Goal: Contribute content: Contribute content

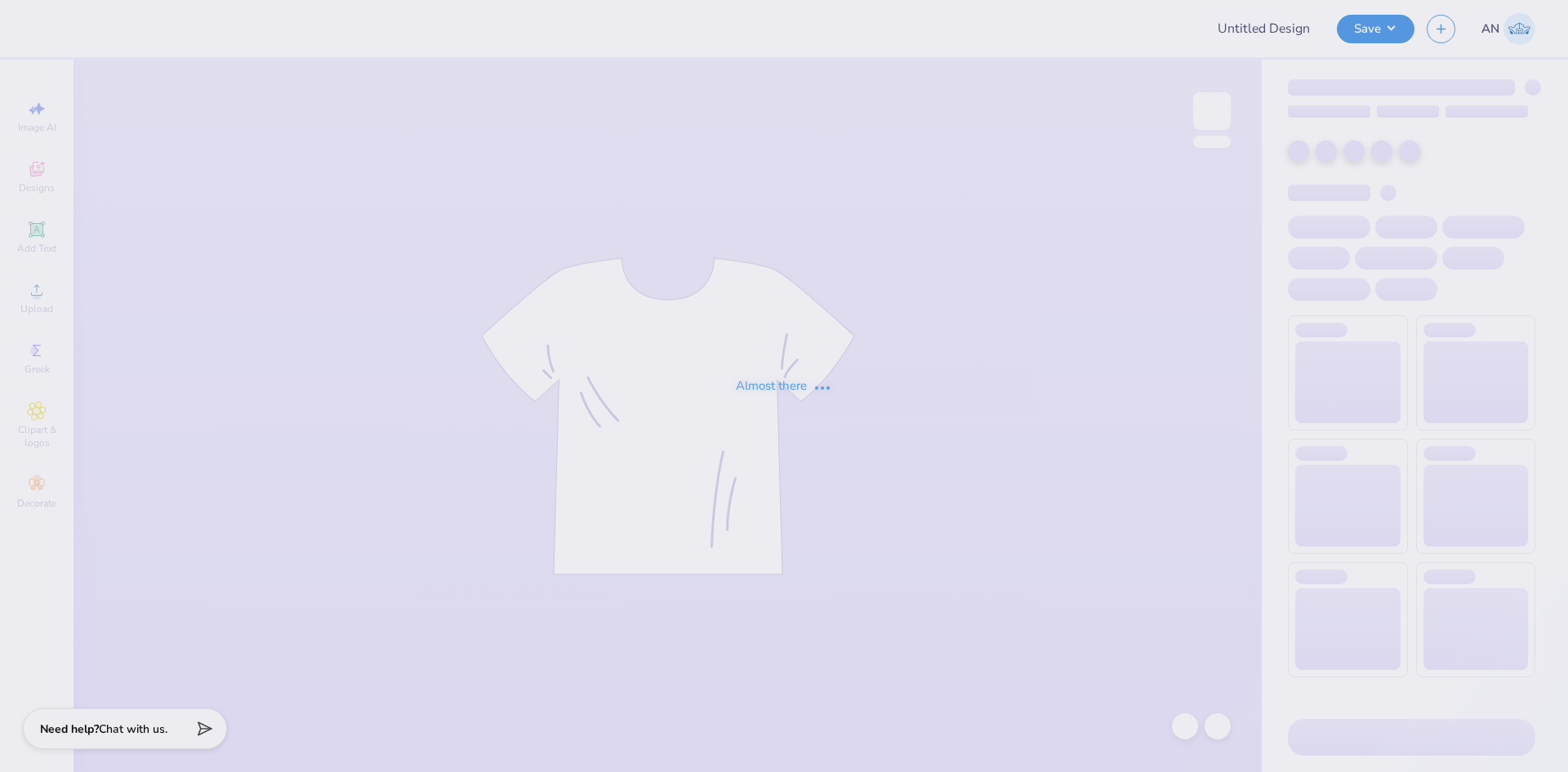
type input "Merch"
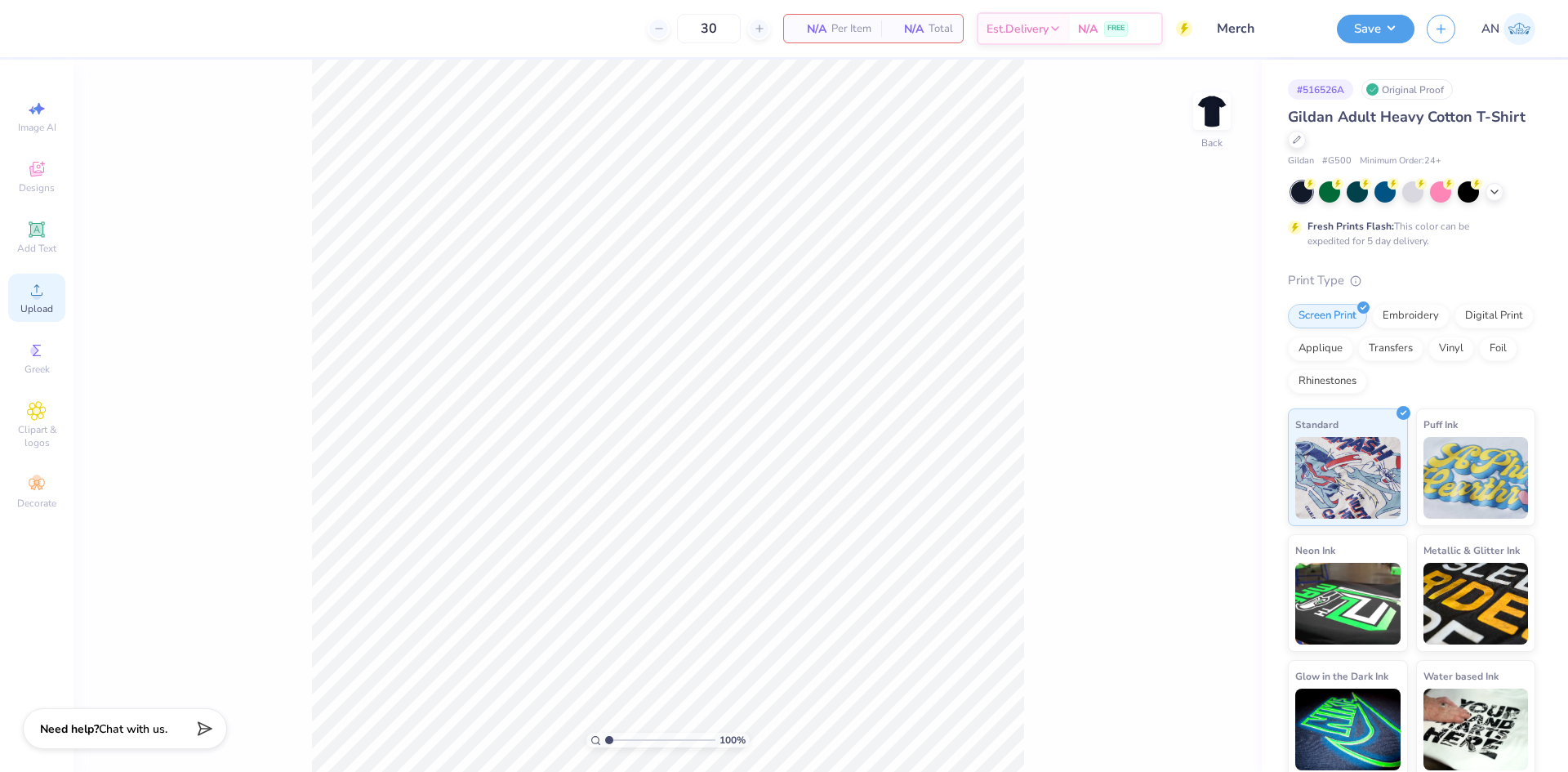
click at [40, 289] on icon at bounding box center [37, 289] width 19 height 19
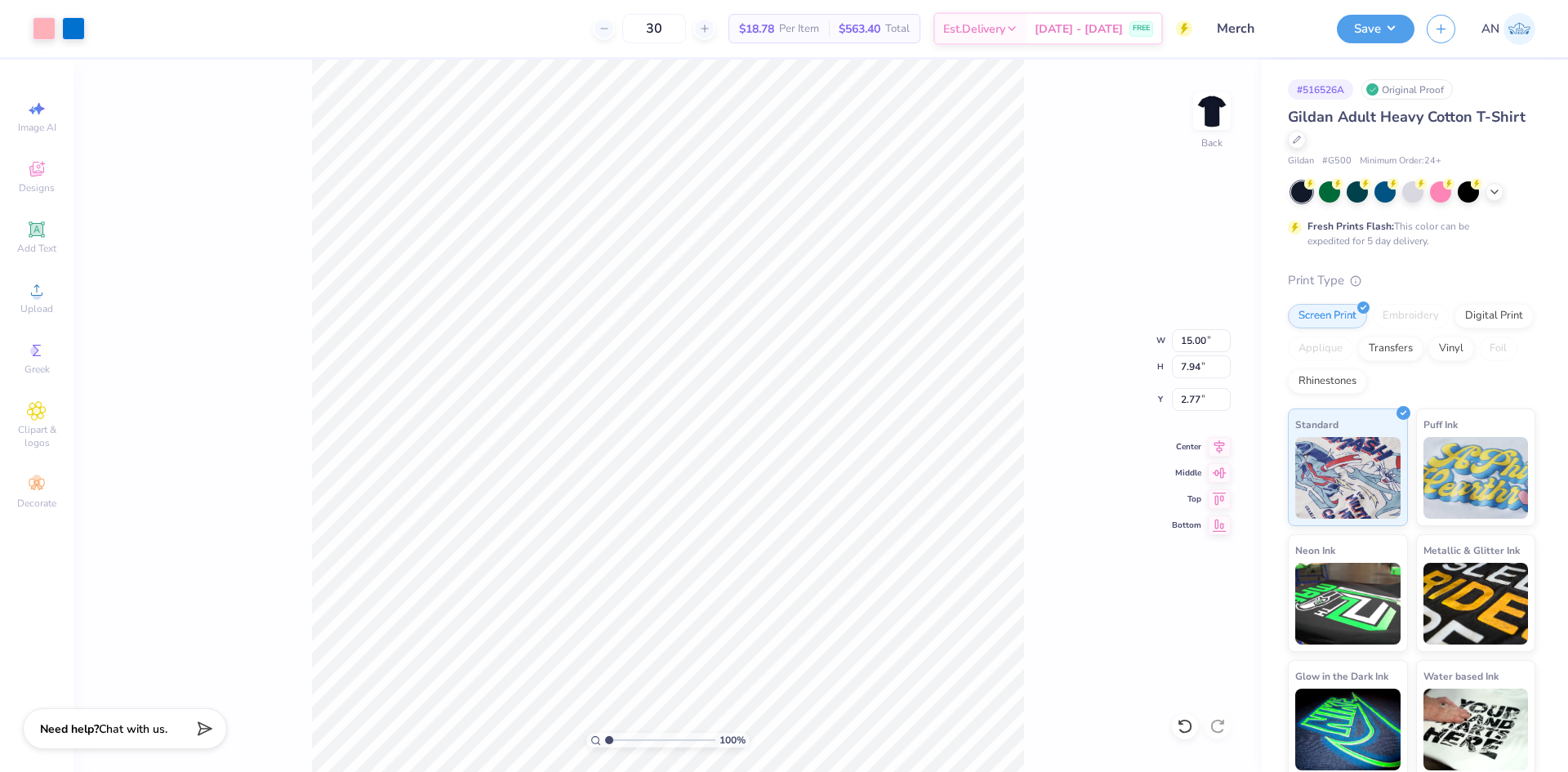
type input "2.77"
type input "10.36"
type input "5.48"
type input "2.14"
click at [68, 27] on div at bounding box center [74, 27] width 23 height 23
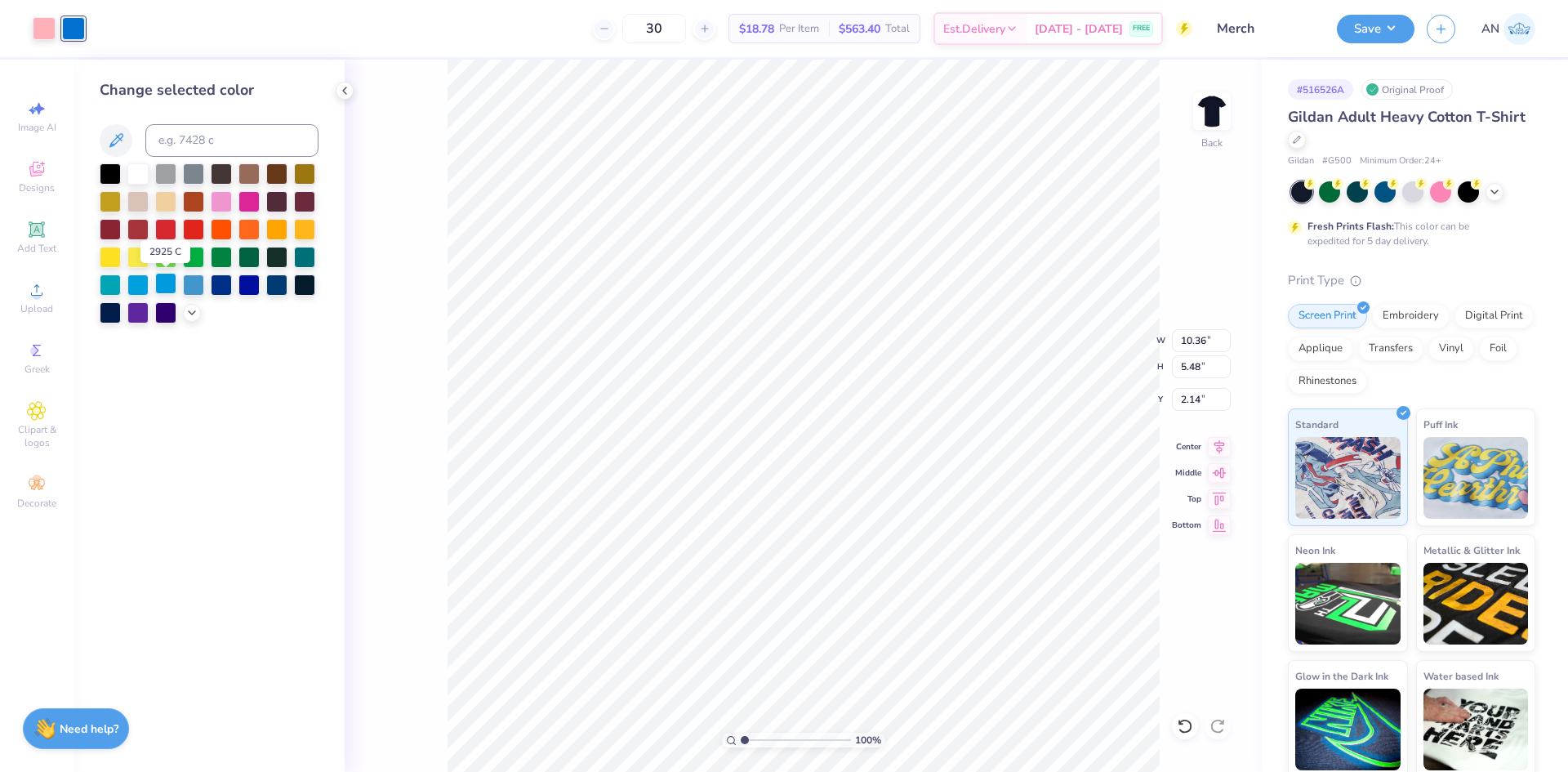
click at [162, 284] on div at bounding box center [166, 283] width 21 height 21
click at [142, 287] on div at bounding box center [138, 283] width 21 height 21
click at [192, 313] on icon at bounding box center [193, 312] width 14 height 14
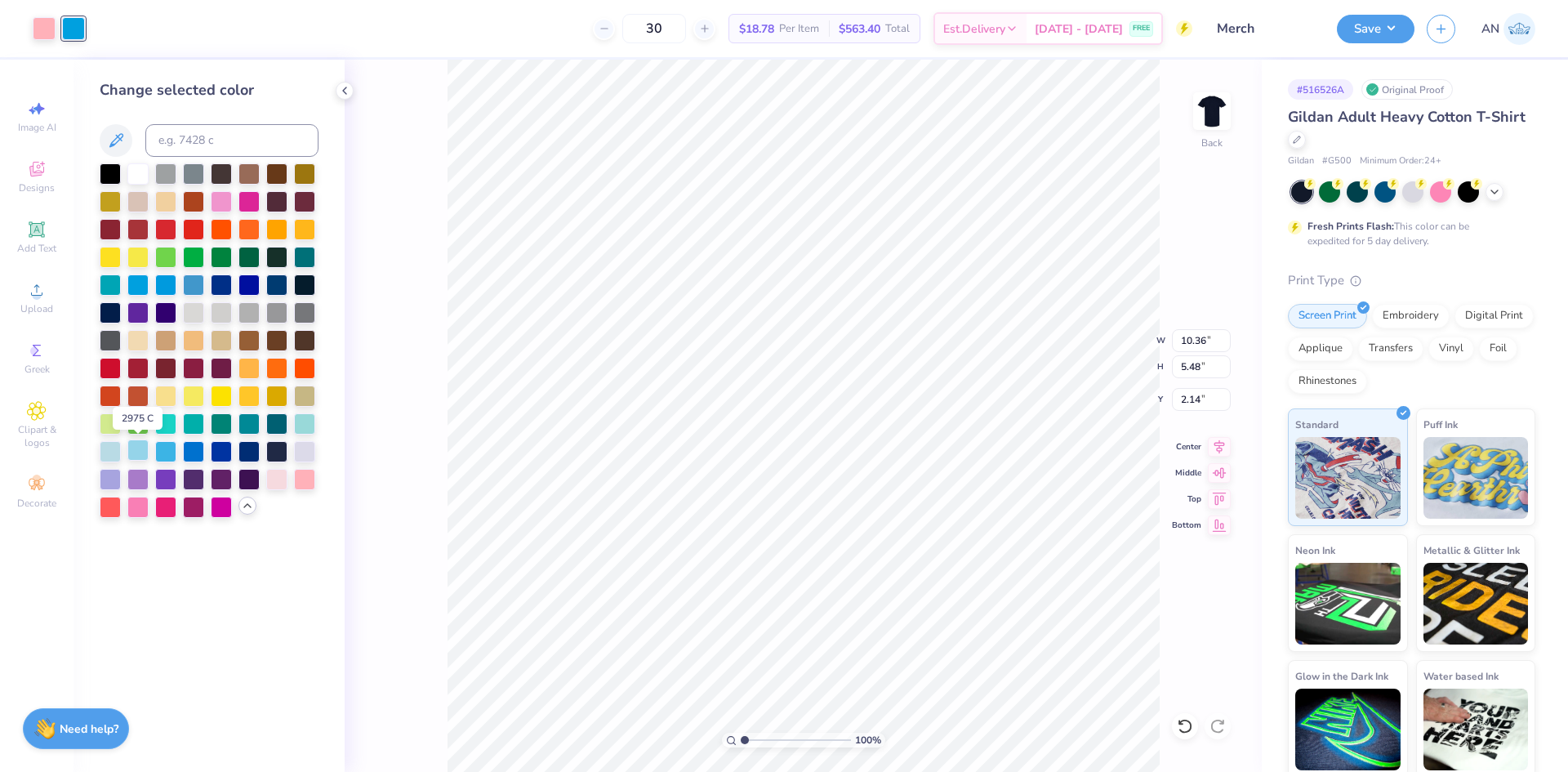
click at [144, 444] on div at bounding box center [138, 450] width 21 height 21
click at [305, 421] on div at bounding box center [305, 422] width 21 height 21
click at [168, 447] on div at bounding box center [166, 450] width 21 height 21
click at [144, 454] on div at bounding box center [138, 450] width 21 height 21
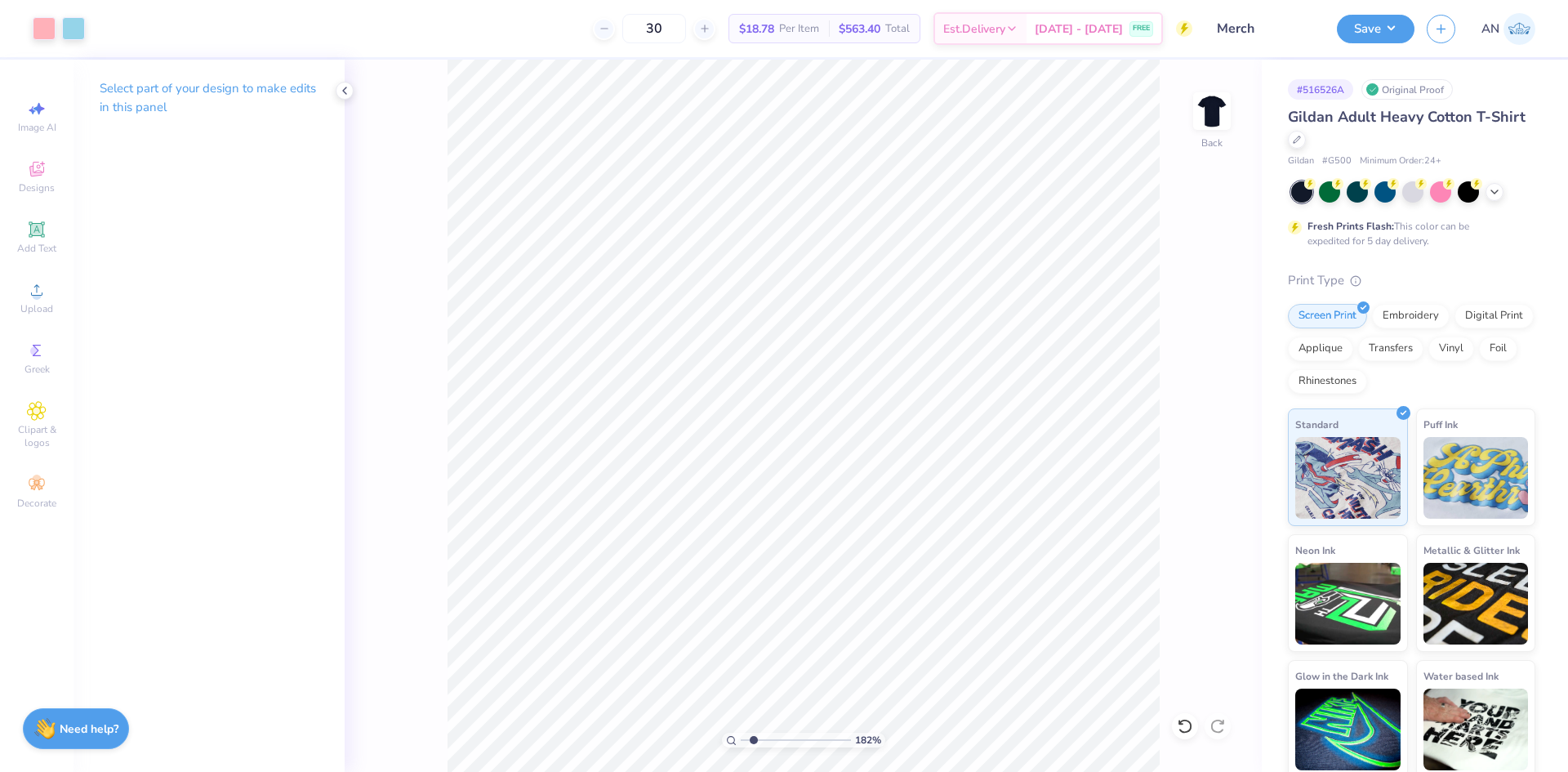
type input "2.01445811466782"
click at [45, 238] on icon at bounding box center [37, 229] width 19 height 19
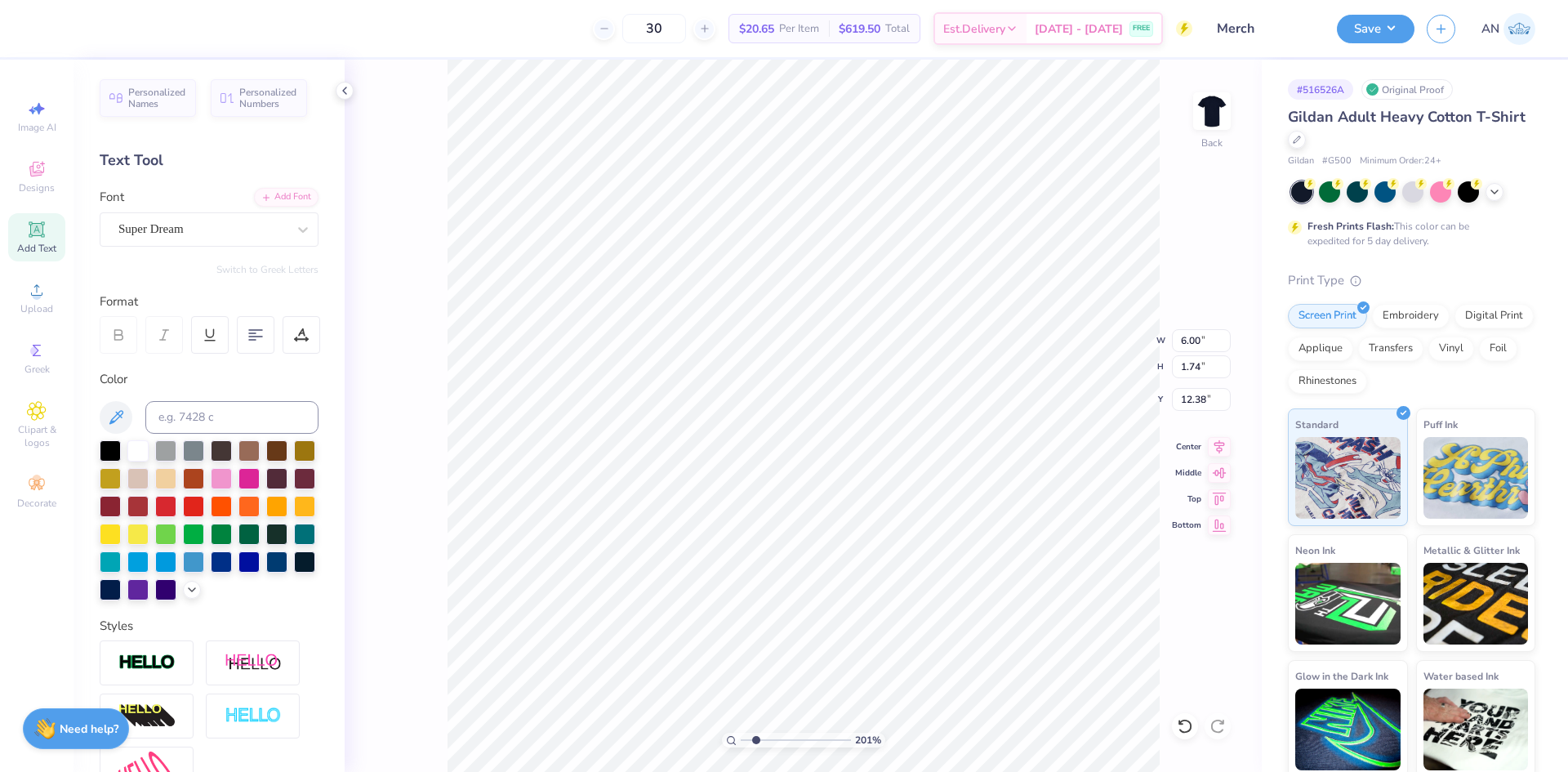
scroll to position [14, 3]
paste textarea "[GEOGRAPHIC_DATA]"
type textarea "[GEOGRAPHIC_DATA]"
click at [245, 223] on div "Super Dream" at bounding box center [202, 229] width 171 height 25
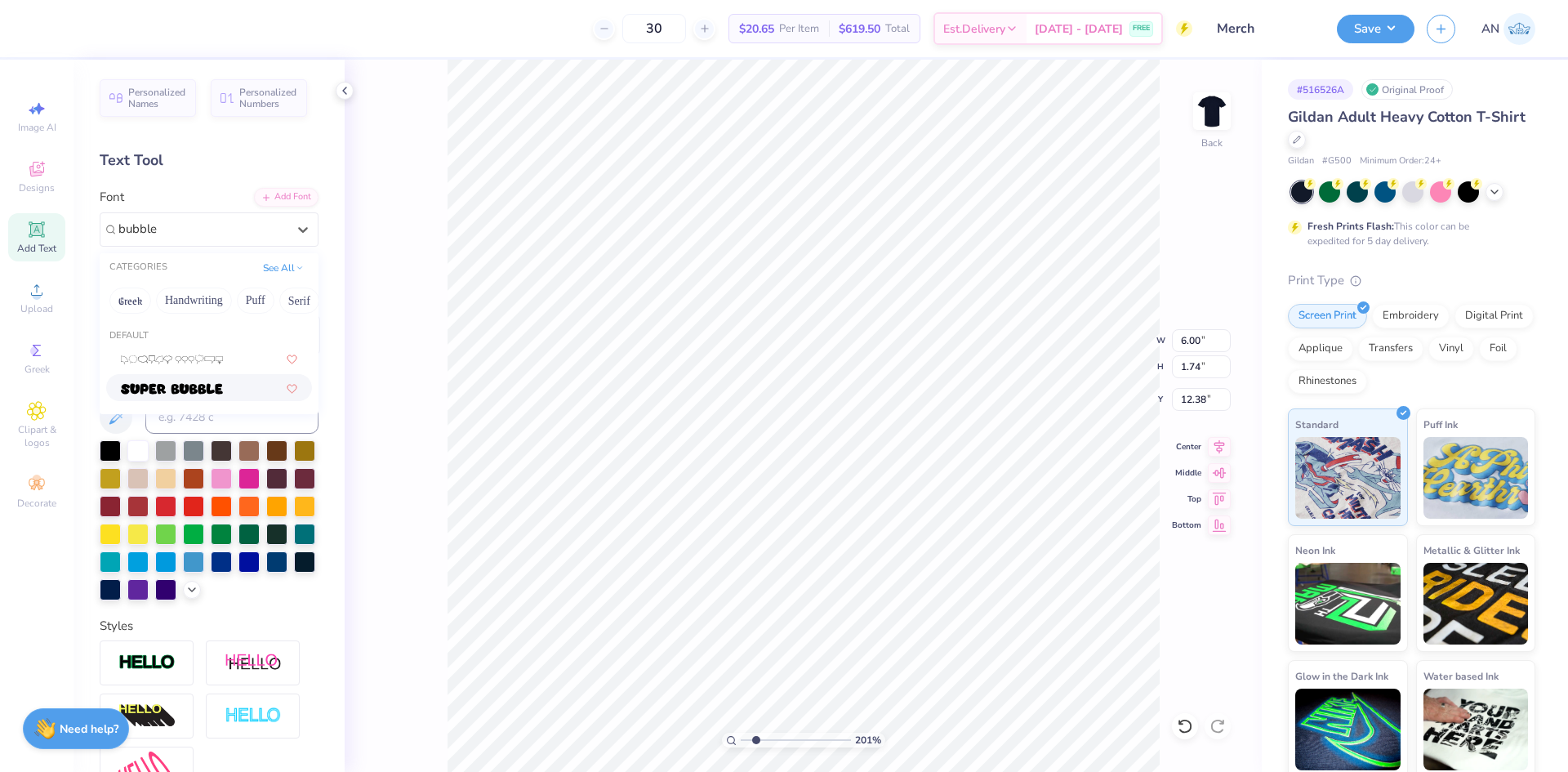
click at [211, 401] on div at bounding box center [209, 388] width 206 height 27
type input "bubble"
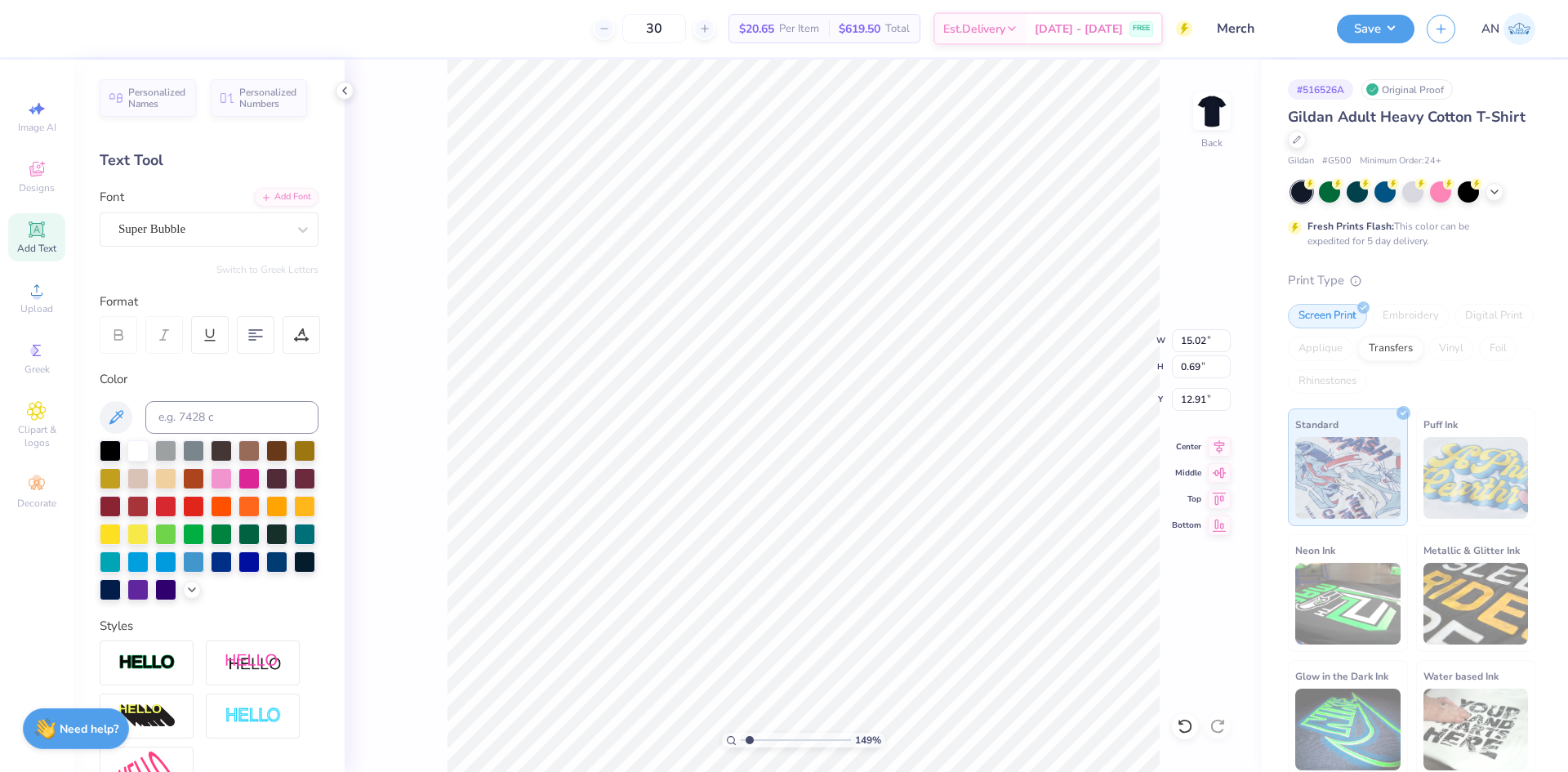
type input "1.49212329151837"
type input "5.43"
type input "0.25"
type input "13.35"
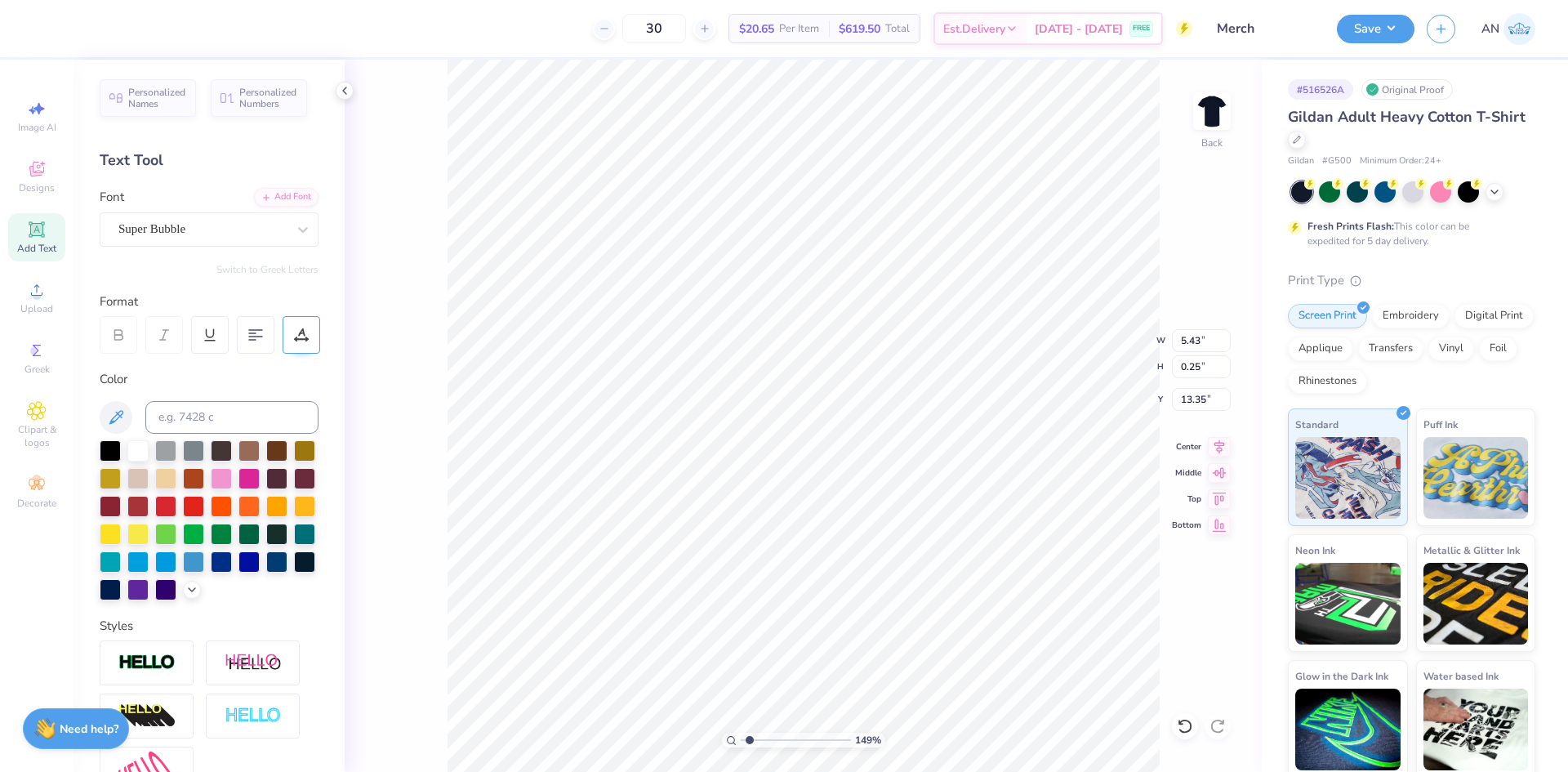
click at [301, 328] on icon at bounding box center [301, 334] width 15 height 15
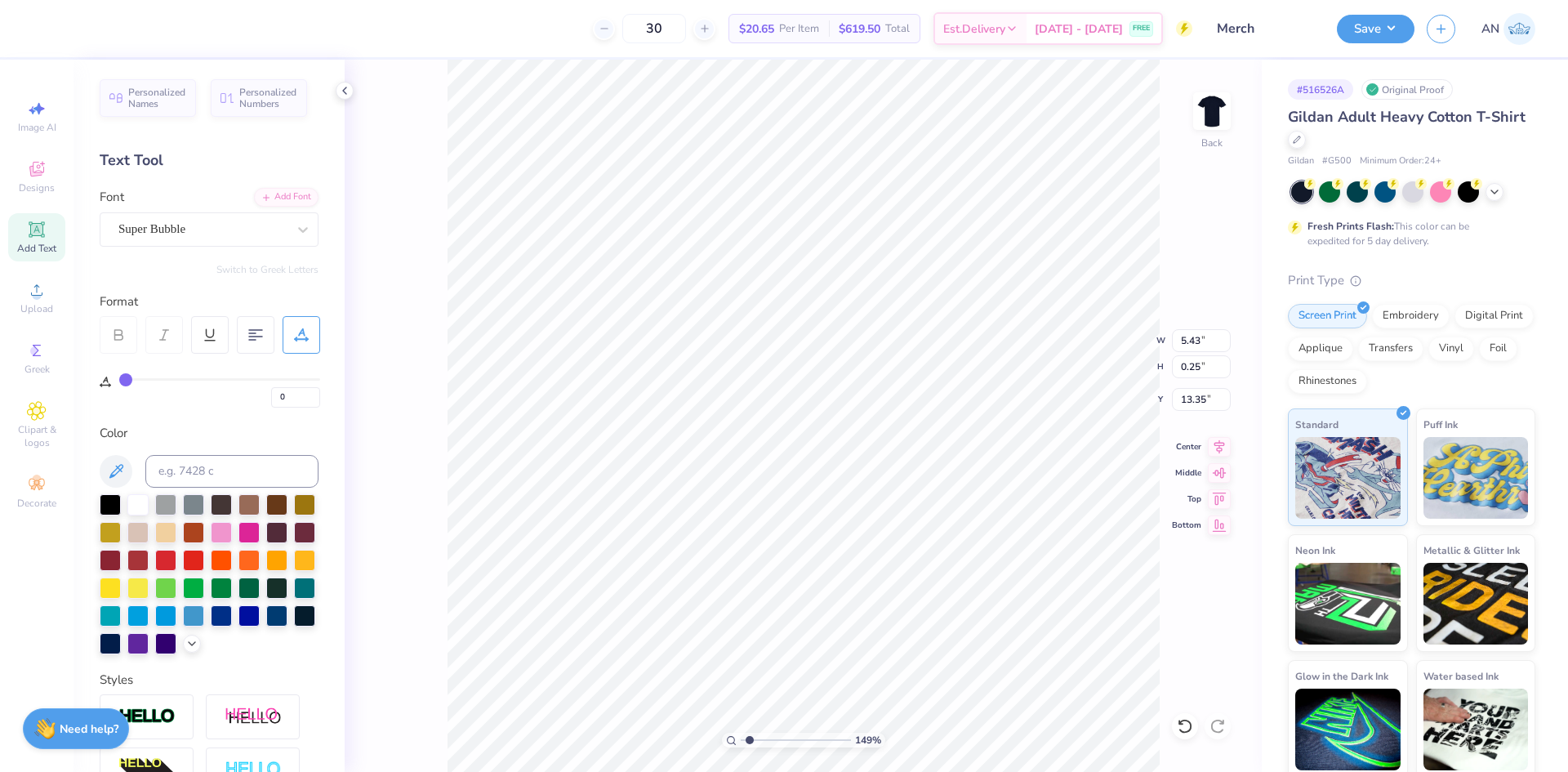
click at [229, 383] on div "0" at bounding box center [220, 393] width 201 height 29
drag, startPoint x: 216, startPoint y: 383, endPoint x: 225, endPoint y: 379, distance: 9.8
click at [222, 379] on div "0" at bounding box center [220, 393] width 201 height 29
type input "54"
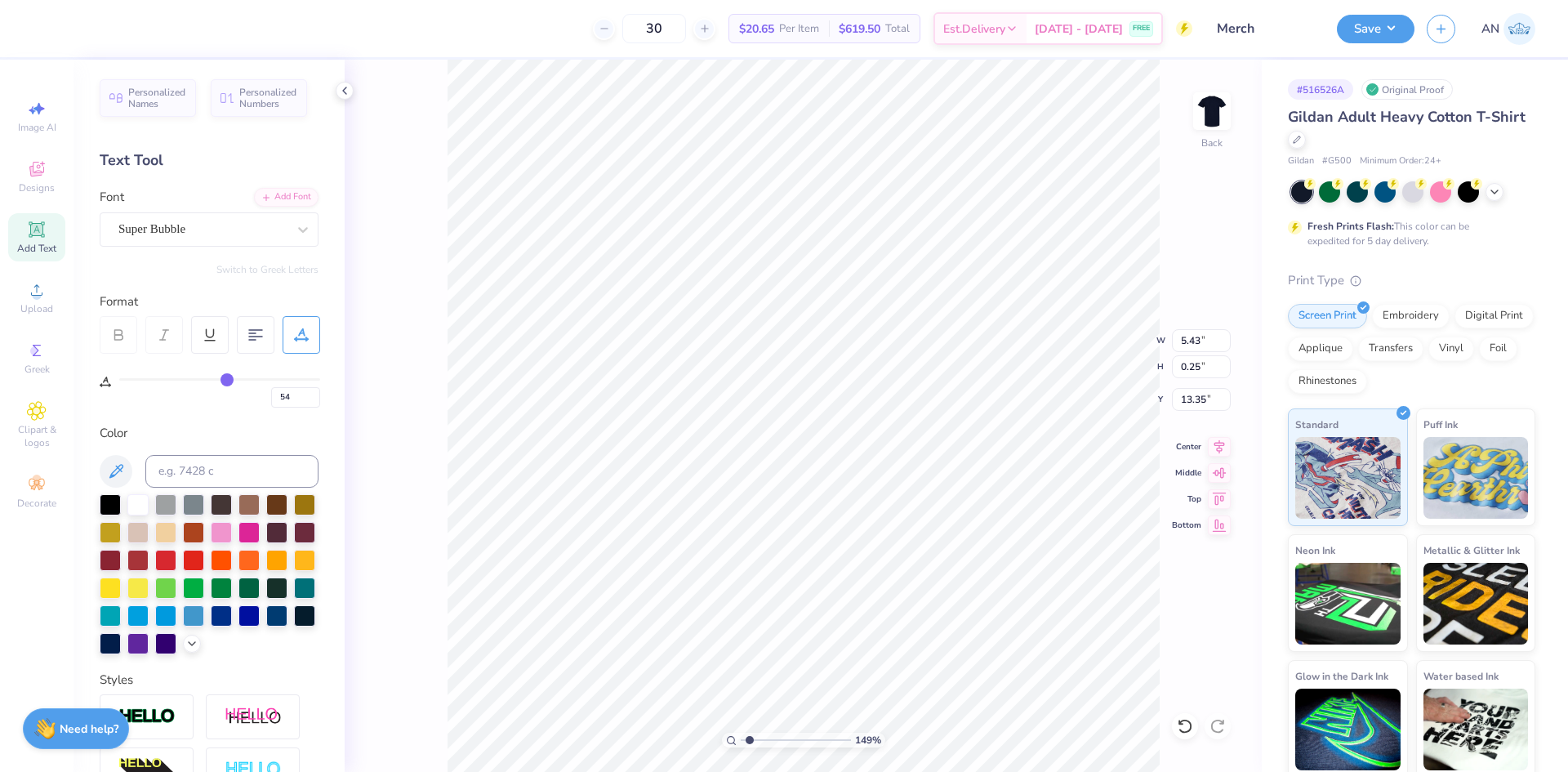
type input "54"
click at [227, 378] on input "range" at bounding box center [220, 379] width 201 height 3
type input "1.49212329151837"
type input "9.33"
type input "1.49212329151837"
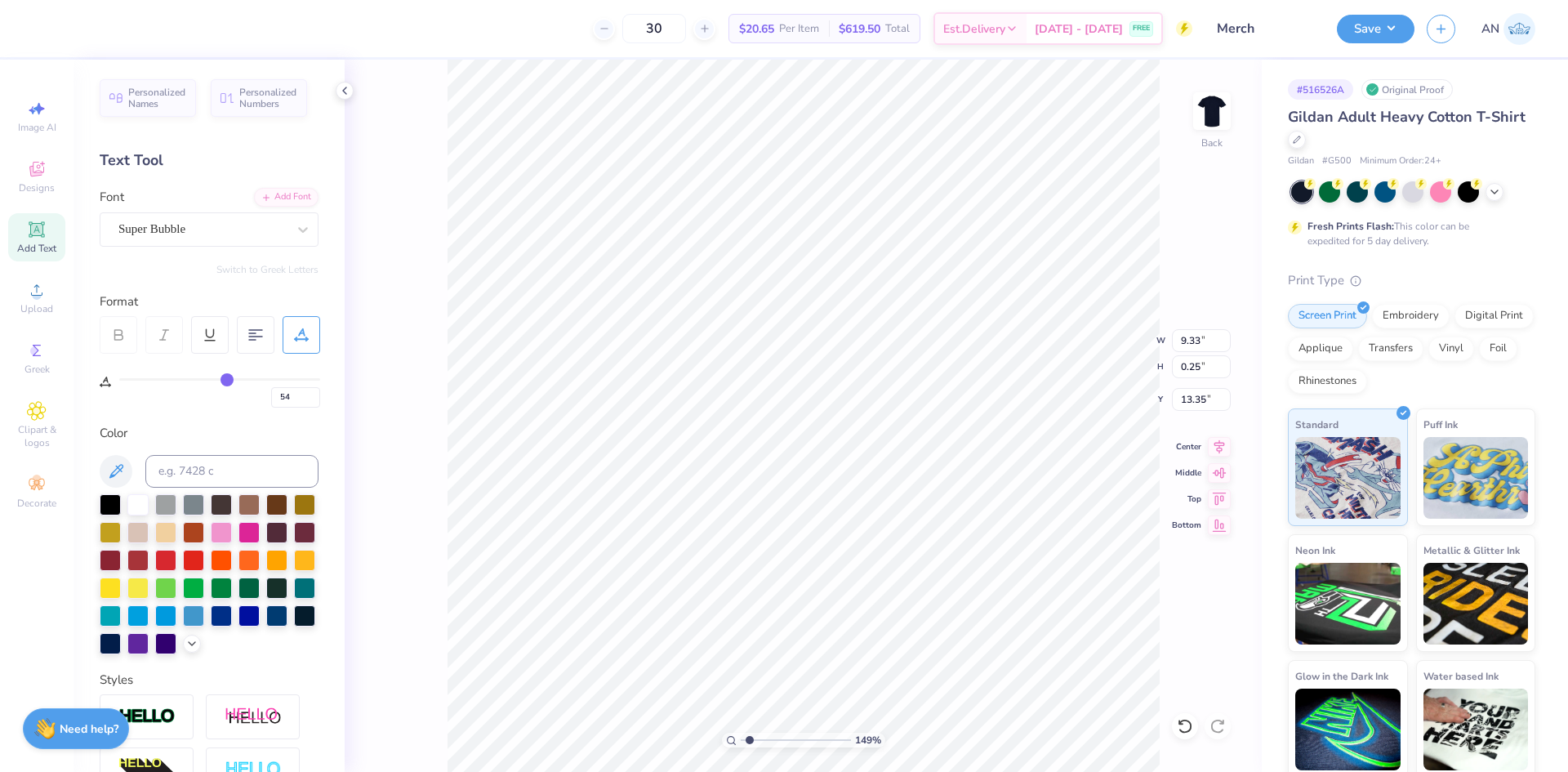
type input "8.03"
type input "1.49212329151837"
type input "7.54"
type input "0.20"
type input "1.49212329151837"
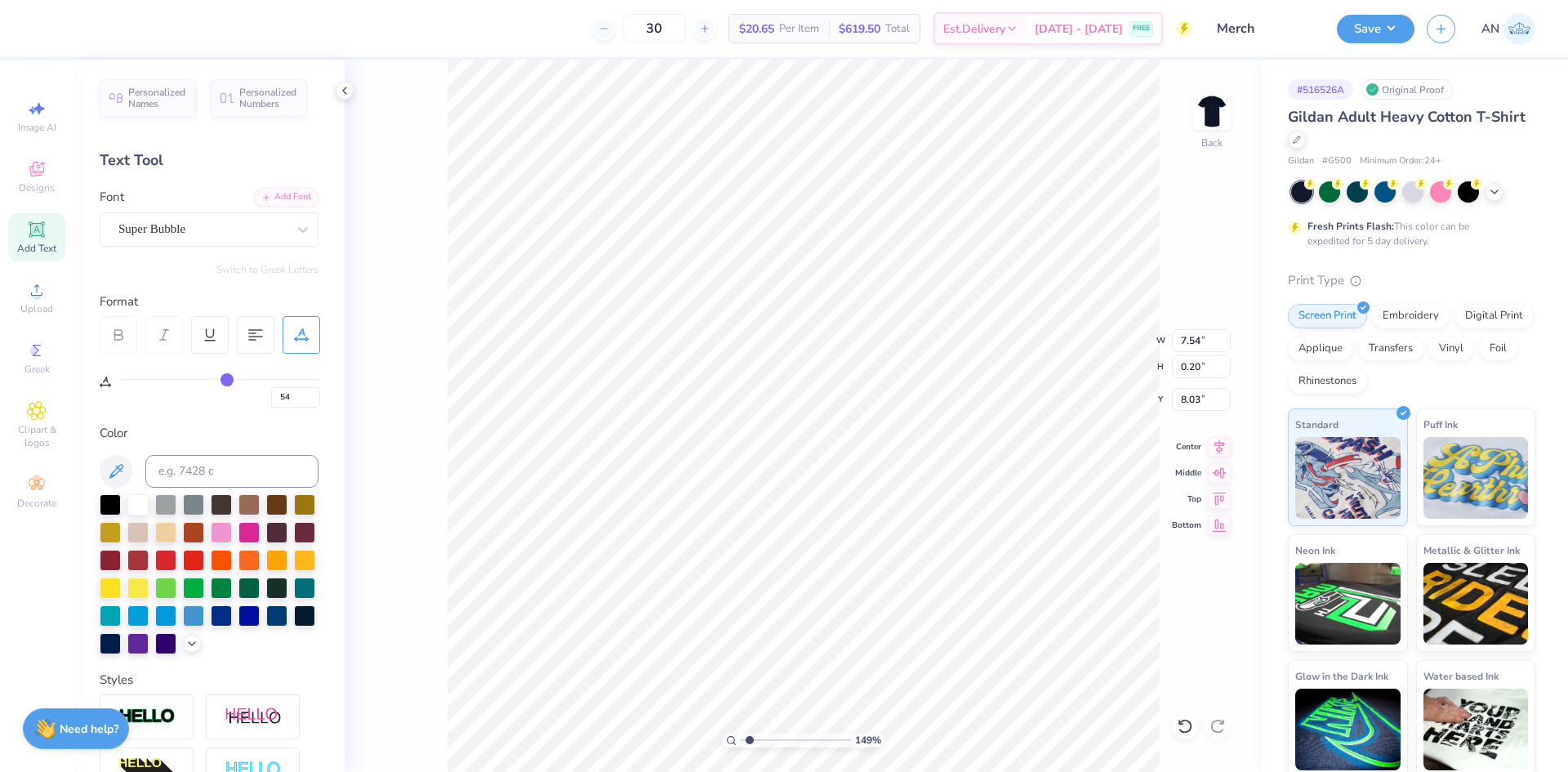
type input "6.32"
type input "0.17"
click at [99, 29] on div at bounding box center [104, 27] width 23 height 23
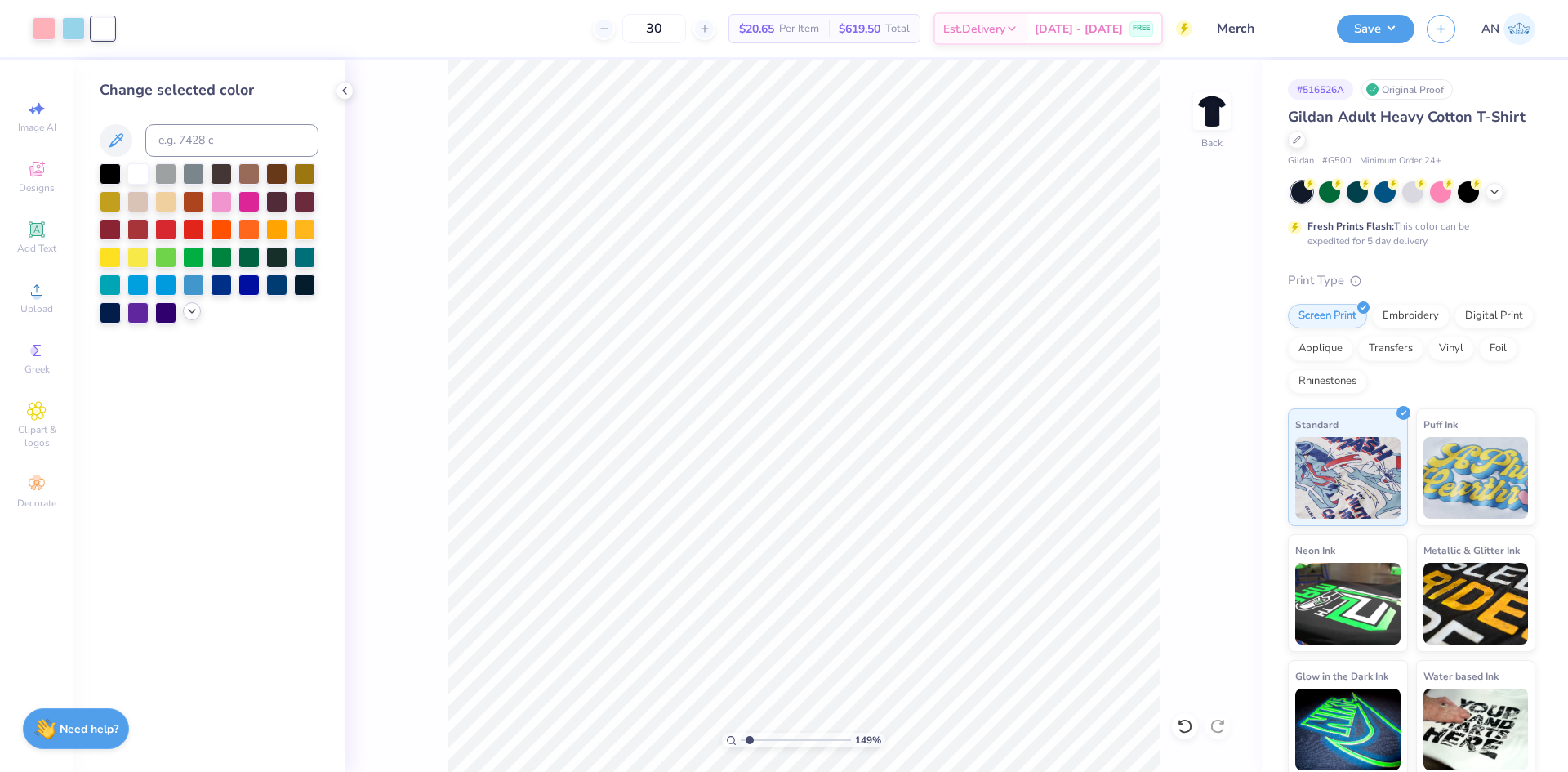
click at [189, 315] on icon at bounding box center [193, 312] width 14 height 14
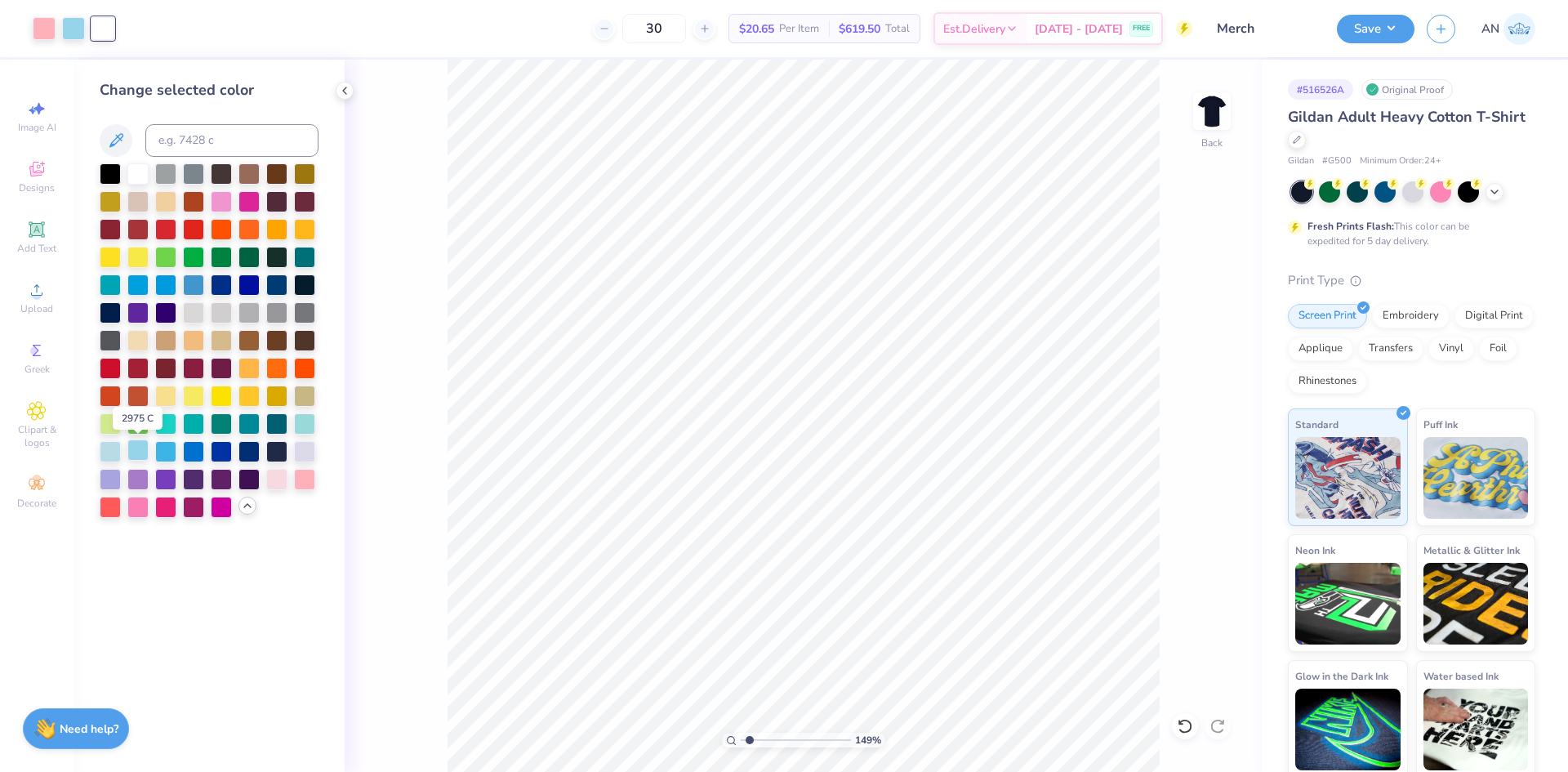
click at [142, 454] on div at bounding box center [138, 450] width 21 height 21
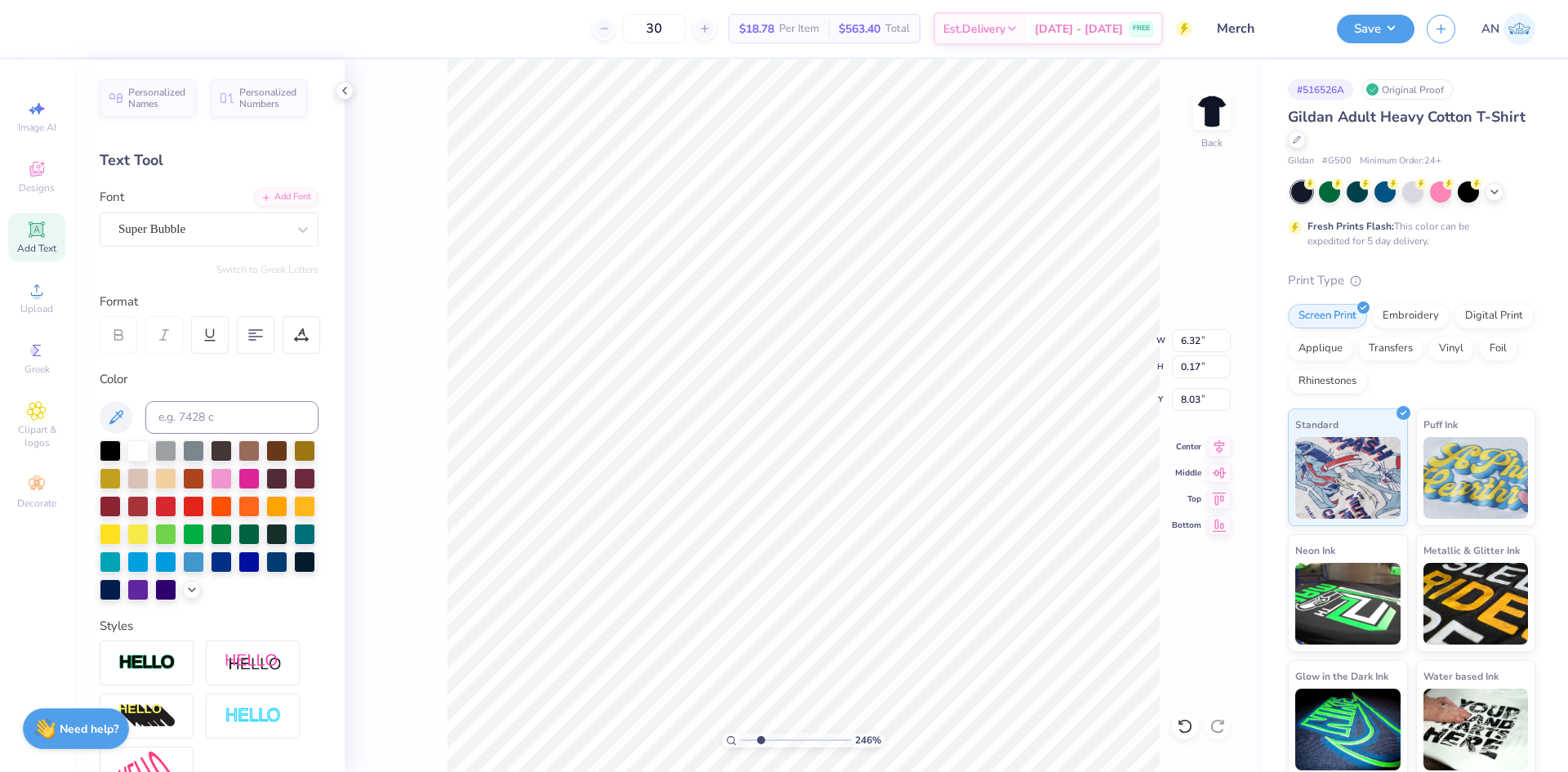
type input "2.46071092039641"
type input "7.62"
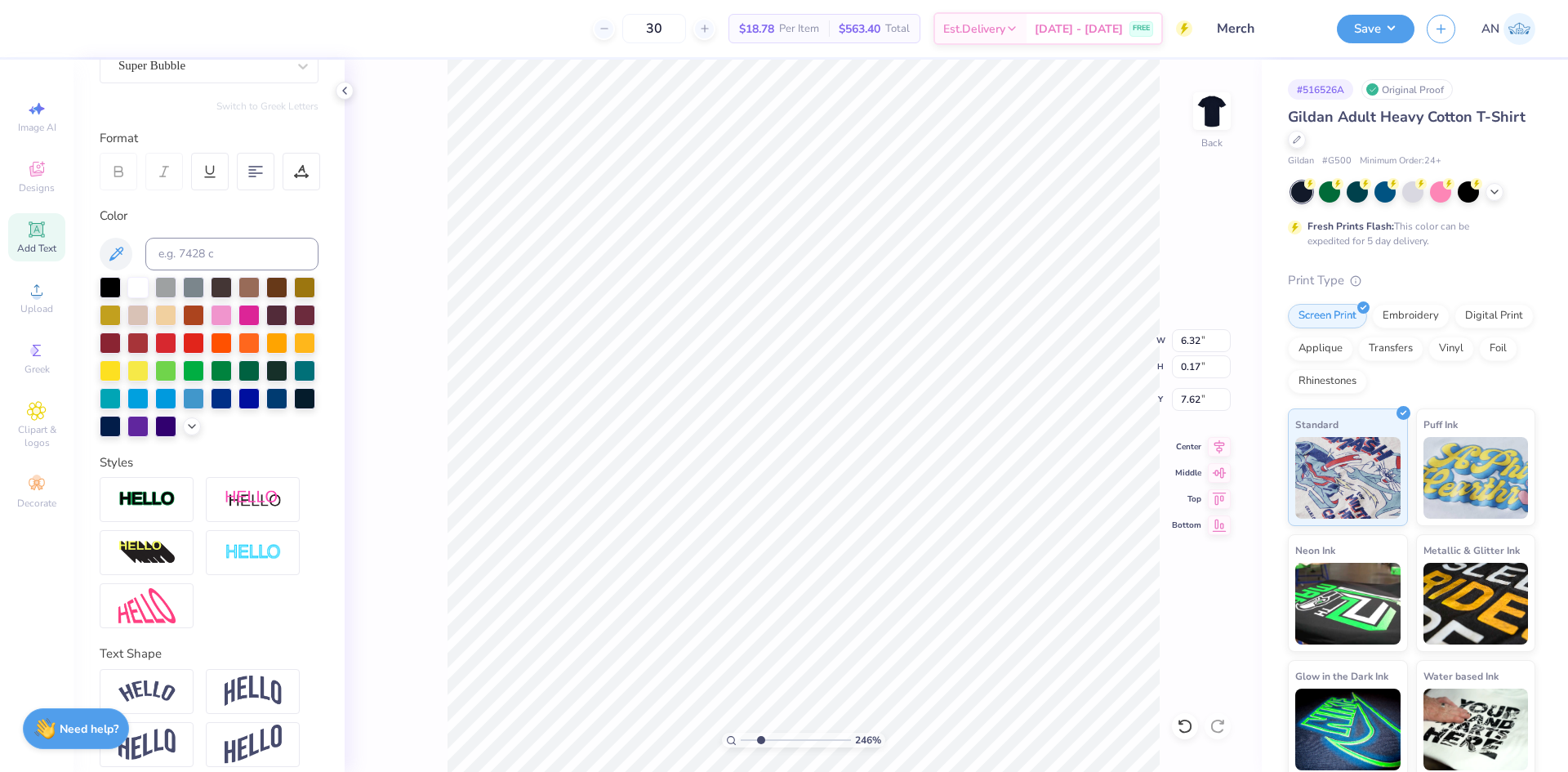
click at [166, 623] on img at bounding box center [146, 606] width 57 height 35
type input "2.46071092039641"
type input "3.68"
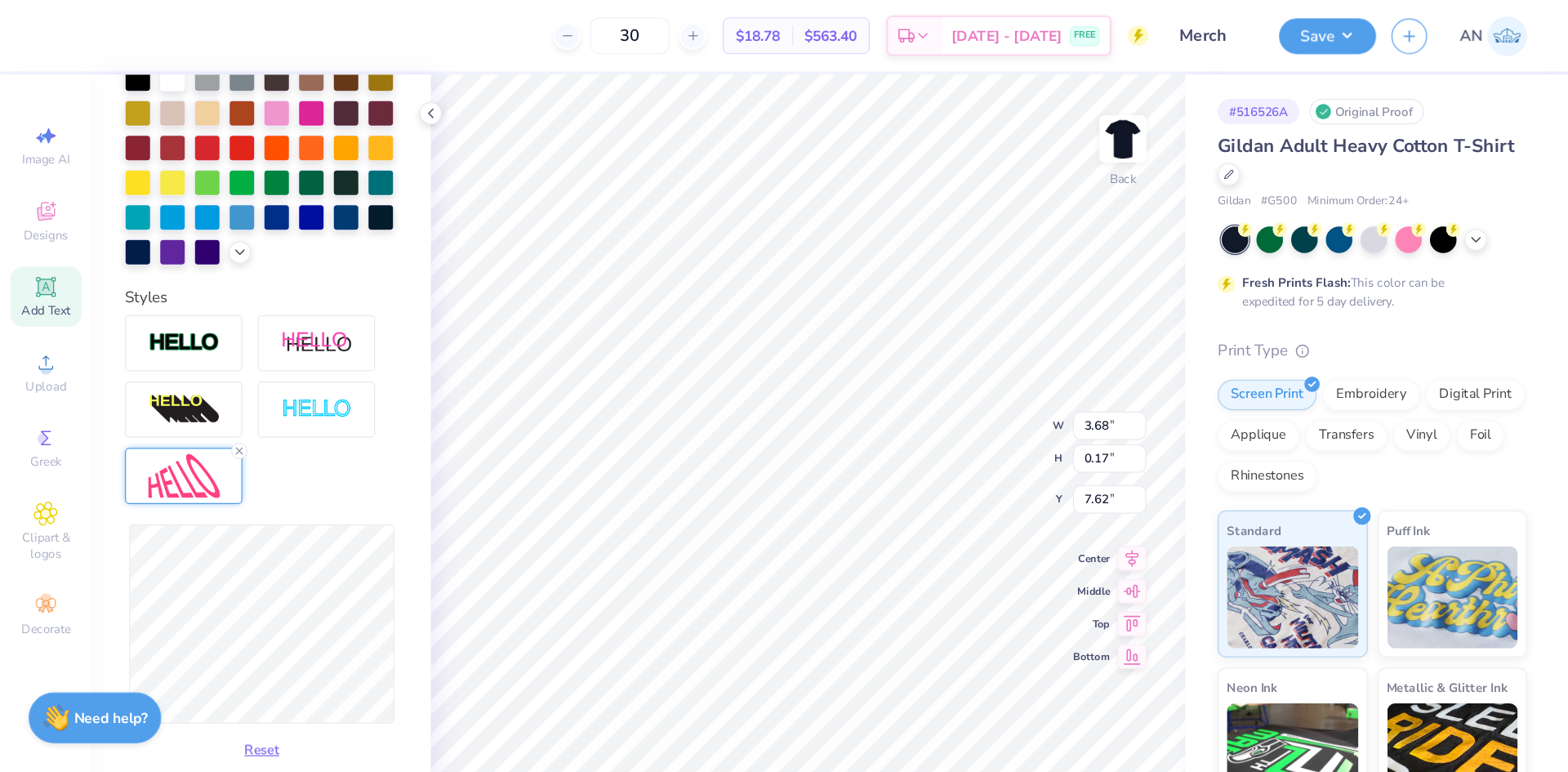
scroll to position [408, 0]
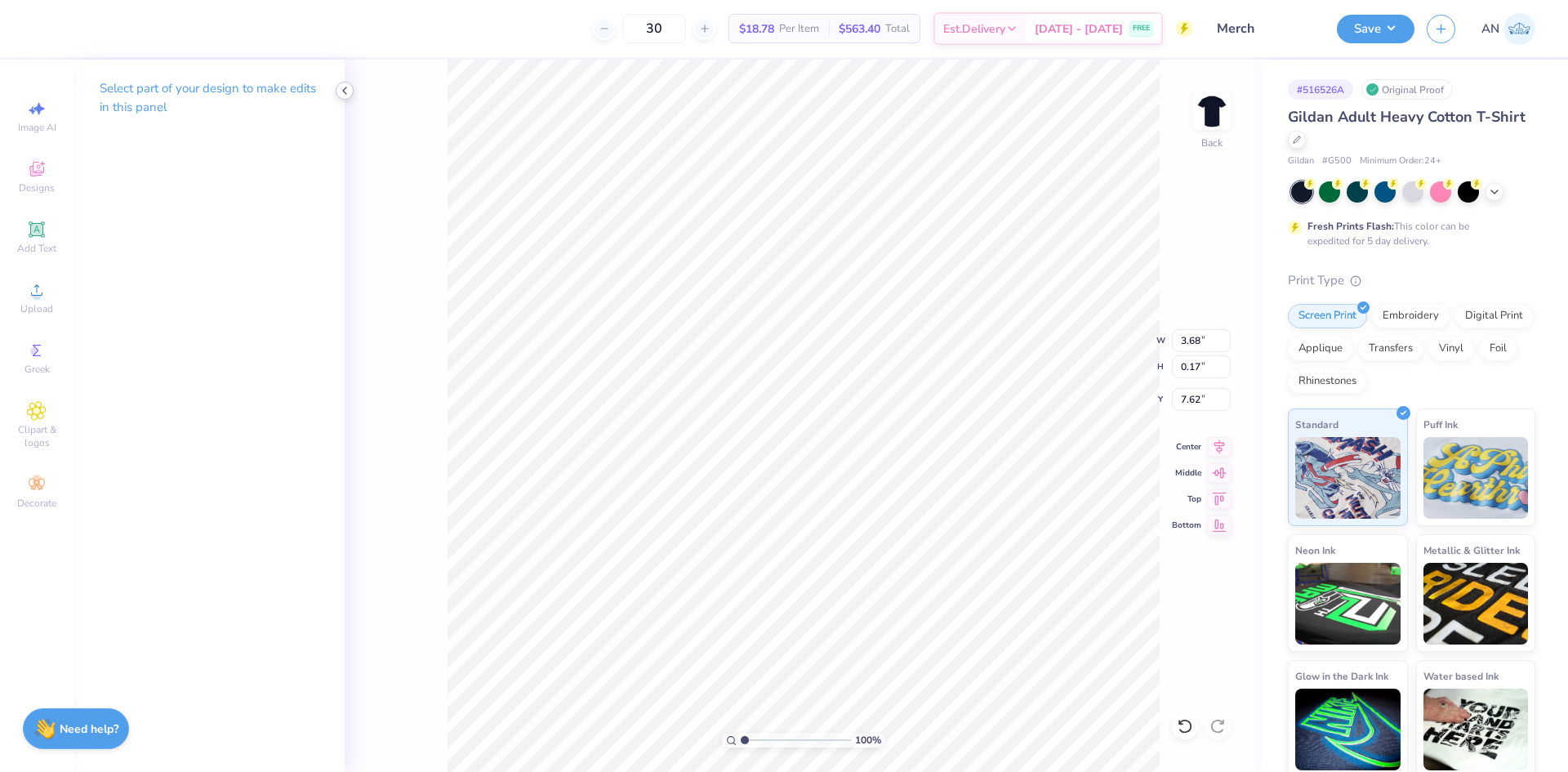
click at [344, 89] on icon at bounding box center [345, 91] width 14 height 14
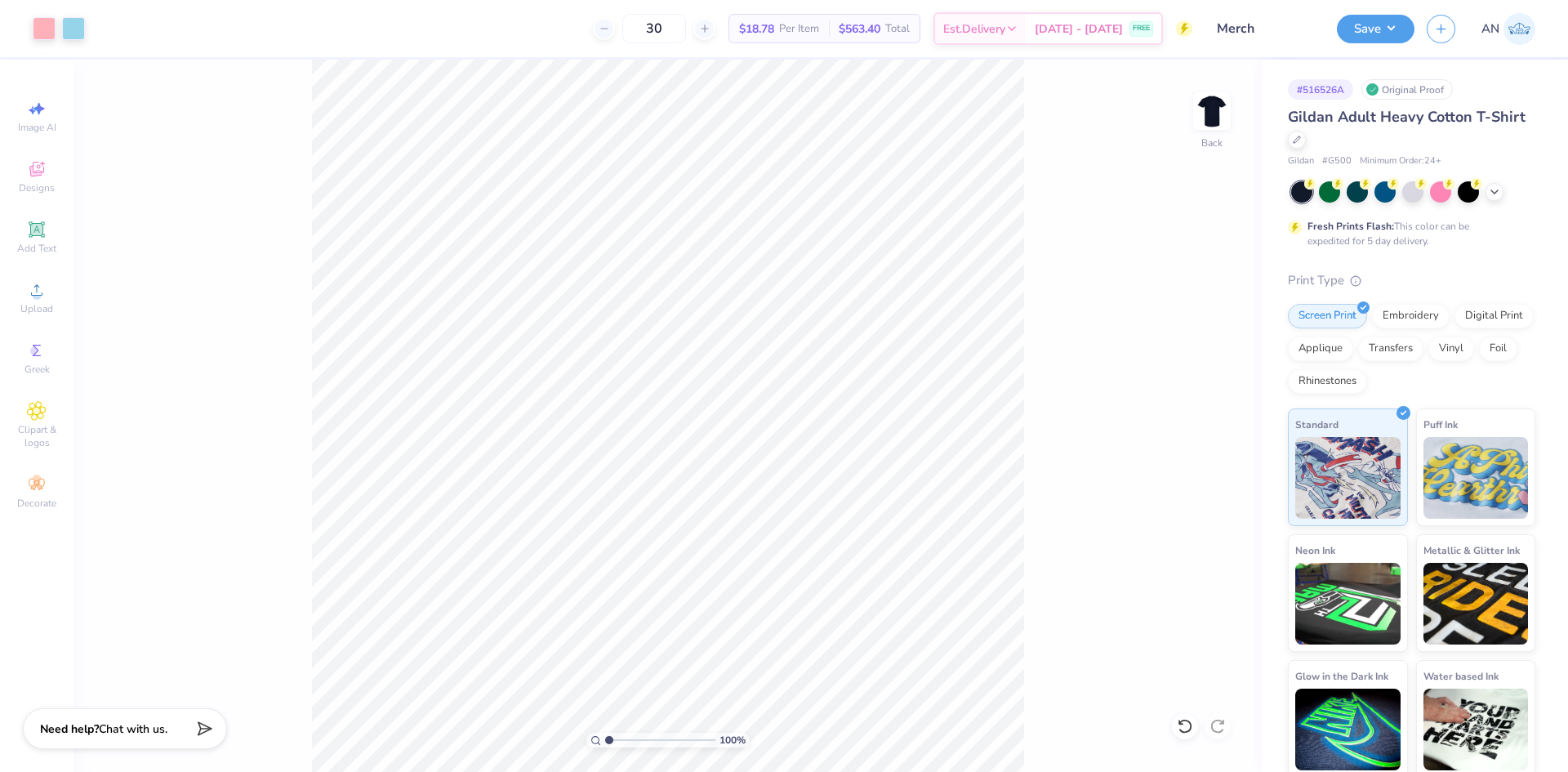
drag, startPoint x: 617, startPoint y: 737, endPoint x: 301, endPoint y: 520, distance: 383.3
click at [605, 732] on input "range" at bounding box center [660, 739] width 110 height 15
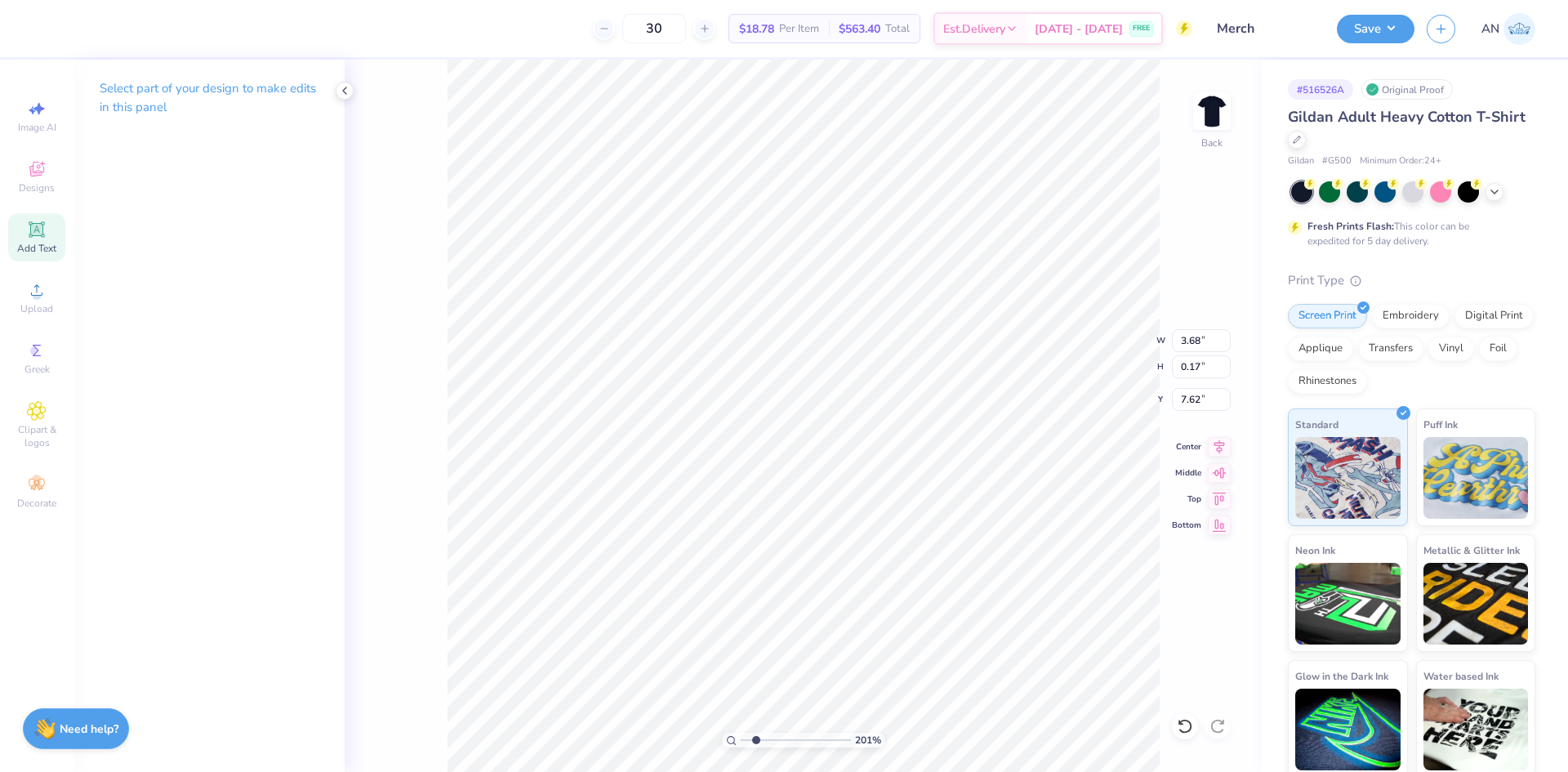
click at [43, 233] on icon at bounding box center [37, 229] width 19 height 19
type input "2.01445811466782"
type input "6.00"
type input "1.74"
type input "12.38"
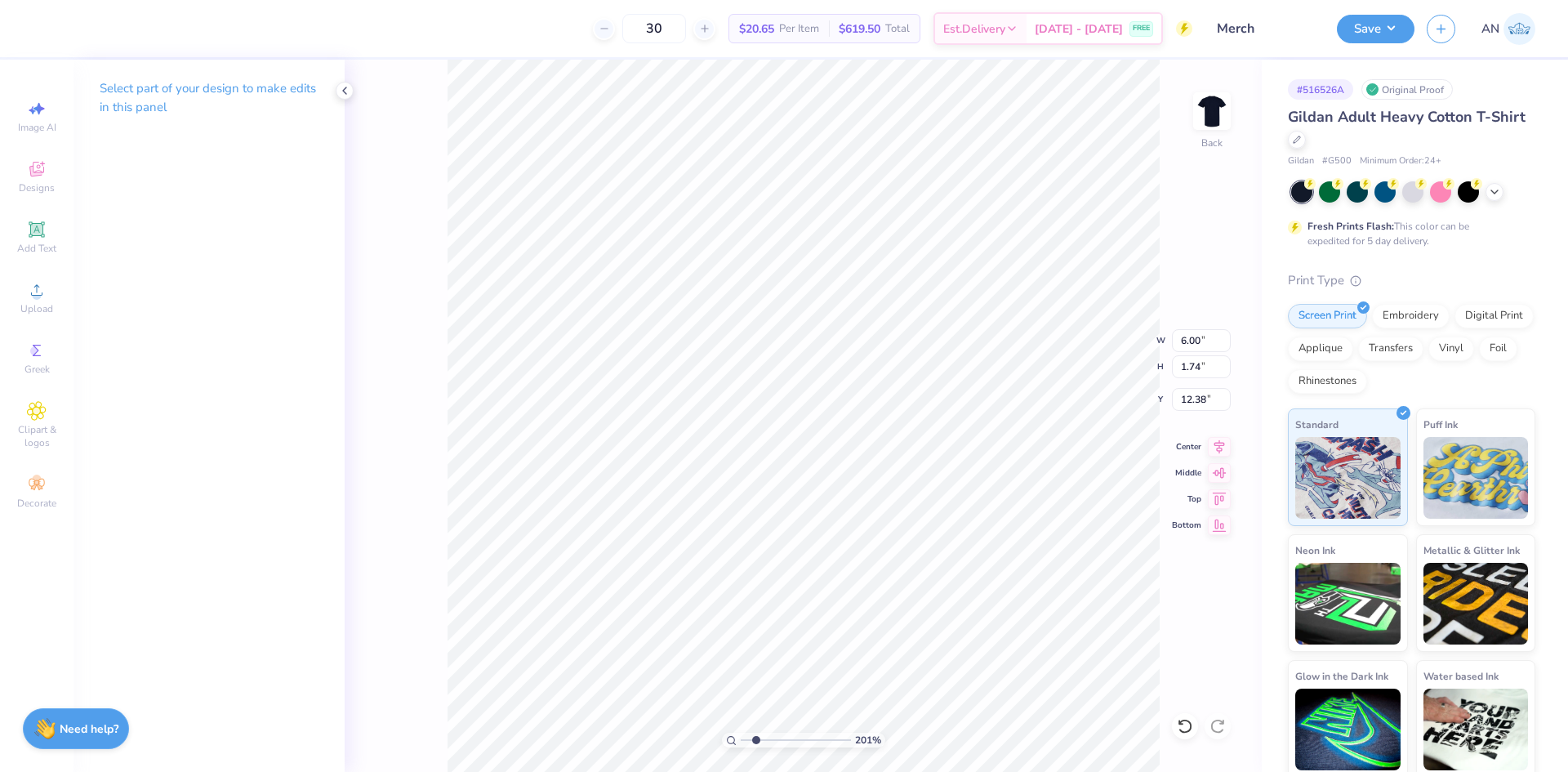
scroll to position [14, 2]
type input "2.01445811466782"
type textarea "TXT"
type input "2.01445811466782"
type input "3.68"
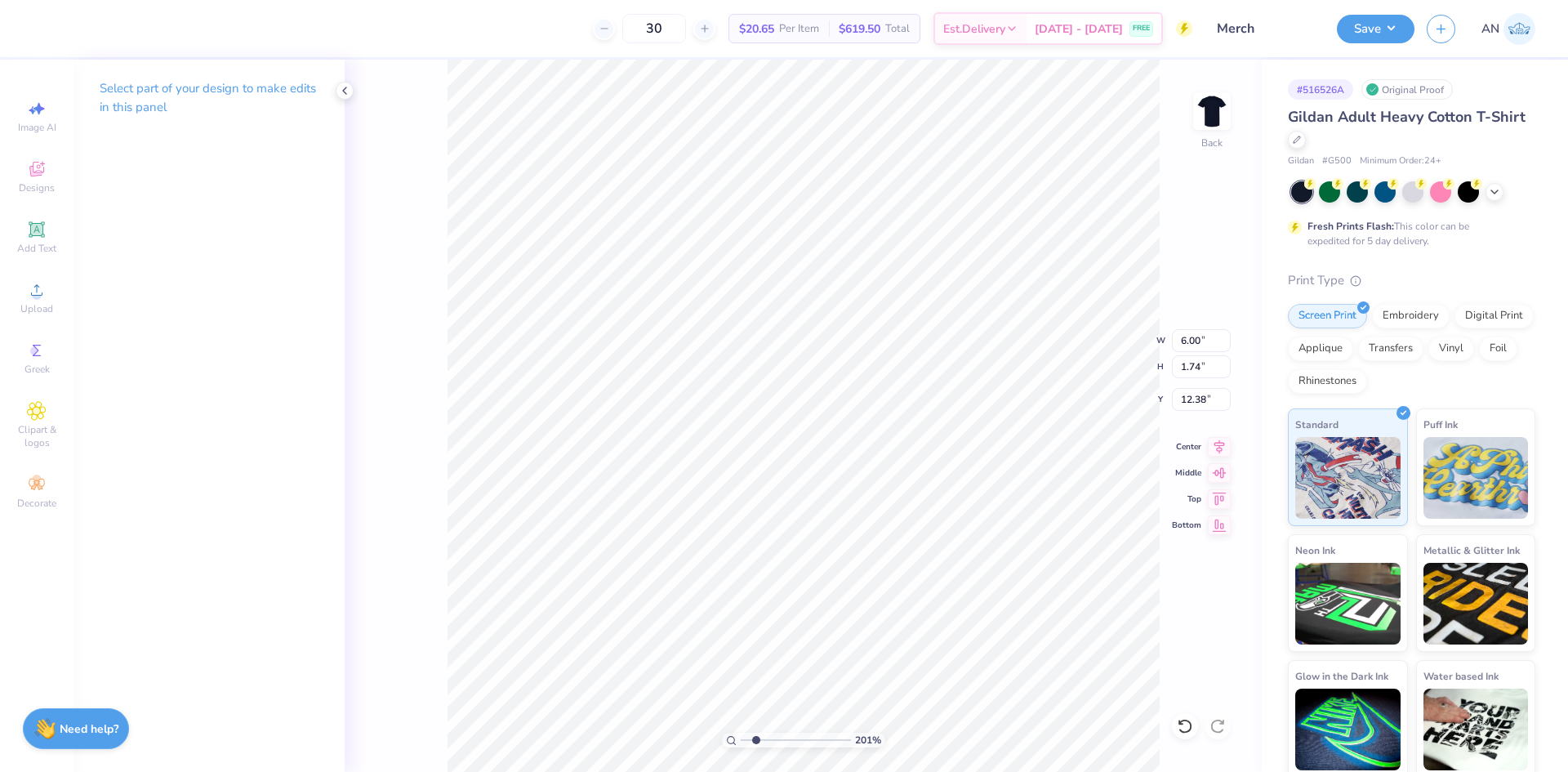
type input "0.17"
type input "7.62"
click at [344, 94] on icon at bounding box center [345, 91] width 14 height 14
type input "2.01445811466782"
type textarea "Loyola Marymount niversity"
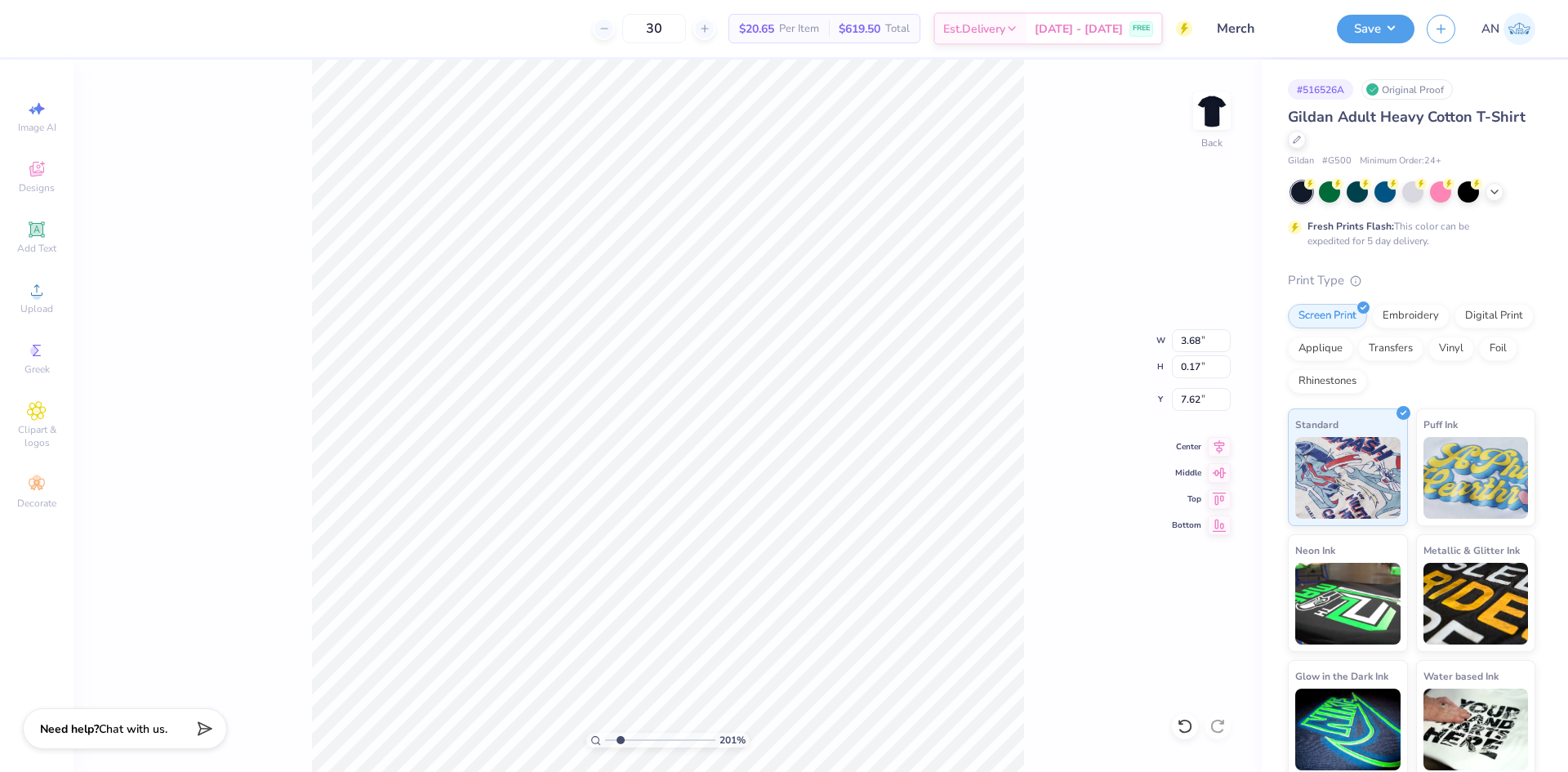
scroll to position [14, 8]
type input "2.01445811466782"
type textarea "[GEOGRAPHIC_DATA]"
type input "2.01445811466782"
type input "4.62"
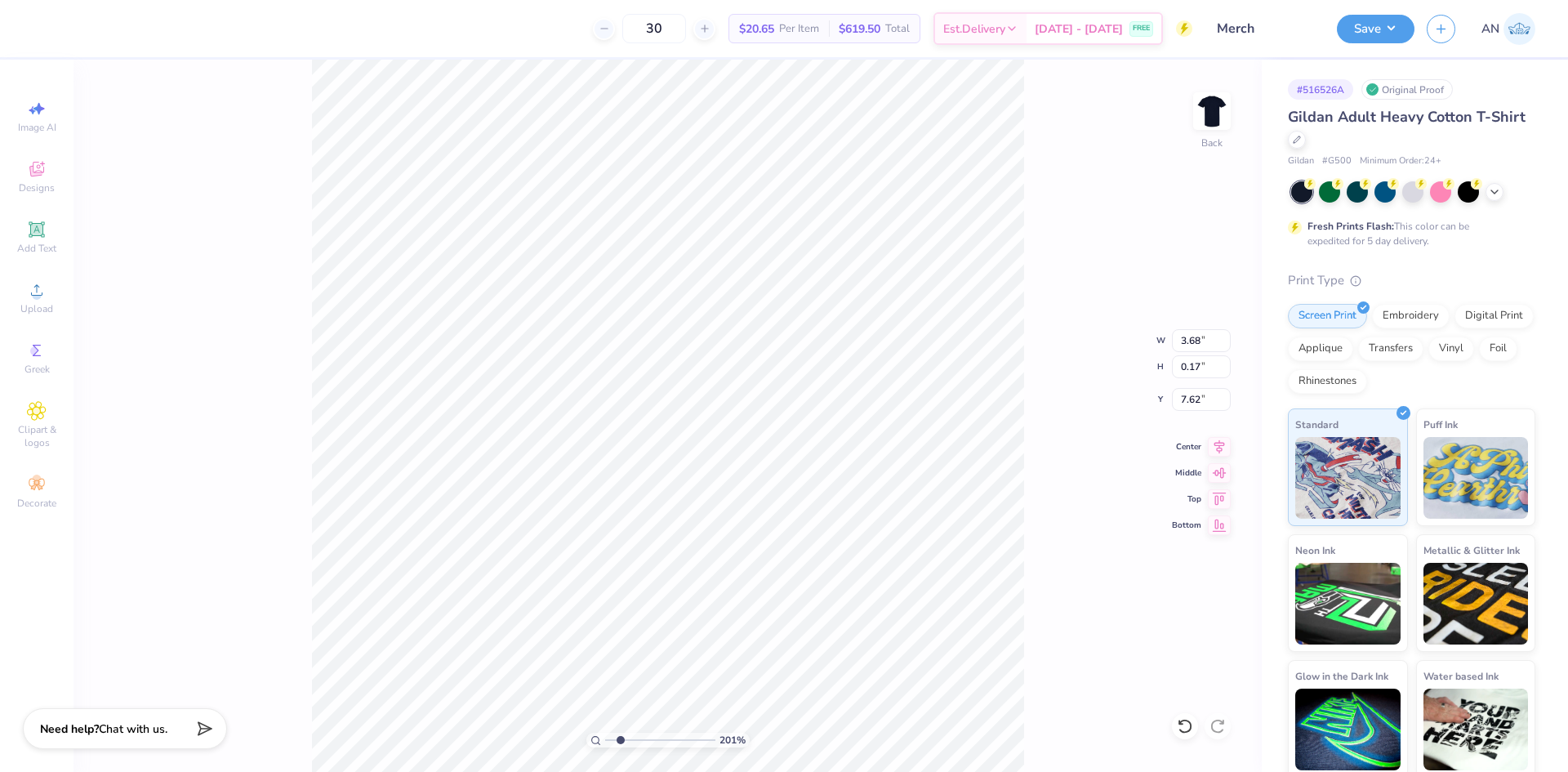
type input "1.73"
type input "12.38"
type input "2.01445811466782"
type textarea "TT"
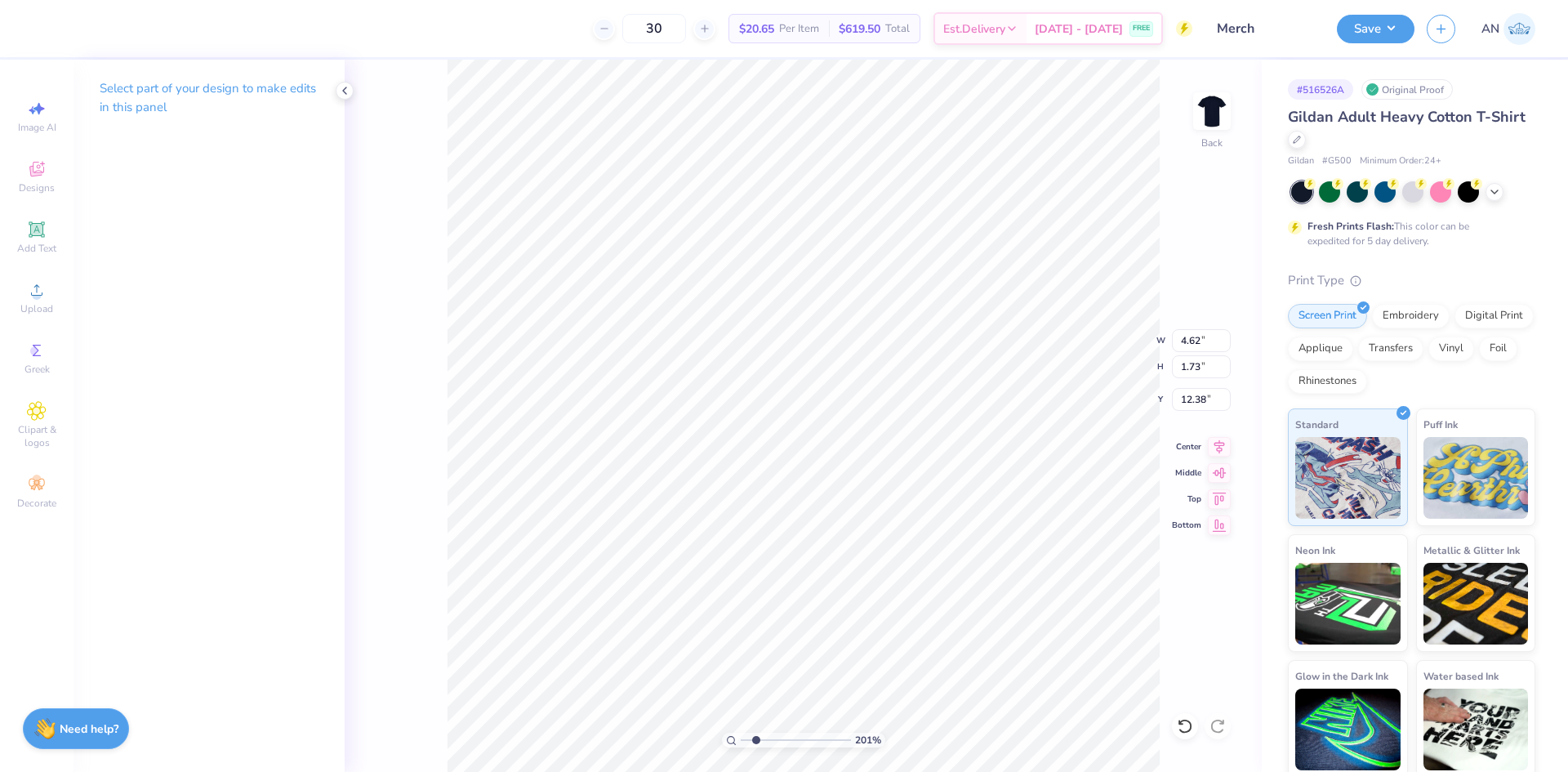
type input "2.01445811466782"
type input "3.11"
type input "2.01445811466782"
type input "8.01"
click at [285, 92] on p "Select part of your design to make edits in this panel" at bounding box center [209, 98] width 219 height 38
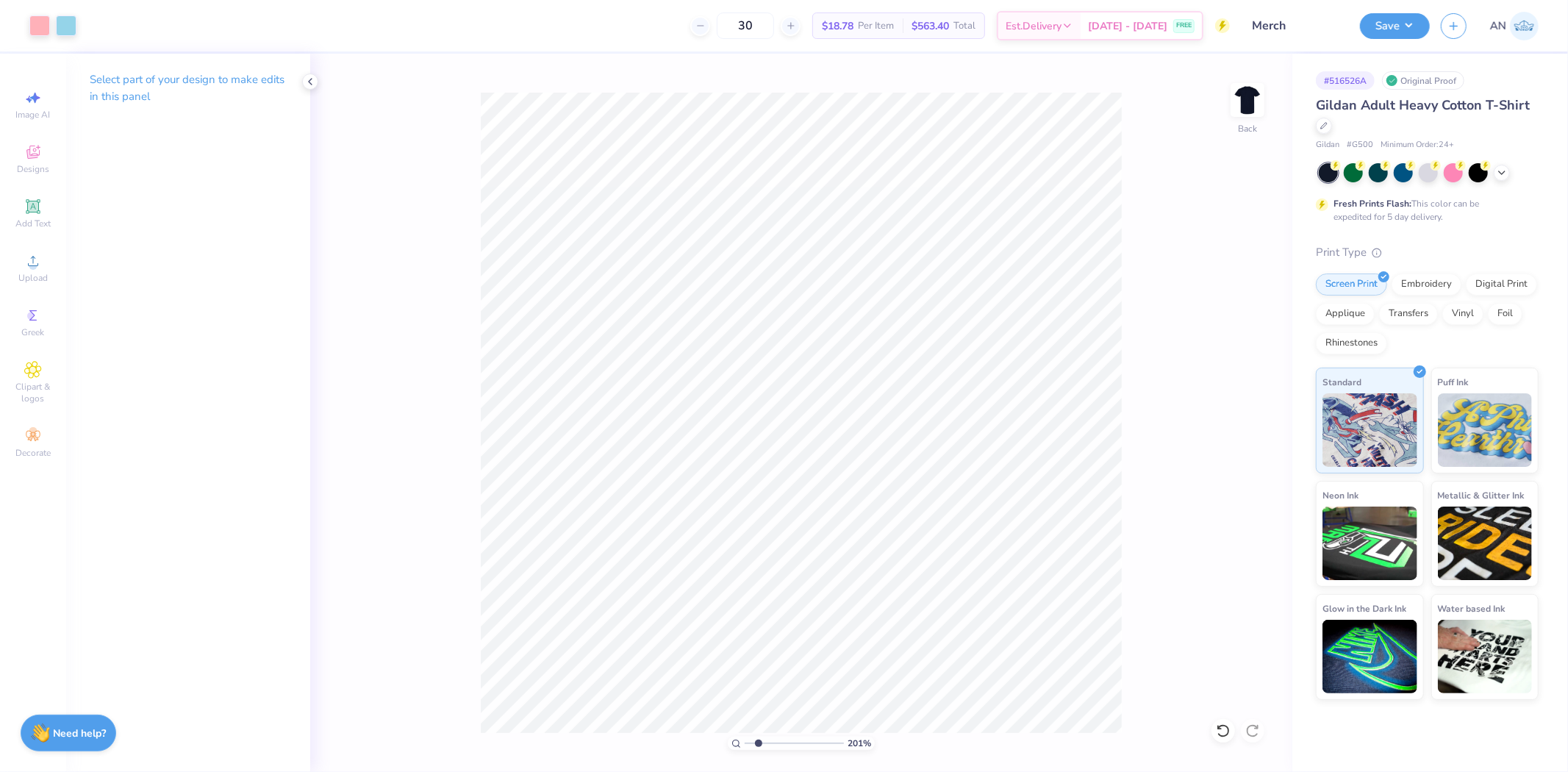
type input "1"
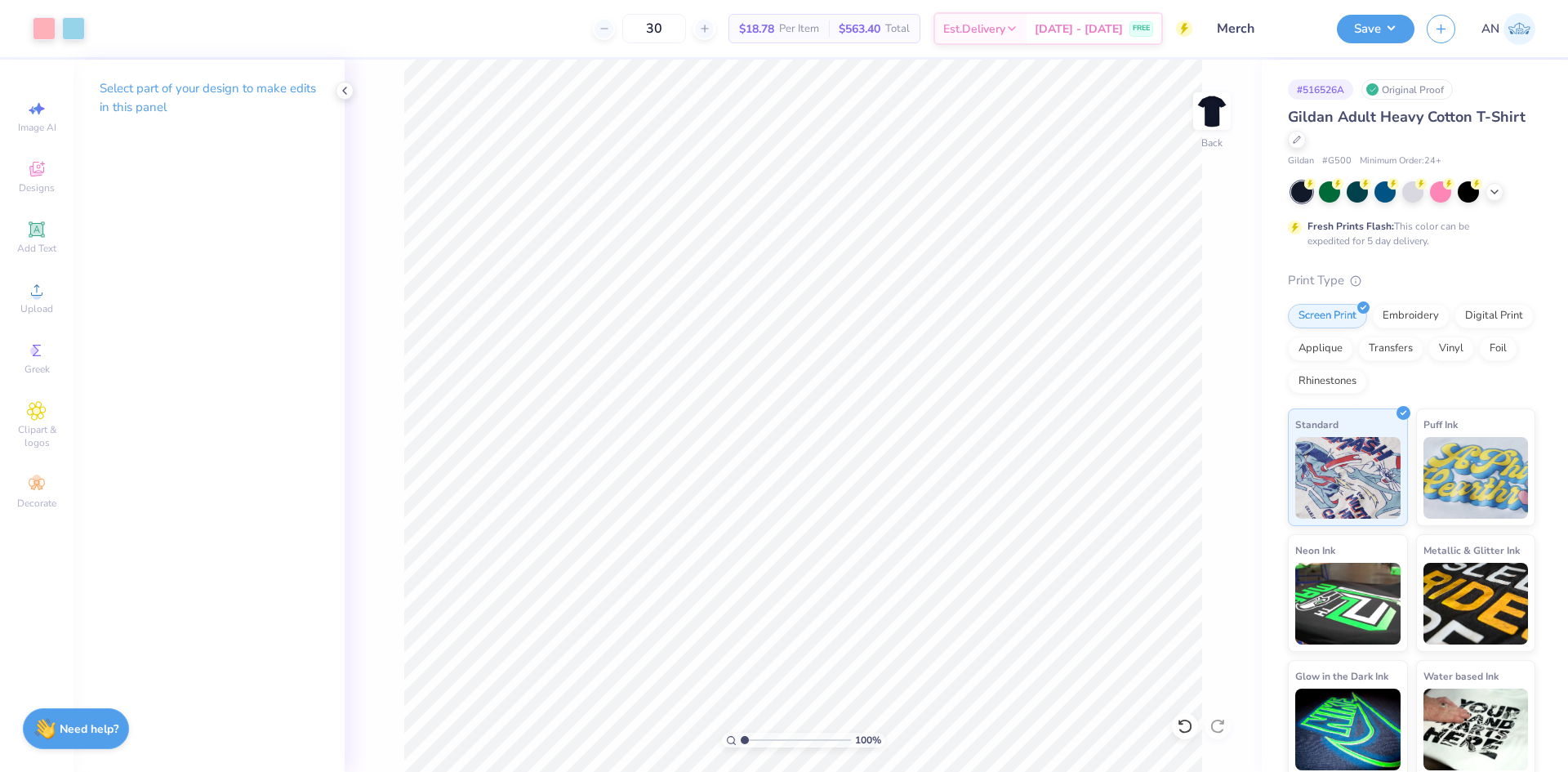
click at [384, 307] on div "100 % Back" at bounding box center [803, 416] width 918 height 712
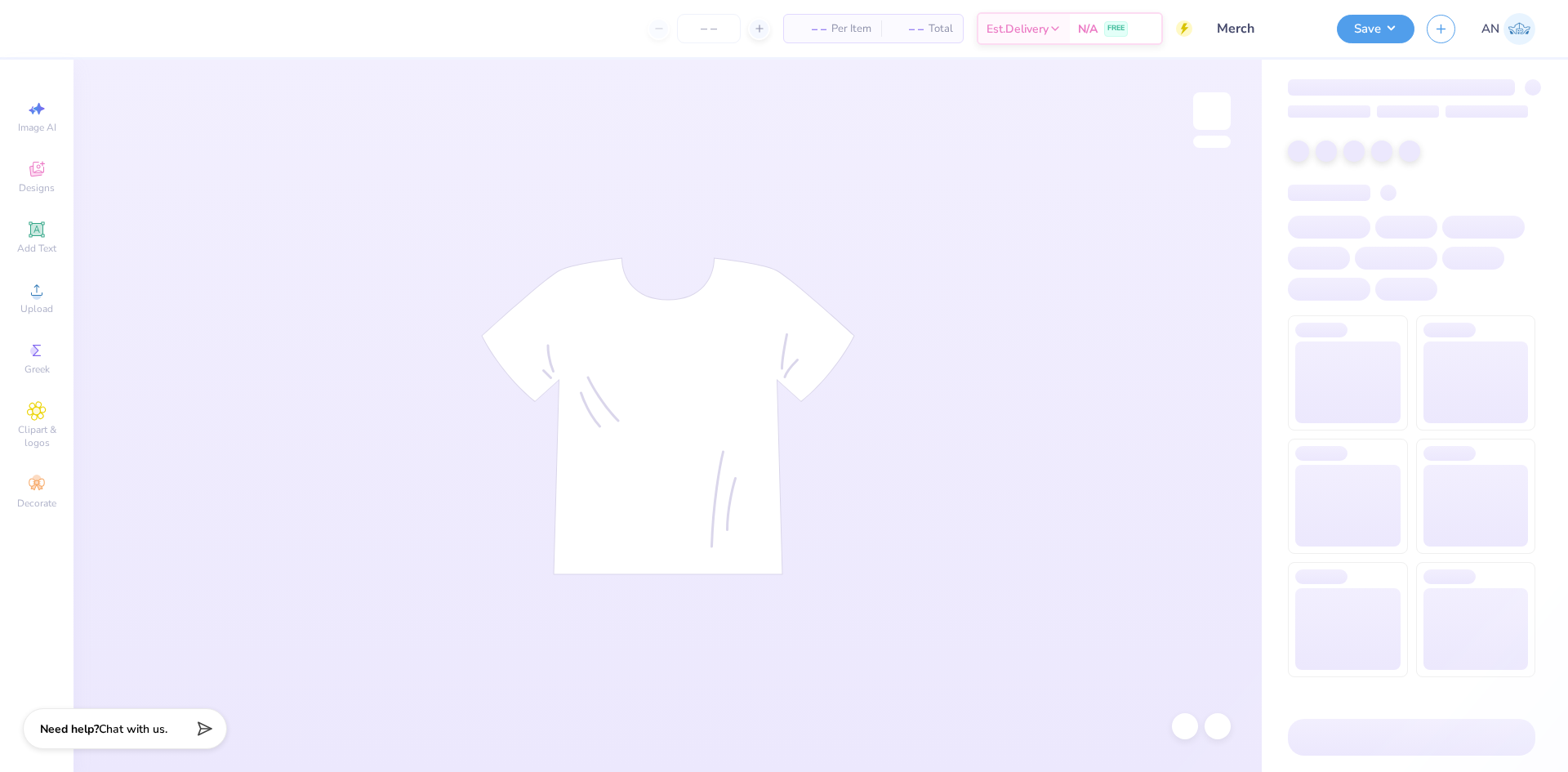
type input "Merch"
type input "30"
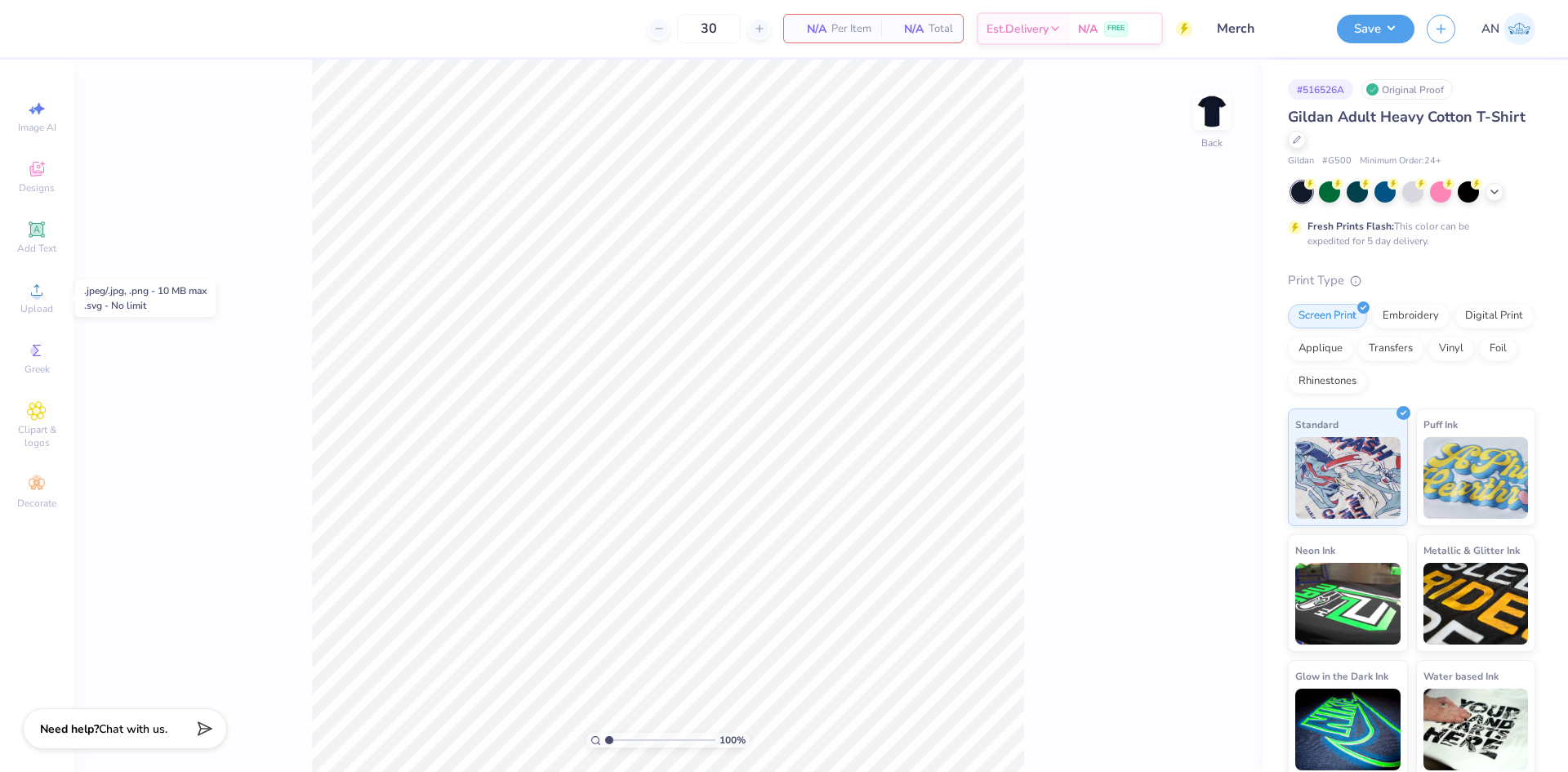
click at [47, 292] on div "Upload" at bounding box center [36, 298] width 57 height 48
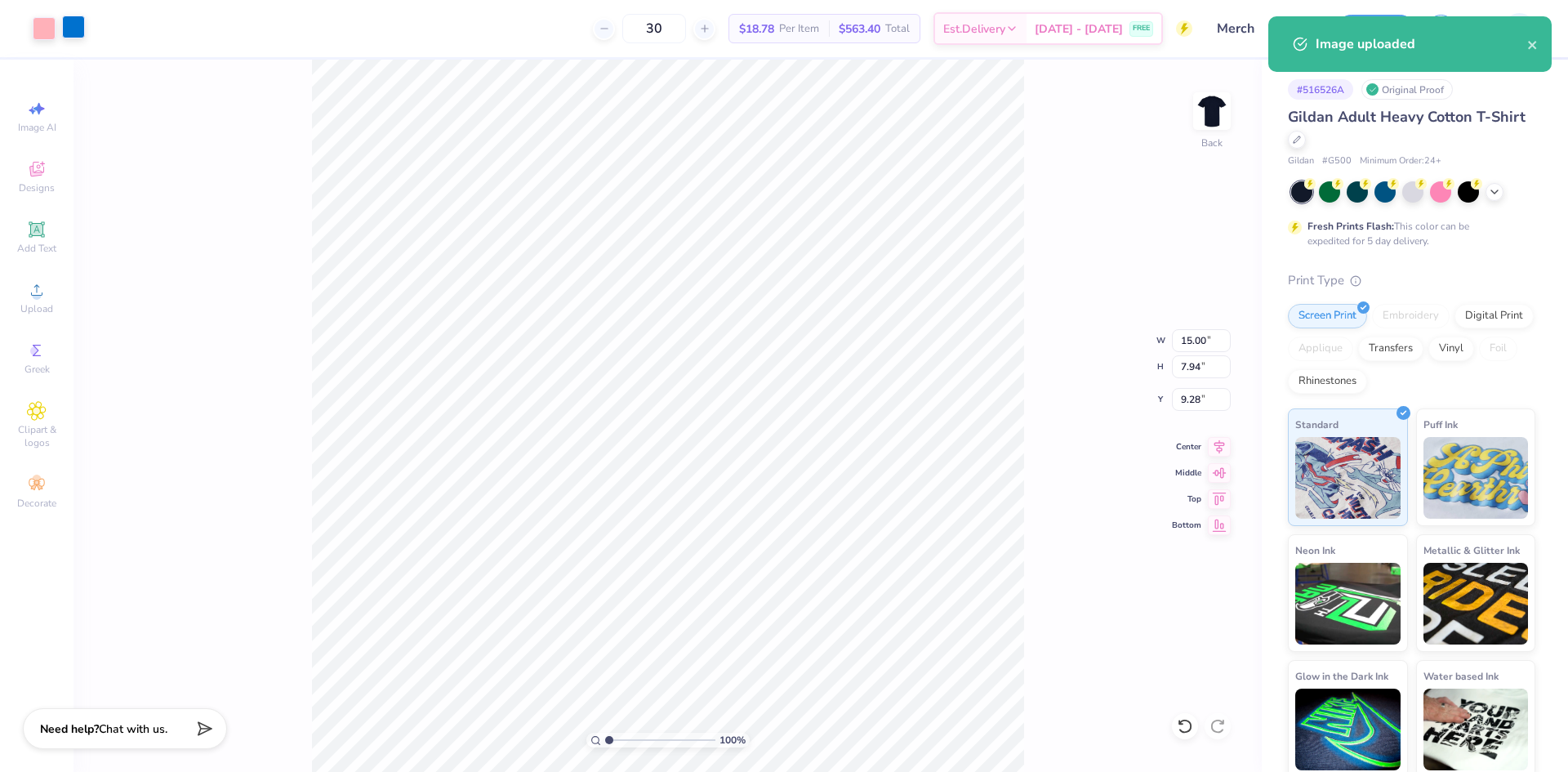
click at [70, 31] on div at bounding box center [74, 27] width 23 height 23
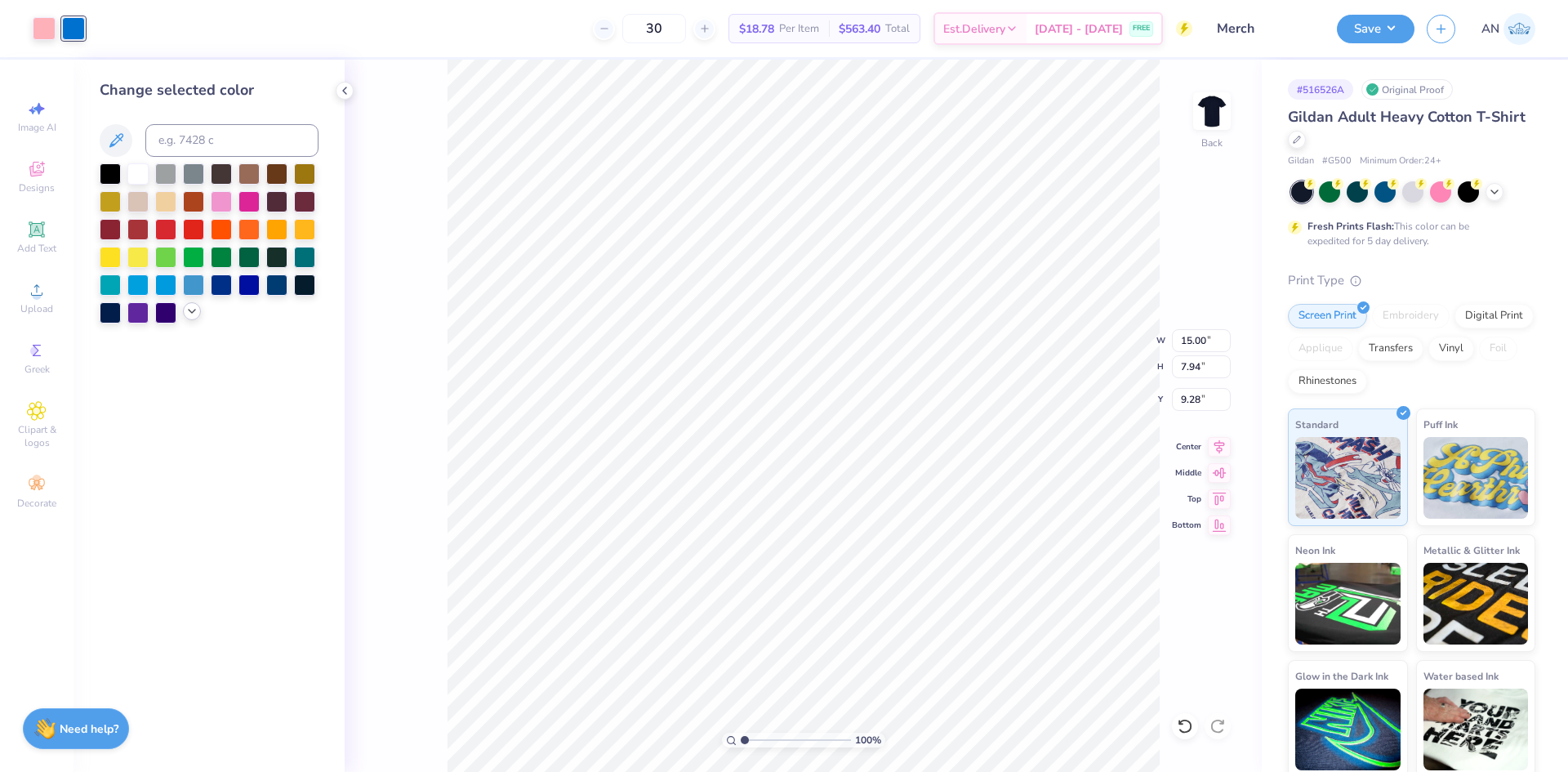
click at [194, 312] on icon at bounding box center [193, 312] width 14 height 14
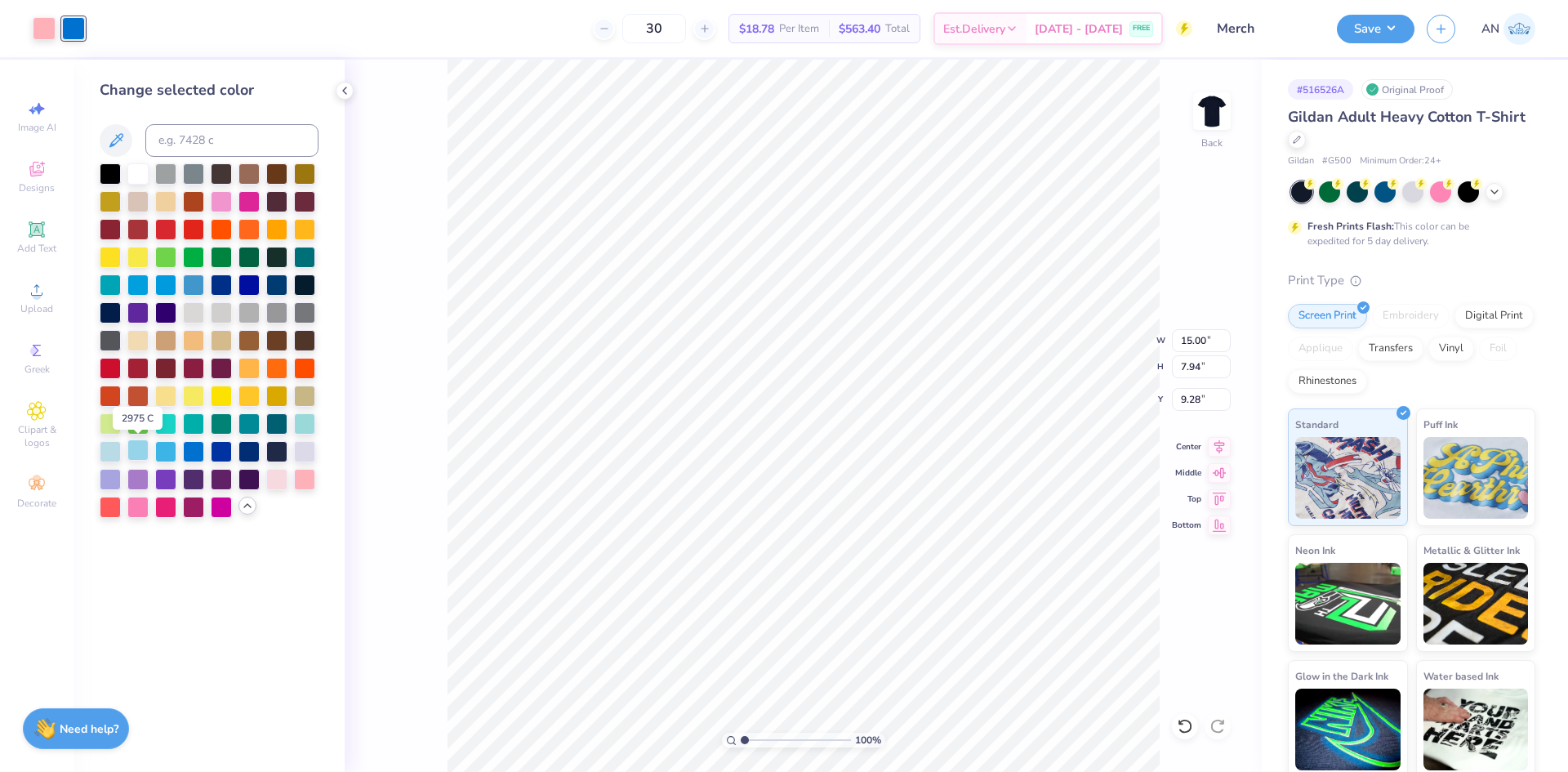
click at [140, 447] on div at bounding box center [138, 450] width 21 height 21
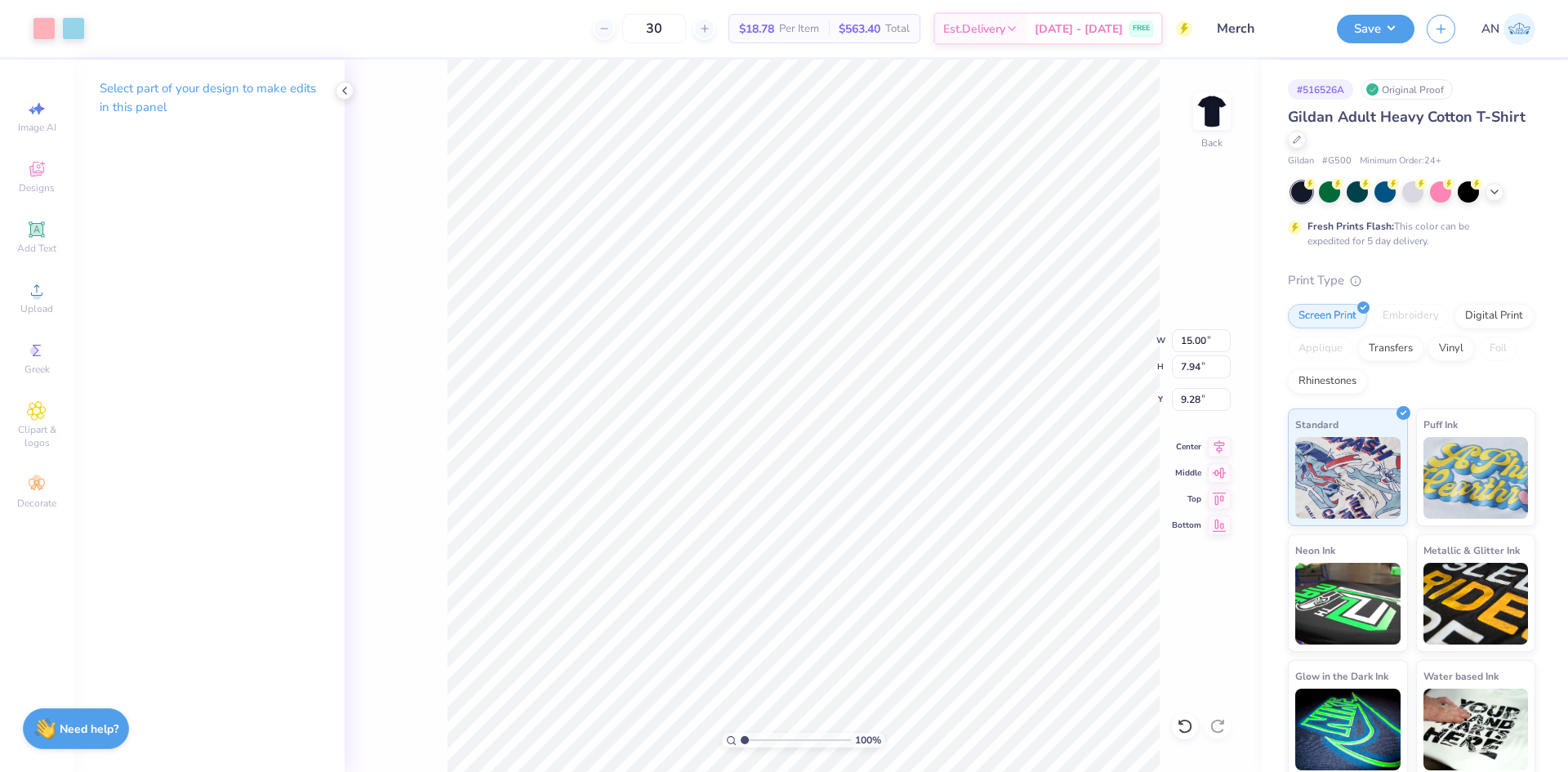
type input "9.51"
type input "5.03"
type input "2.12"
type input "10.14"
type input "5.37"
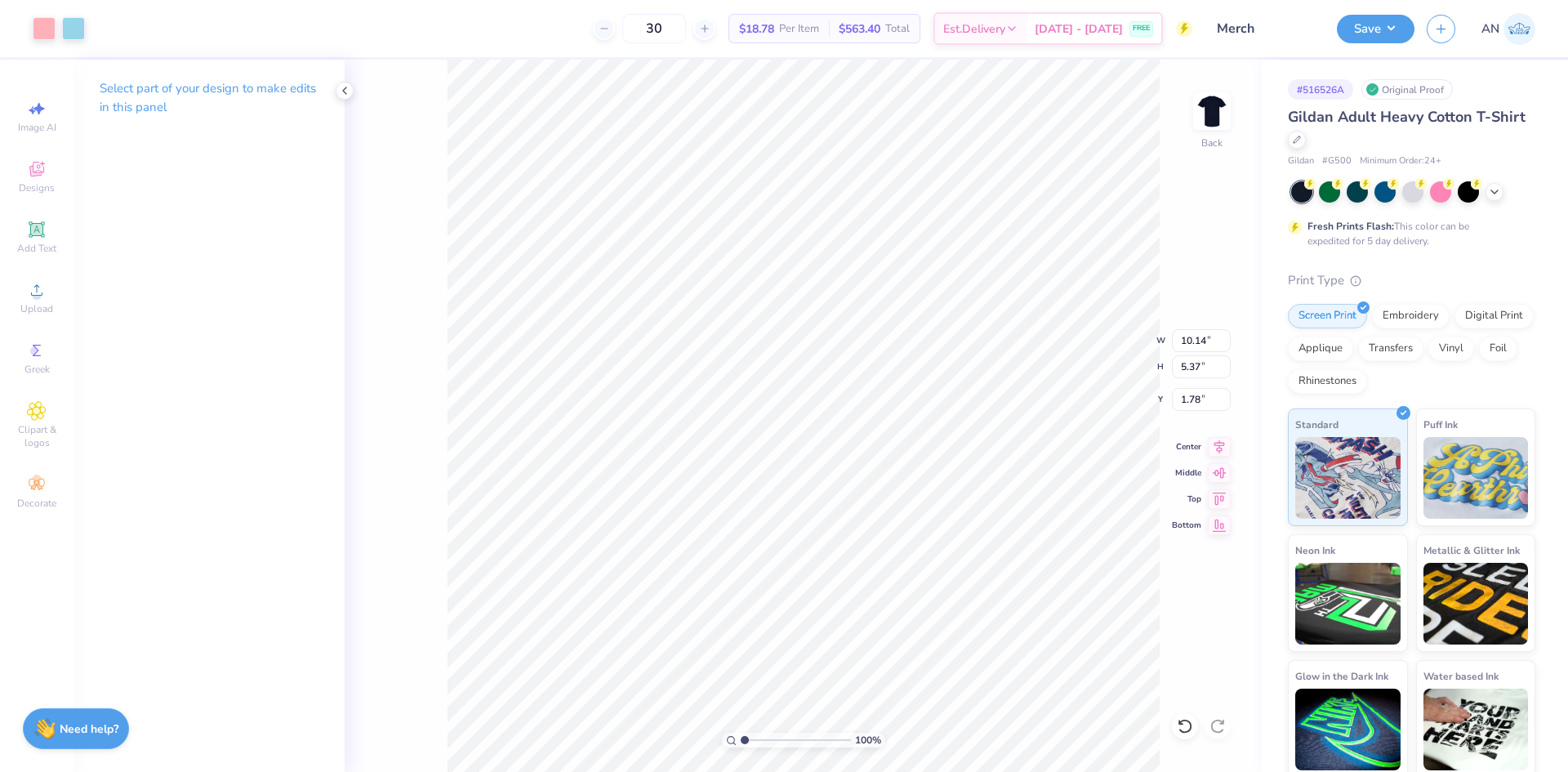
type input "2.15"
click at [21, 235] on div "Add Text" at bounding box center [36, 237] width 57 height 48
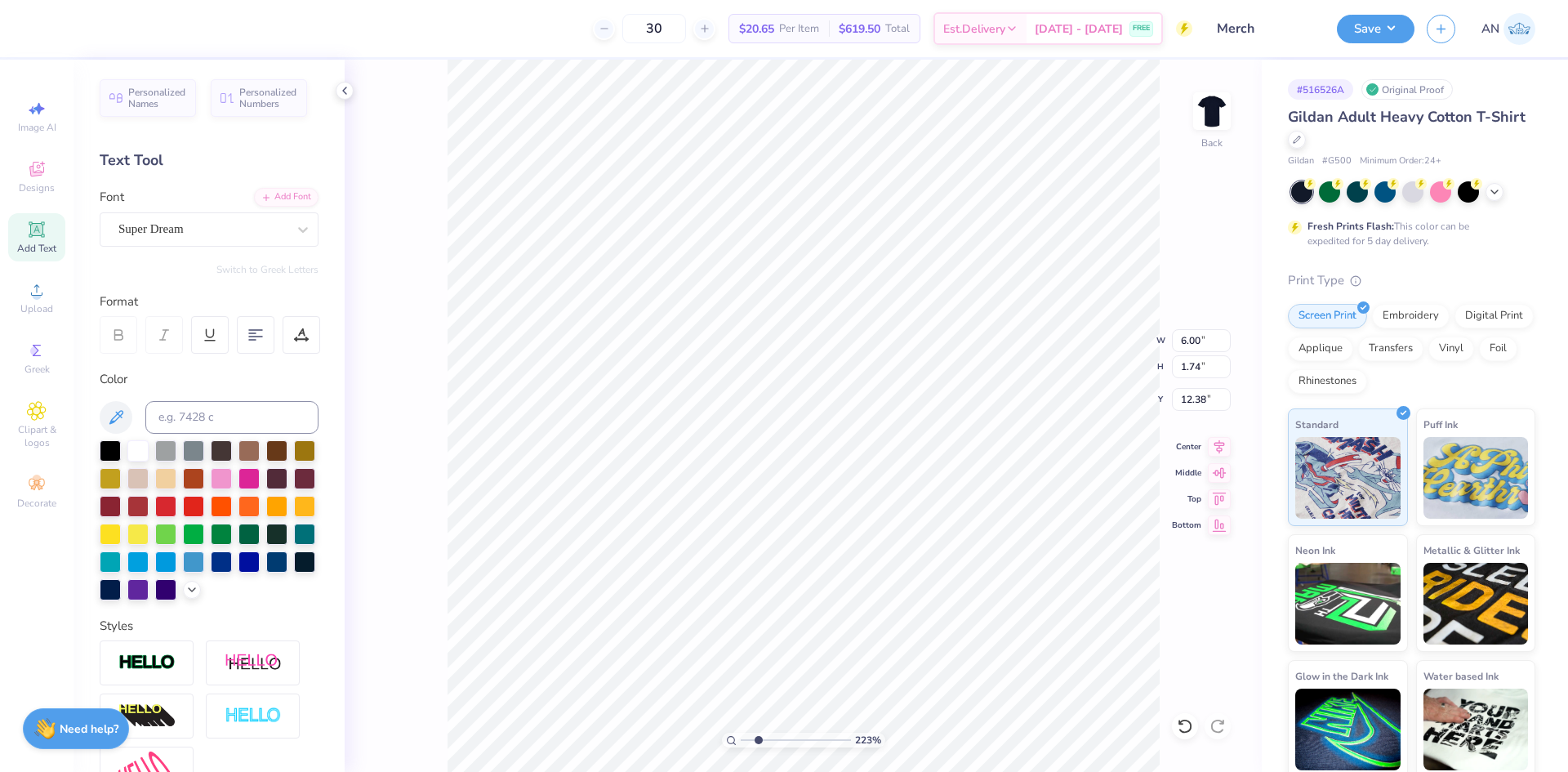
paste textarea "[GEOGRAPHIC_DATA]"
type input "2.22643191709162"
type textarea "[GEOGRAPHIC_DATA]"
click at [227, 238] on div "Super Dream" at bounding box center [202, 229] width 171 height 25
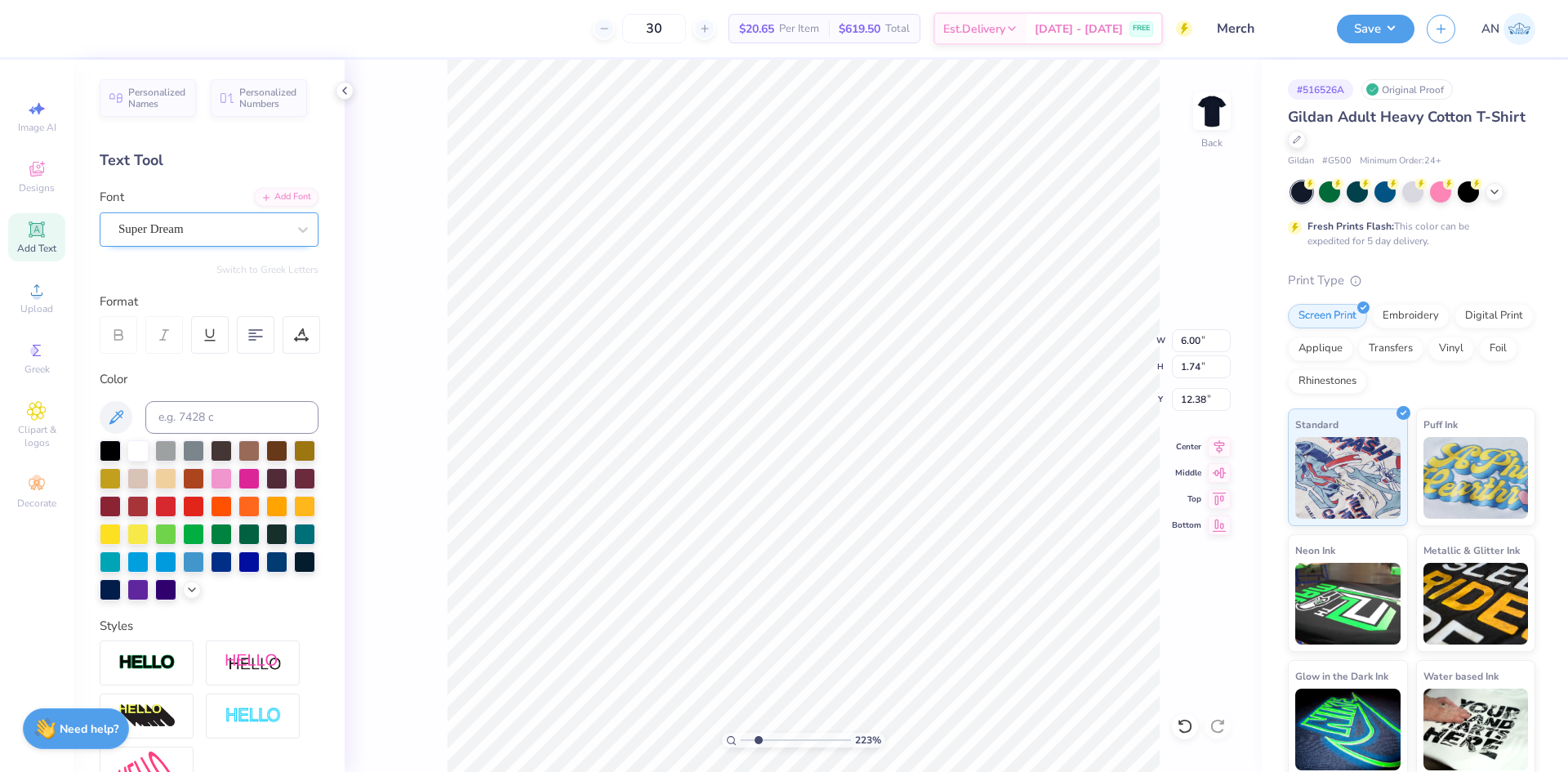
type input "2.22643191709162"
click at [192, 383] on img at bounding box center [171, 389] width 102 height 12
type input "bubble"
type input "2.22643191709162"
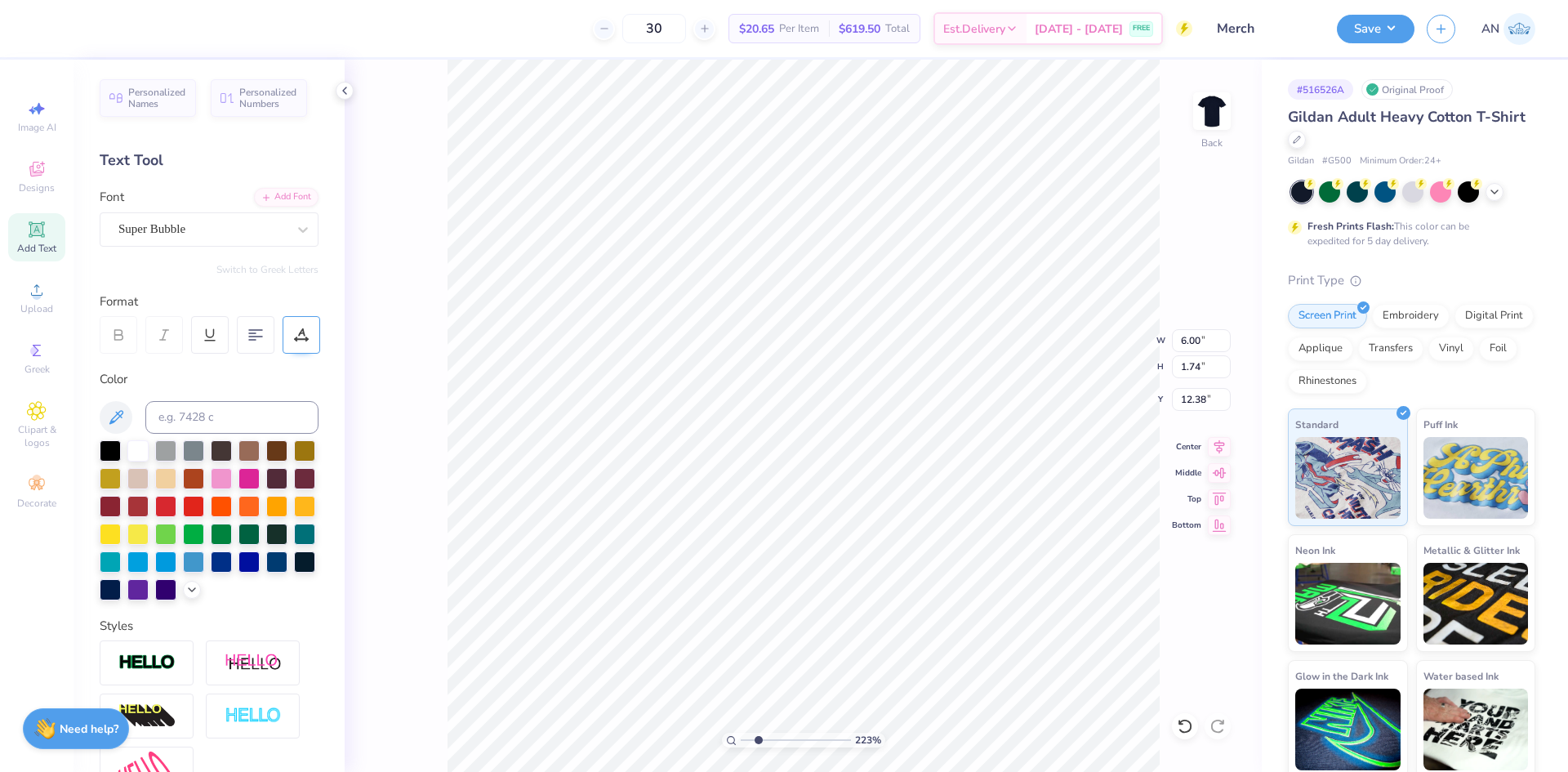
click at [297, 345] on div at bounding box center [301, 335] width 38 height 38
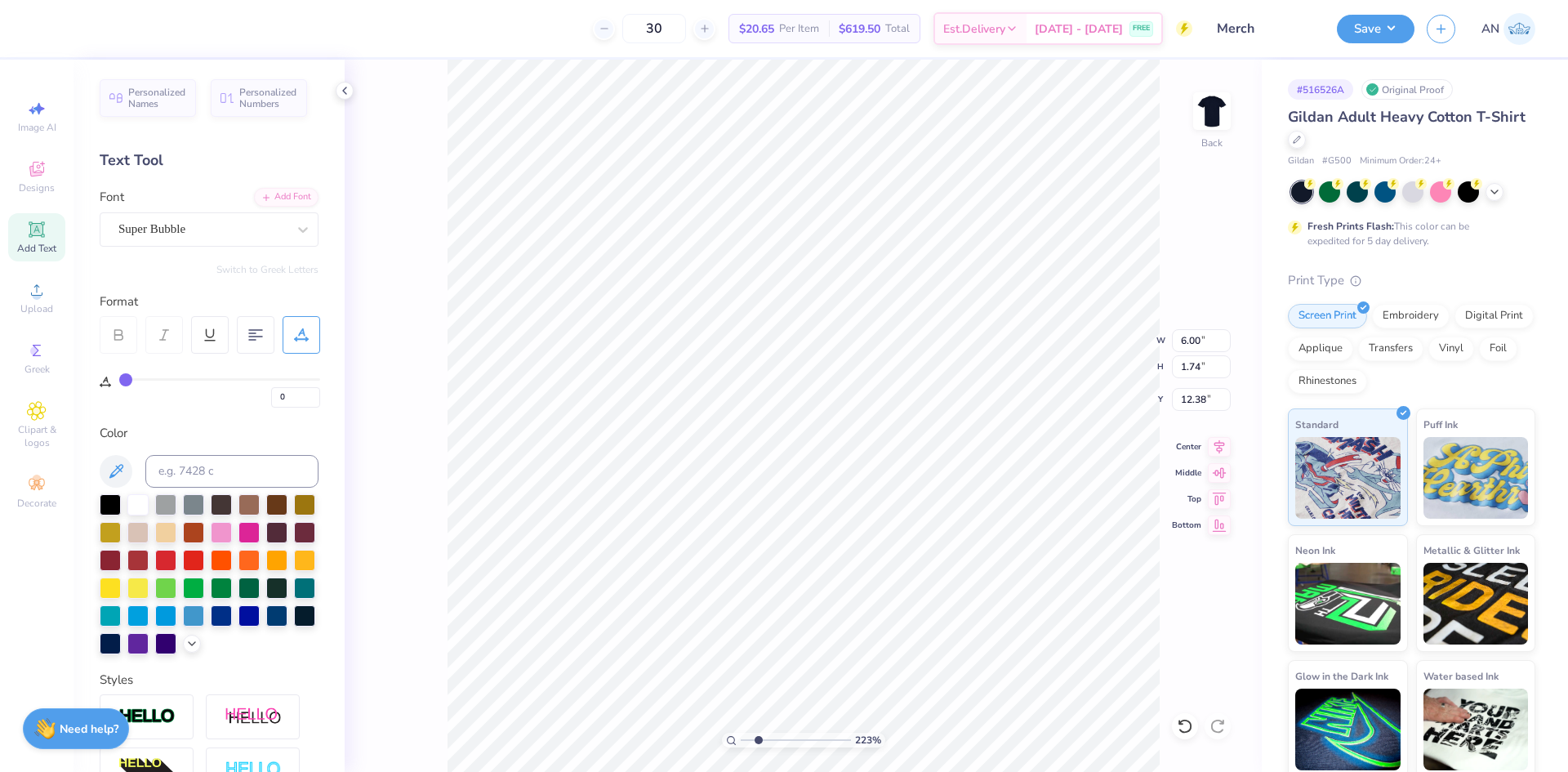
click at [266, 383] on div "0" at bounding box center [220, 393] width 201 height 29
click at [267, 382] on div "0" at bounding box center [220, 393] width 201 height 29
type input "69"
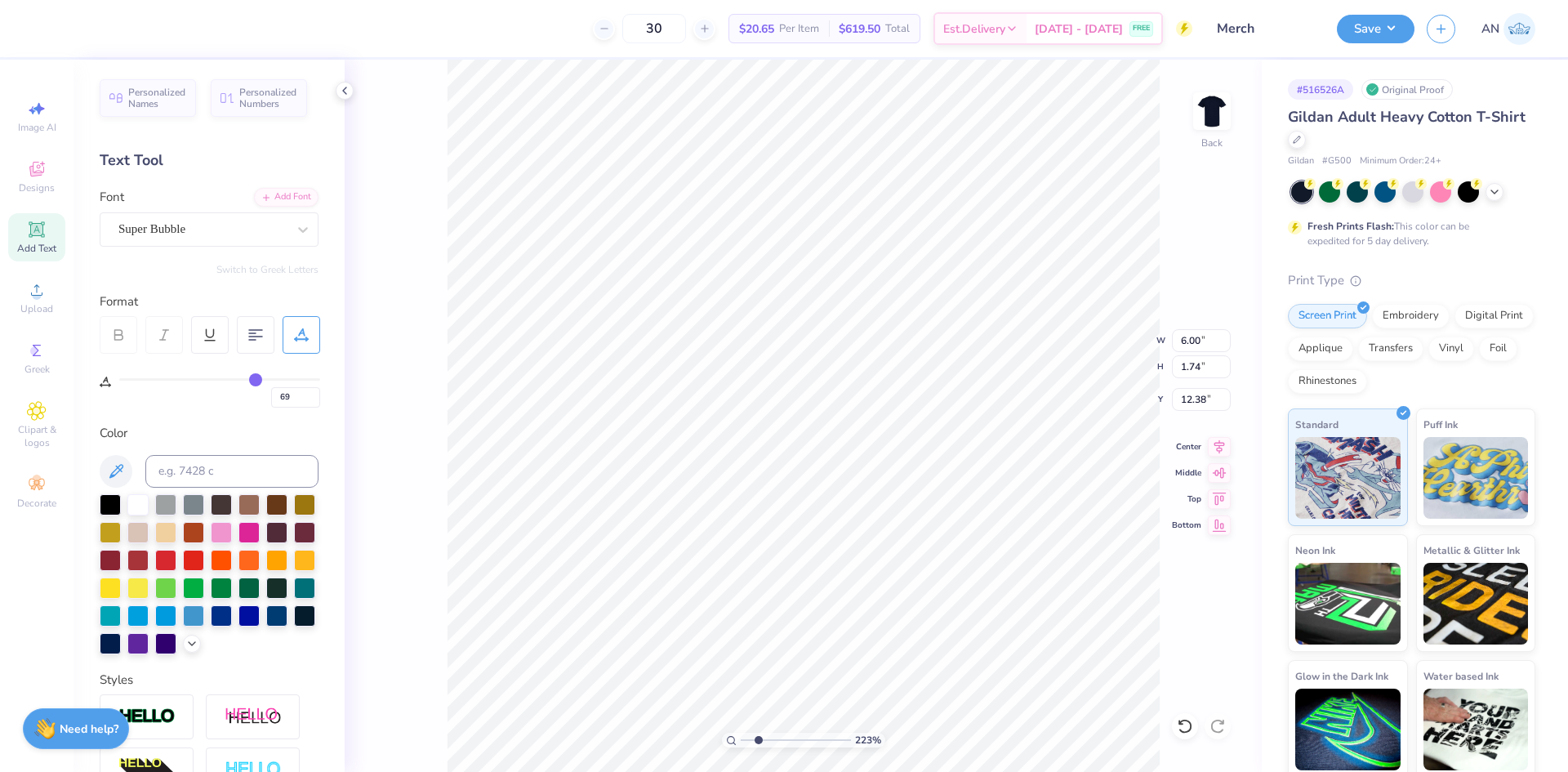
click at [255, 379] on input "range" at bounding box center [220, 379] width 201 height 3
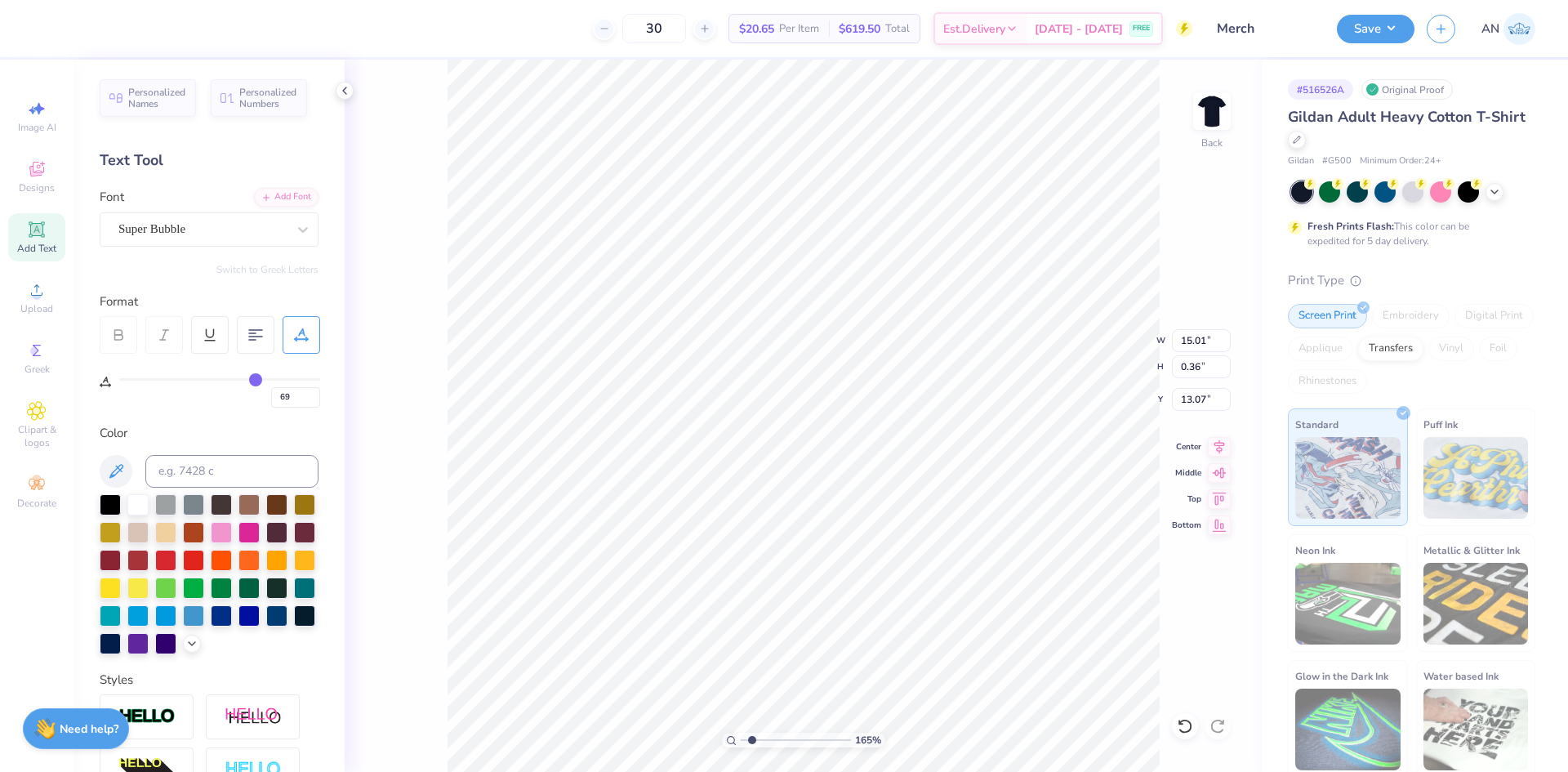
type input "1.64913377760655"
type input "6.74"
type input "0.16"
type input "13.27"
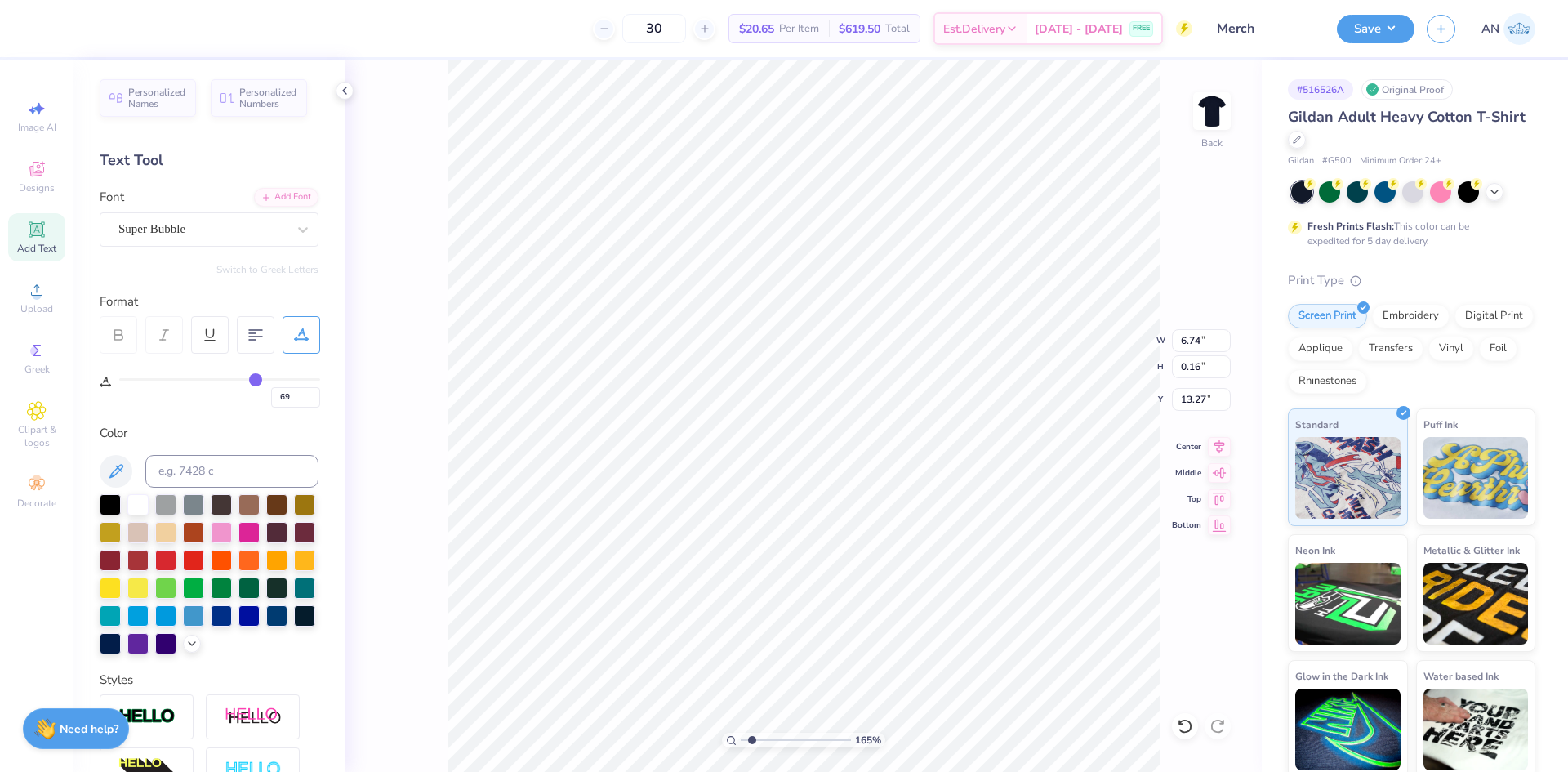
type input "1.64913377760655"
type input "7.91"
type input "3.32211092047231"
type input "5.88"
type input "0.14"
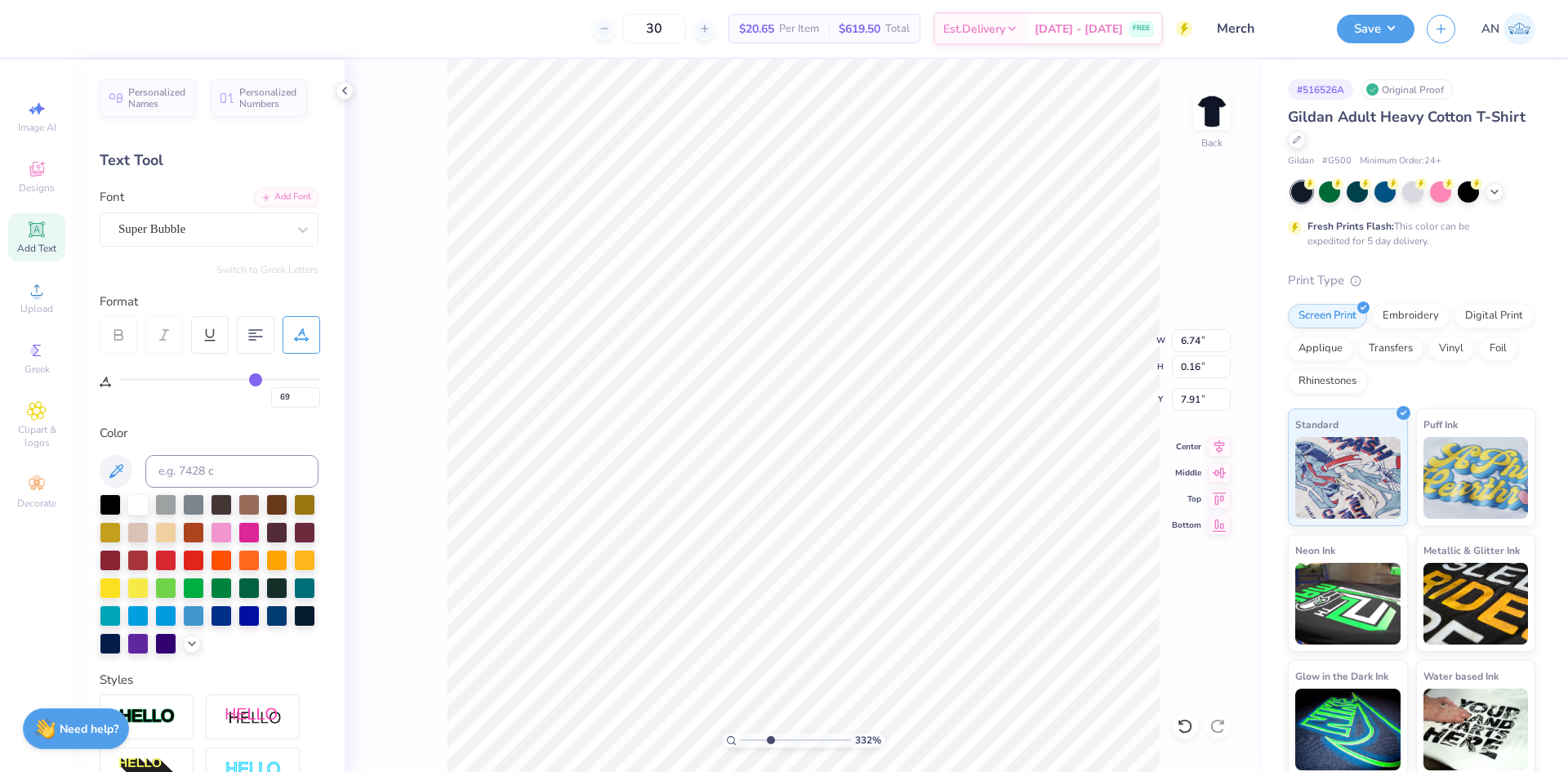
type input "7.93"
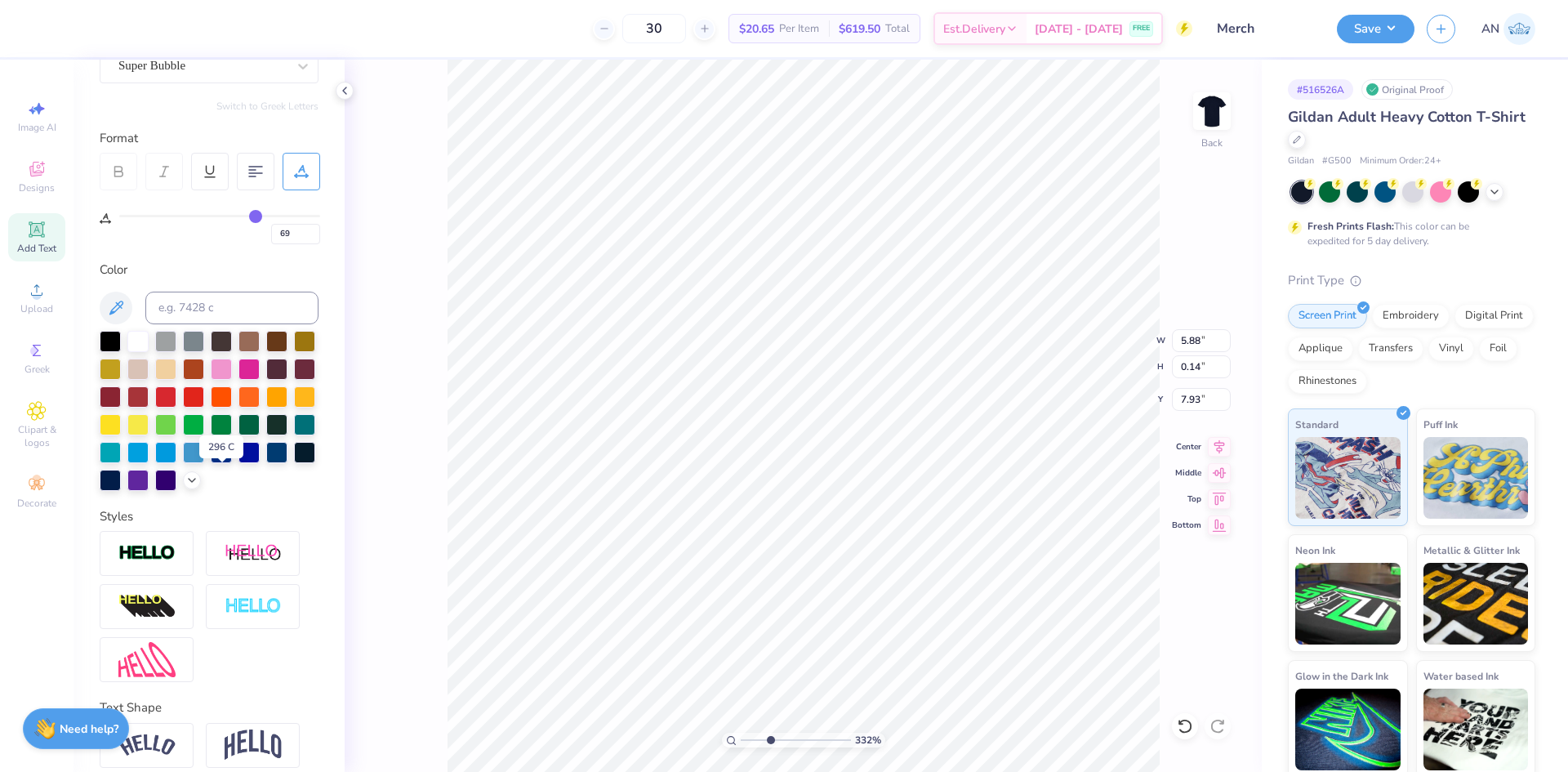
scroll to position [245, 0]
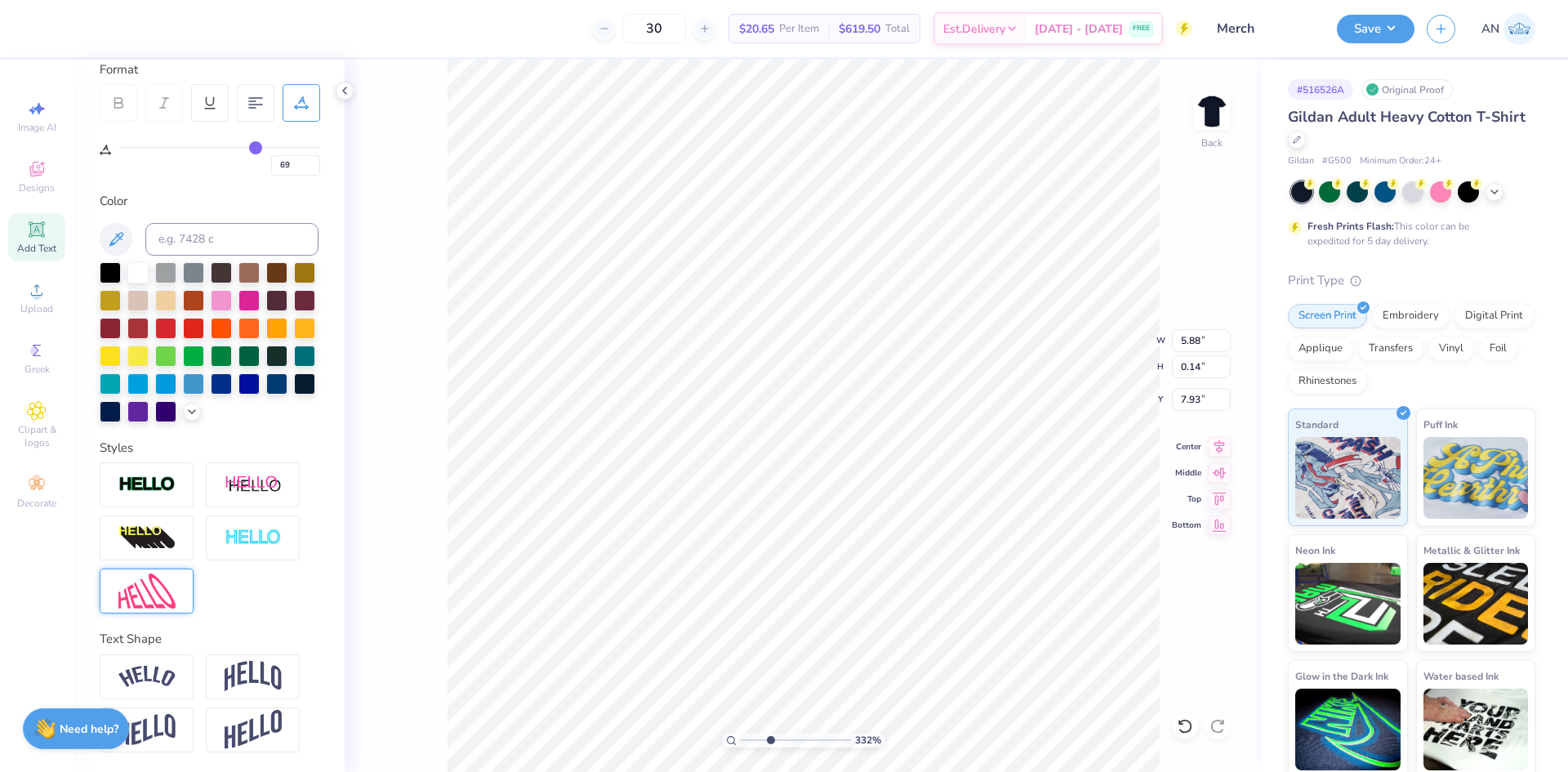
click at [186, 605] on div at bounding box center [146, 590] width 94 height 45
type input "3.32211092047231"
type input "3.07"
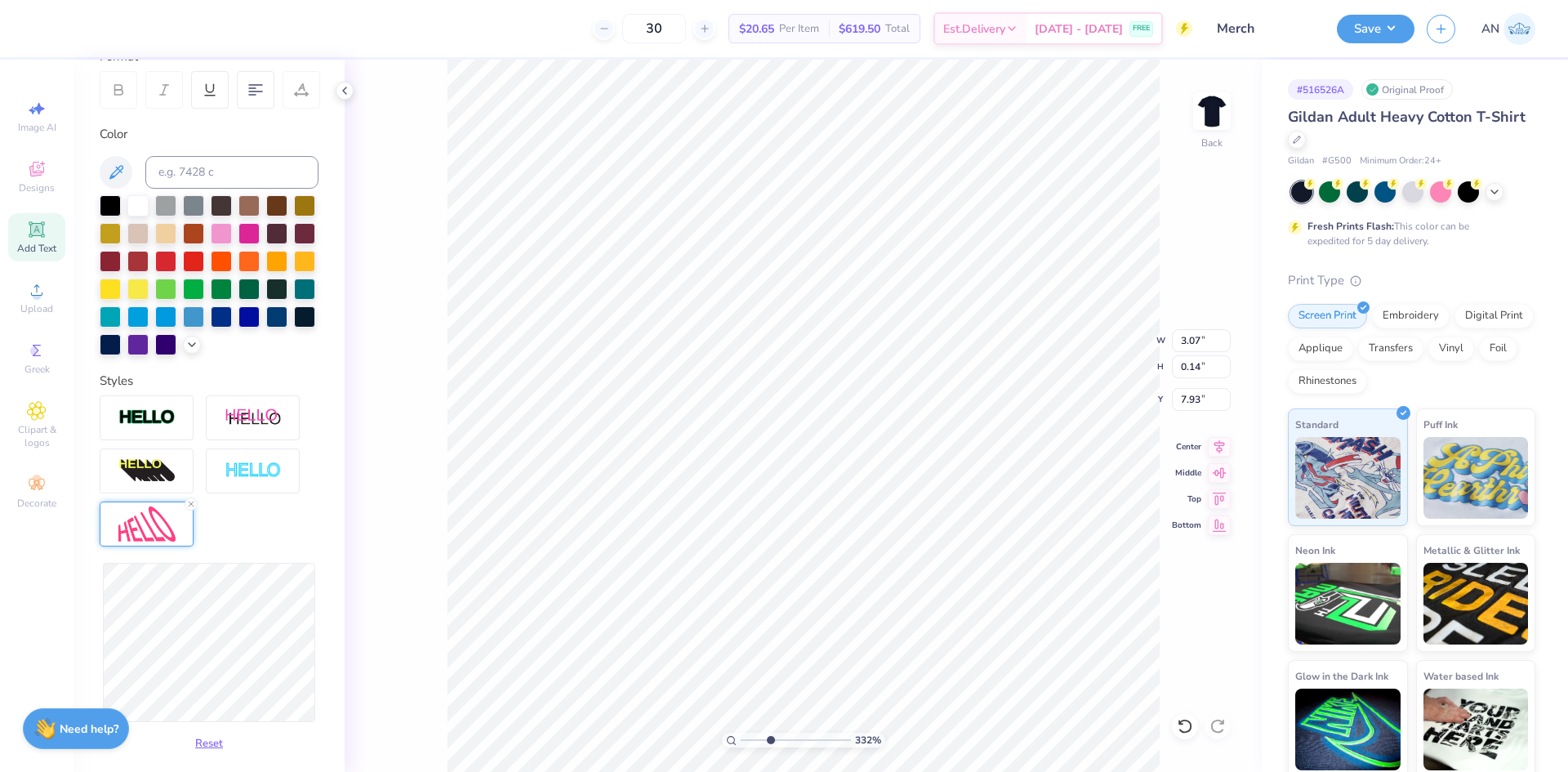
scroll to position [416, 0]
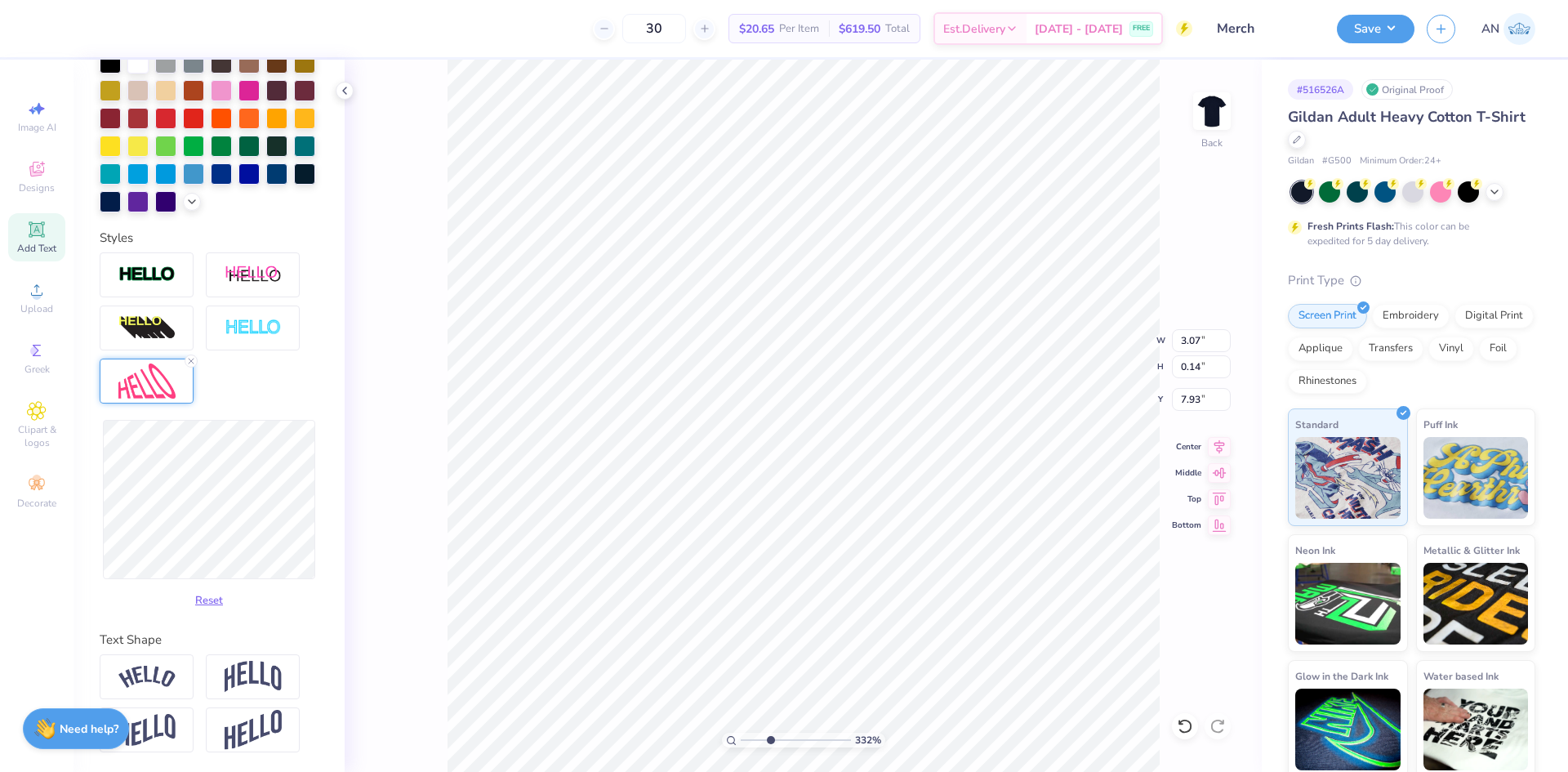
type input "3.32211092047231"
type input "3.04"
type input "0.59"
type input "7.71"
type input "3.32211092047231"
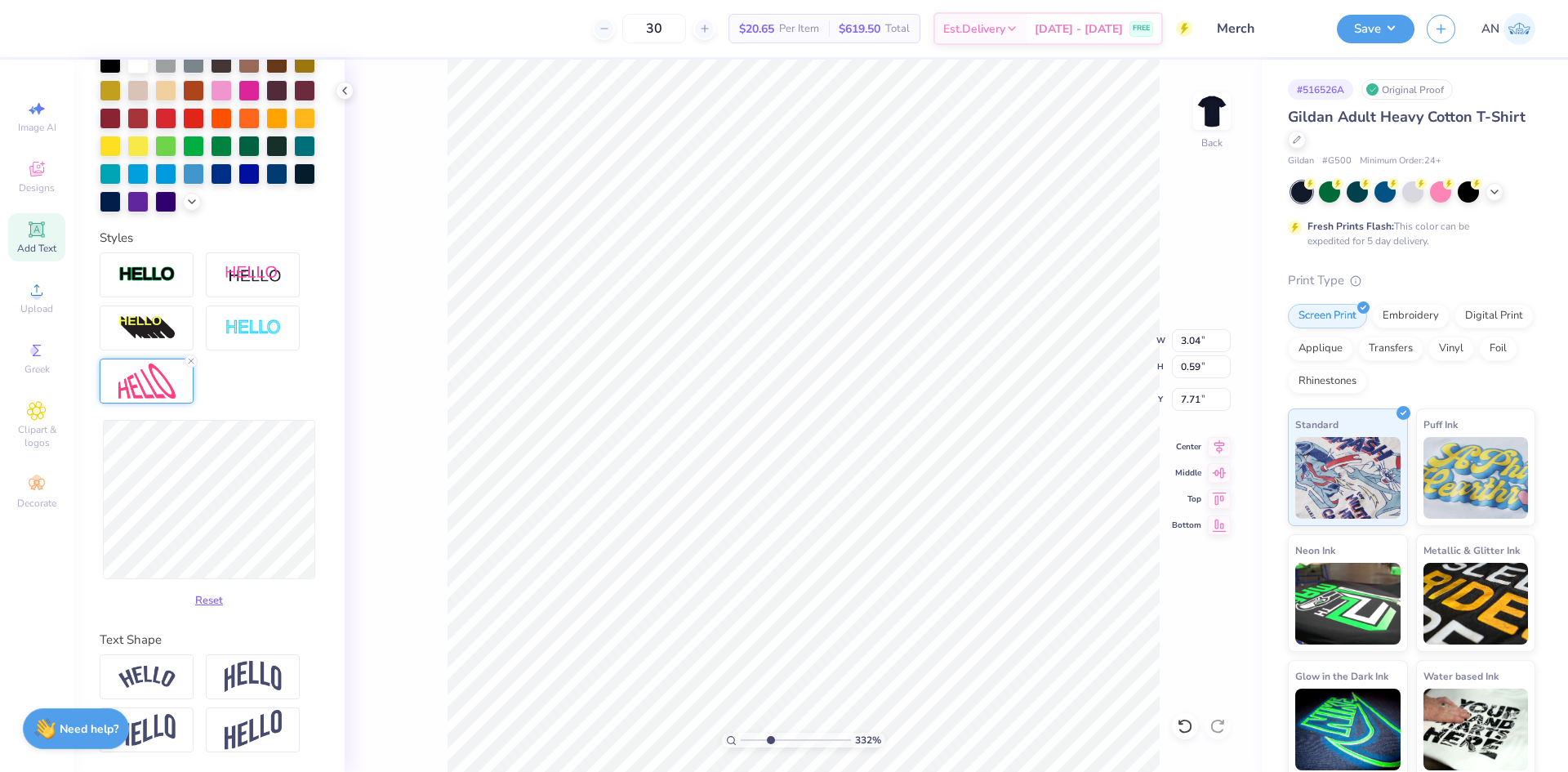
type input "3.03"
type input "7.70"
click at [191, 364] on icon at bounding box center [191, 361] width 10 height 10
type input "3.32211092047231"
type input "3.07"
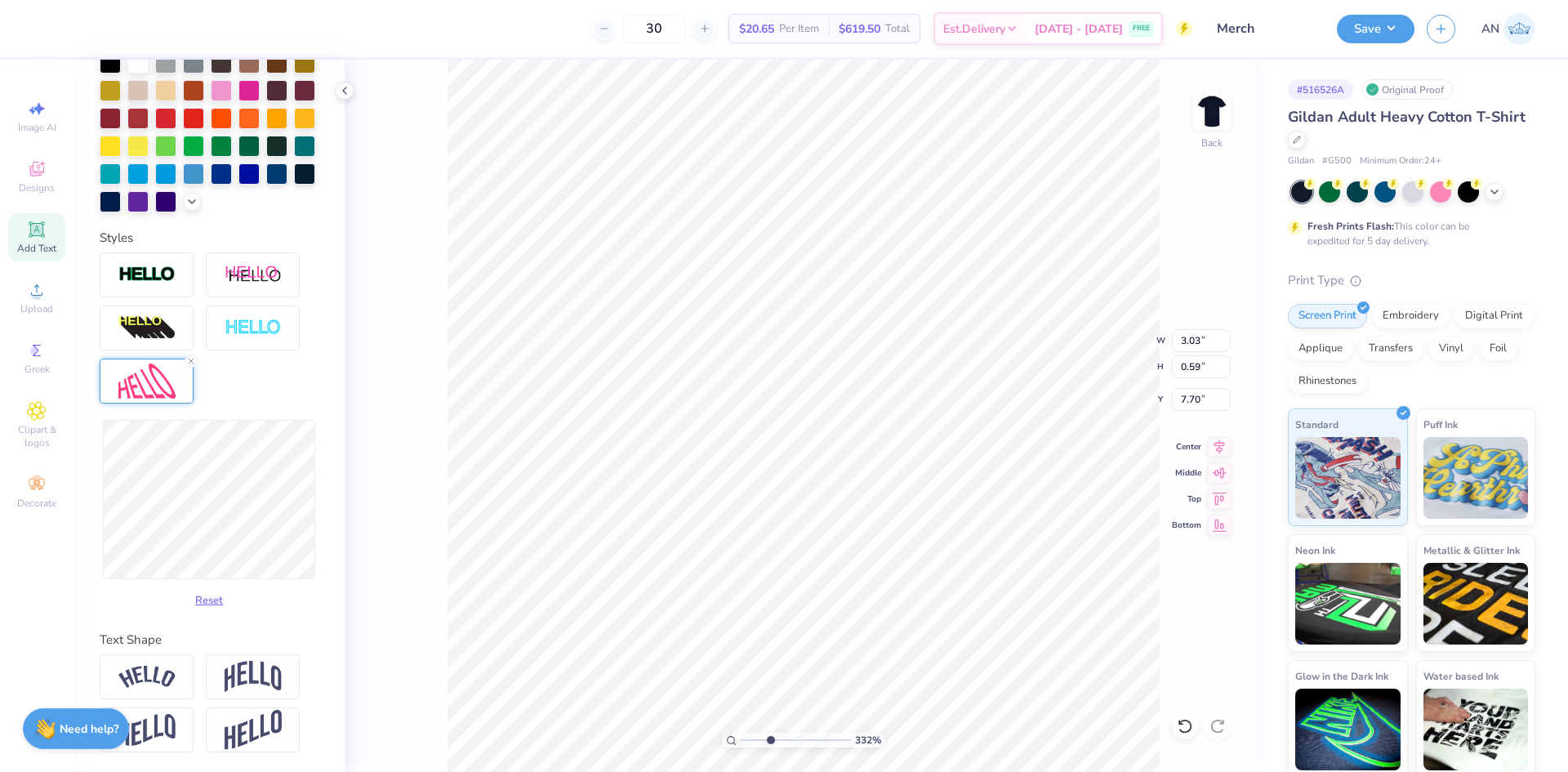
type input "0.14"
type input "7.93"
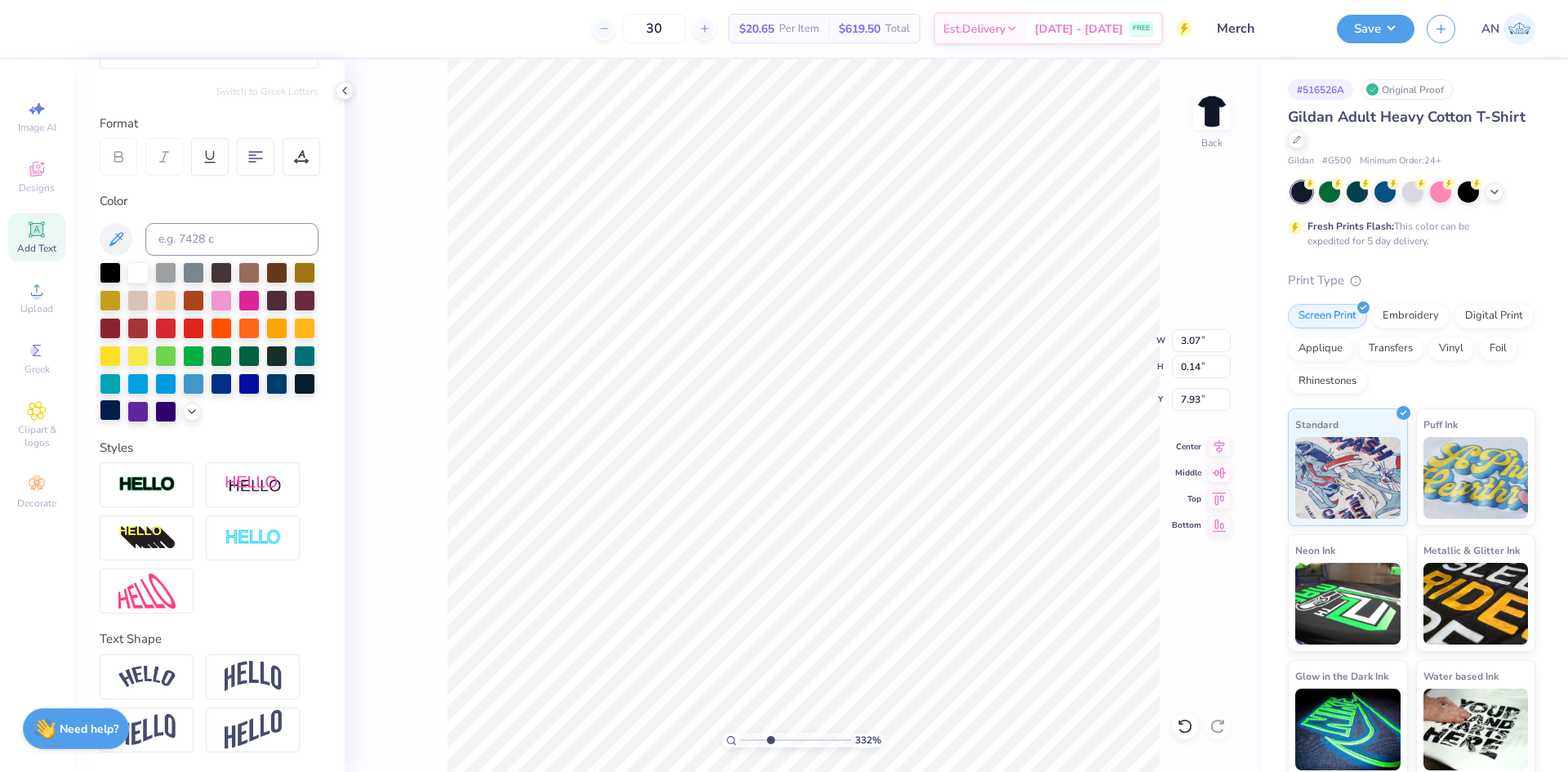
scroll to position [206, 0]
type input "1"
click at [31, 303] on span "Upload" at bounding box center [37, 309] width 33 height 14
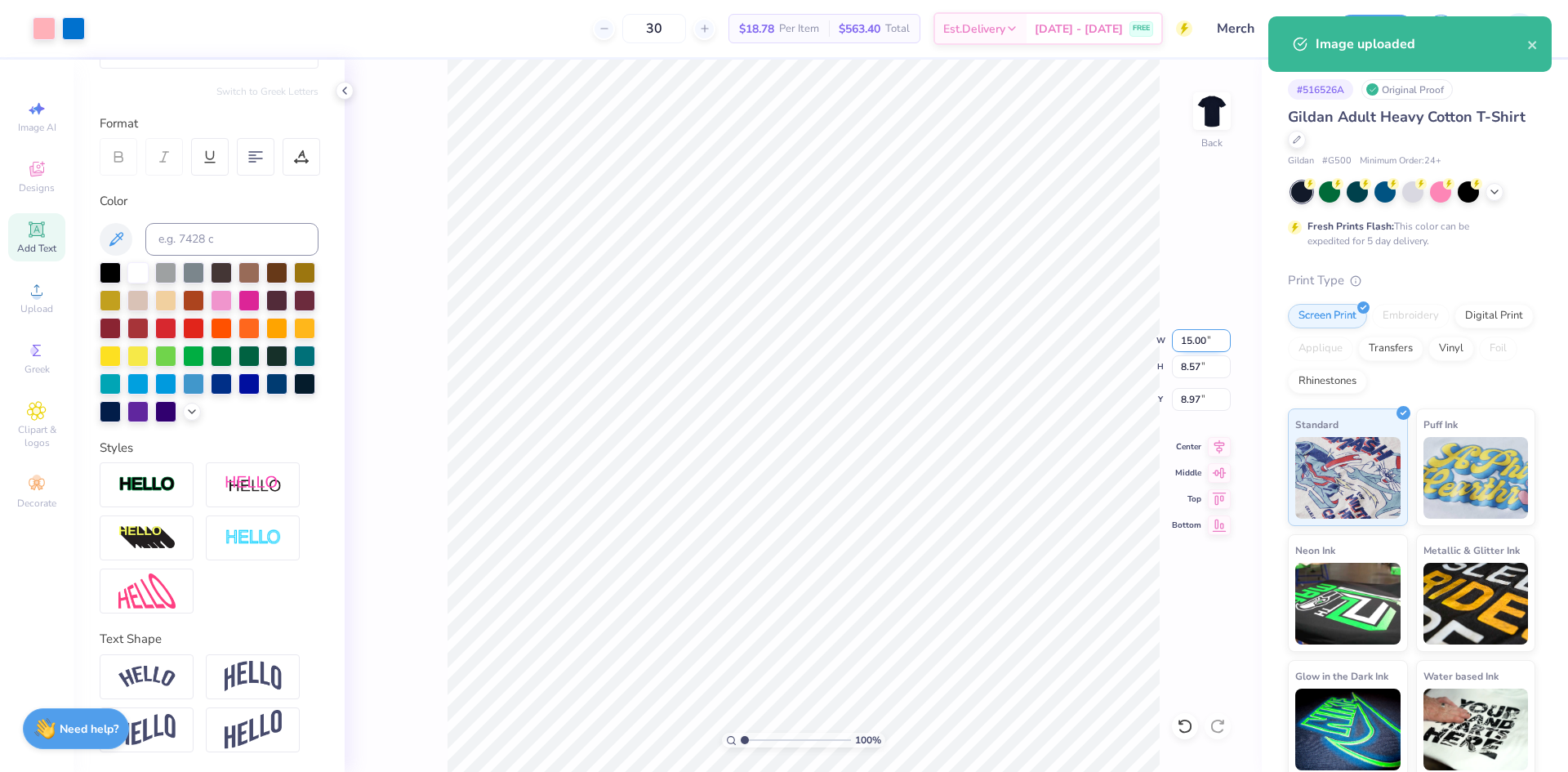
click at [1190, 343] on input "15.00" at bounding box center [1201, 341] width 59 height 23
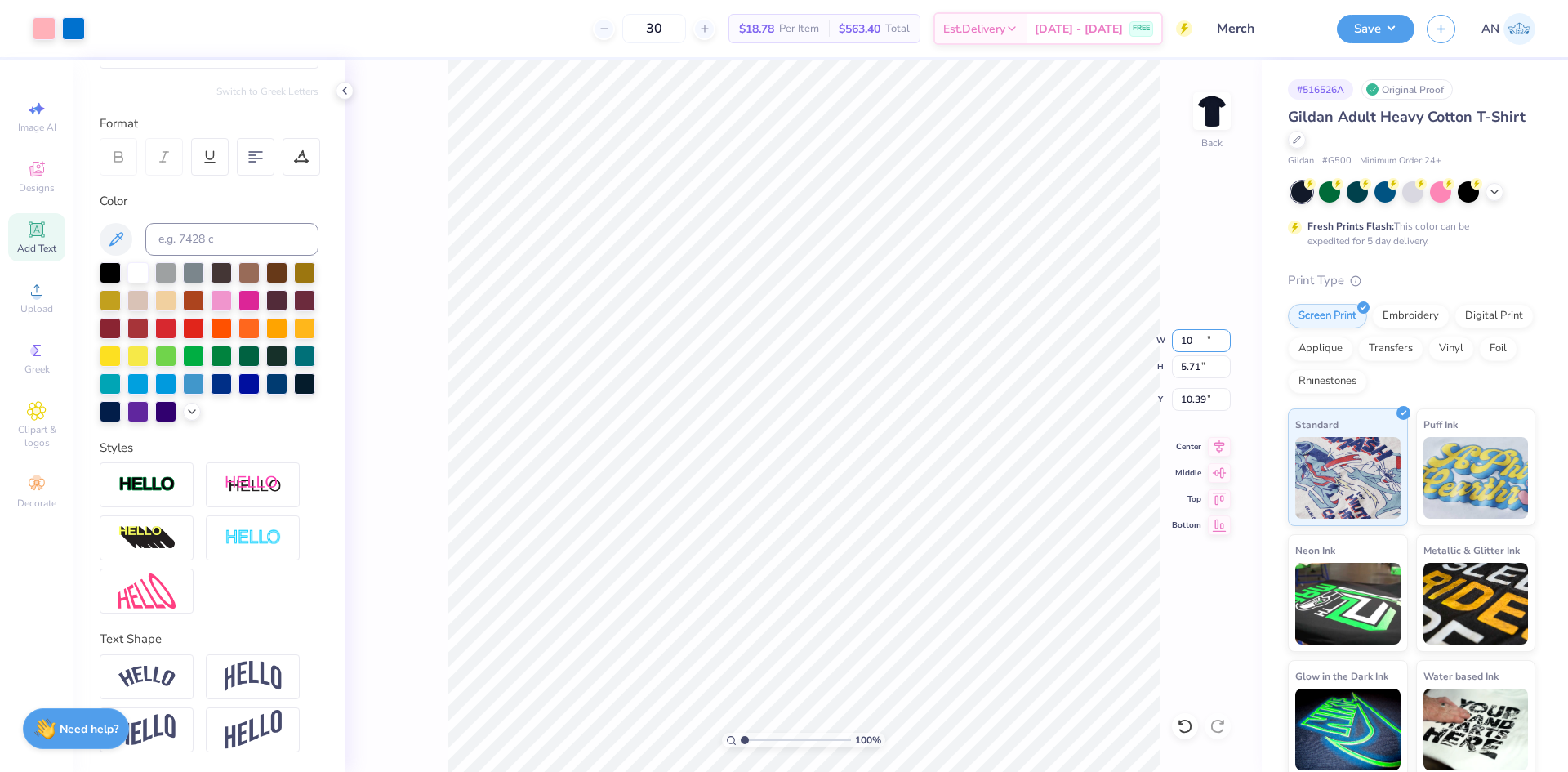
type input "10.00"
type input "5.71"
type input "10.39"
click at [72, 30] on div at bounding box center [74, 27] width 23 height 23
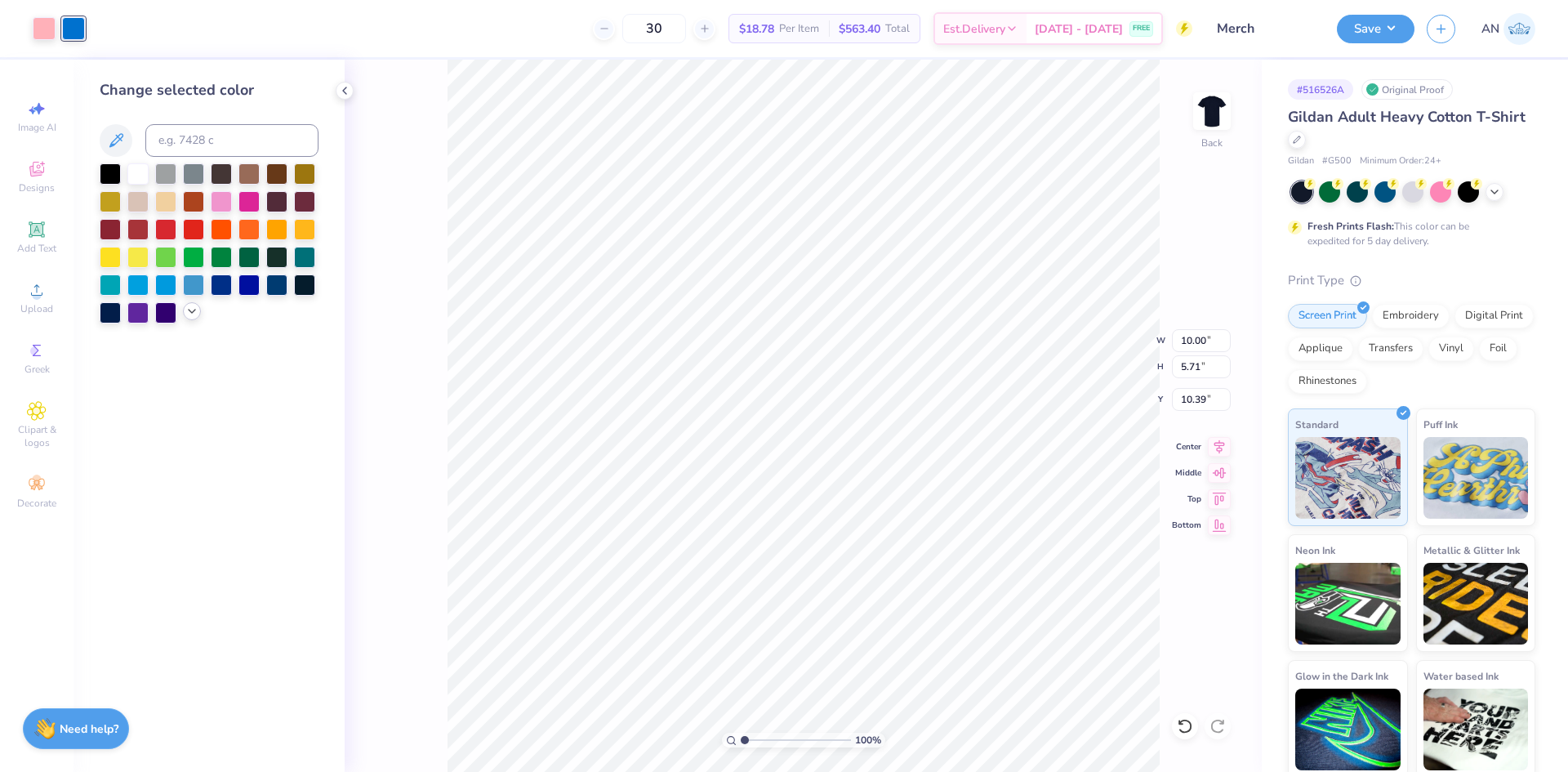
click at [188, 321] on div at bounding box center [209, 243] width 219 height 160
click at [191, 314] on icon at bounding box center [193, 312] width 14 height 14
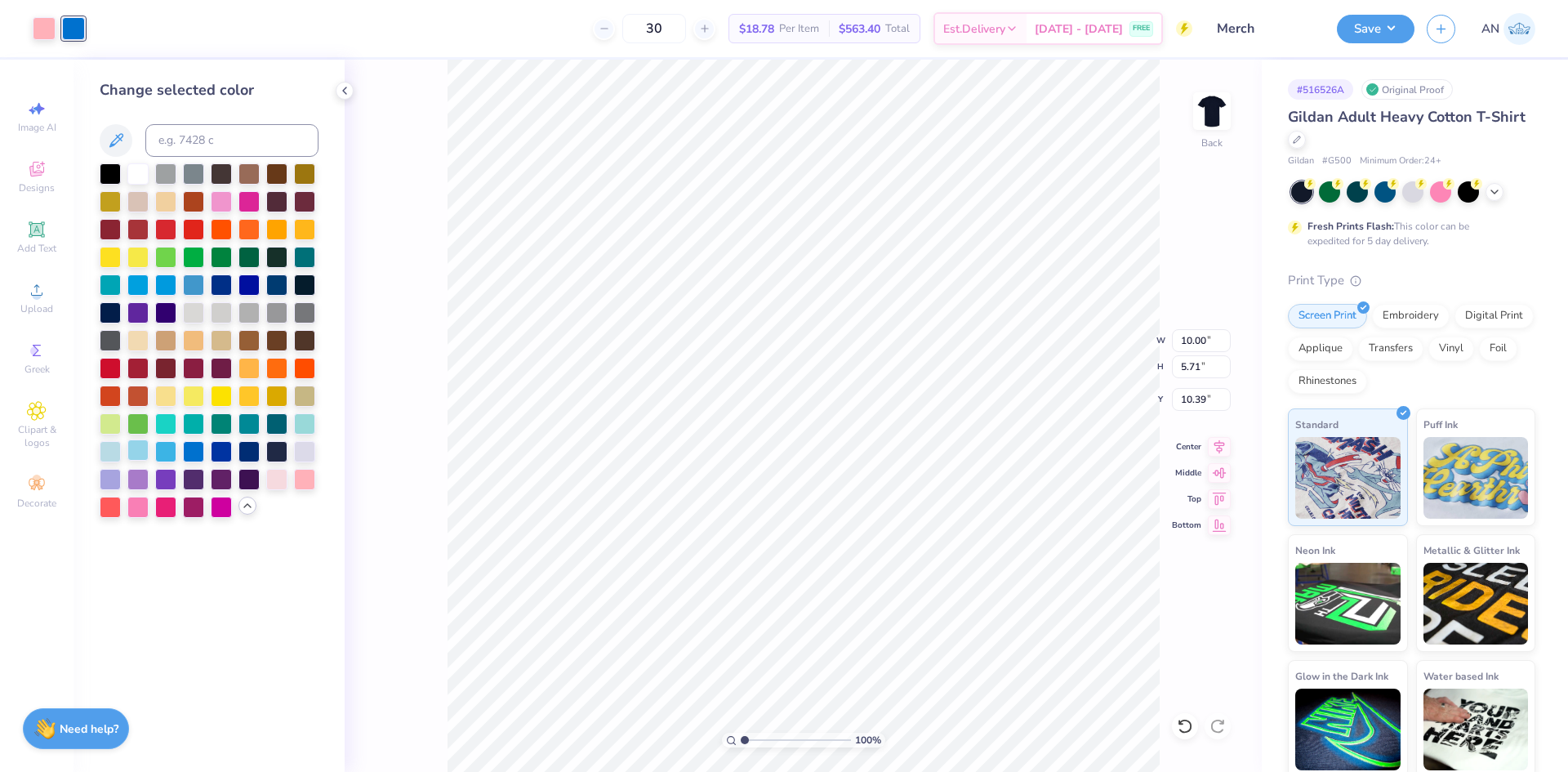
click at [145, 453] on div at bounding box center [138, 450] width 21 height 21
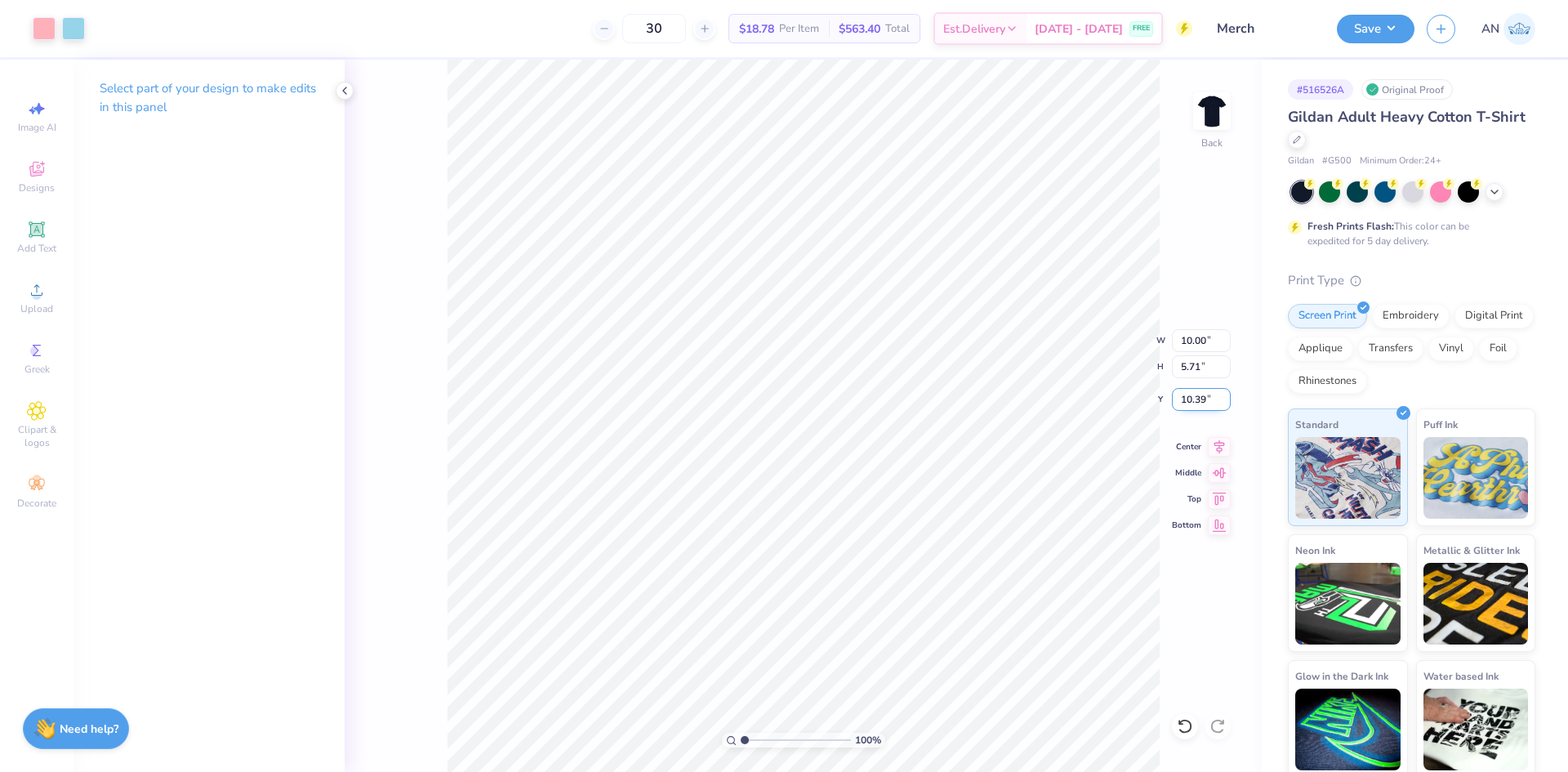
click at [1201, 396] on input "10.39" at bounding box center [1201, 400] width 59 height 23
type input "2.50"
click at [442, 424] on div "182 % Back W 10.00 10.00 " H 5.71 5.71 " Y 2.10 2.10 " Center Middle Top Bottom" at bounding box center [803, 416] width 918 height 712
click at [1379, 27] on button "Save" at bounding box center [1376, 27] width 77 height 29
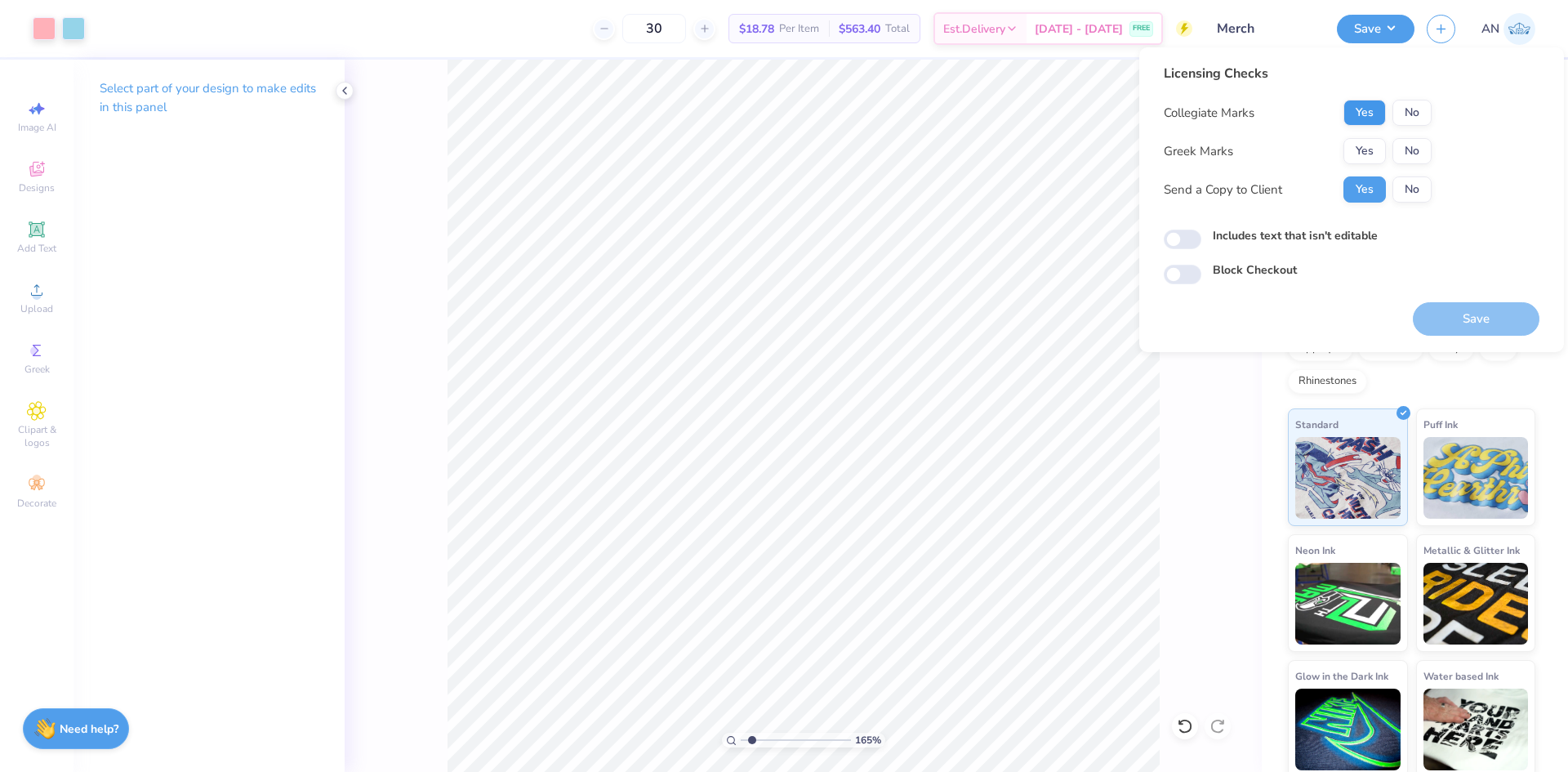
click at [1385, 108] on div "Yes No" at bounding box center [1387, 112] width 88 height 26
click at [1382, 110] on button "Yes" at bounding box center [1365, 112] width 43 height 26
click at [1406, 149] on button "No" at bounding box center [1412, 151] width 40 height 26
type input "1.64913377760655"
drag, startPoint x: 1318, startPoint y: 234, endPoint x: 1282, endPoint y: 243, distance: 37.1
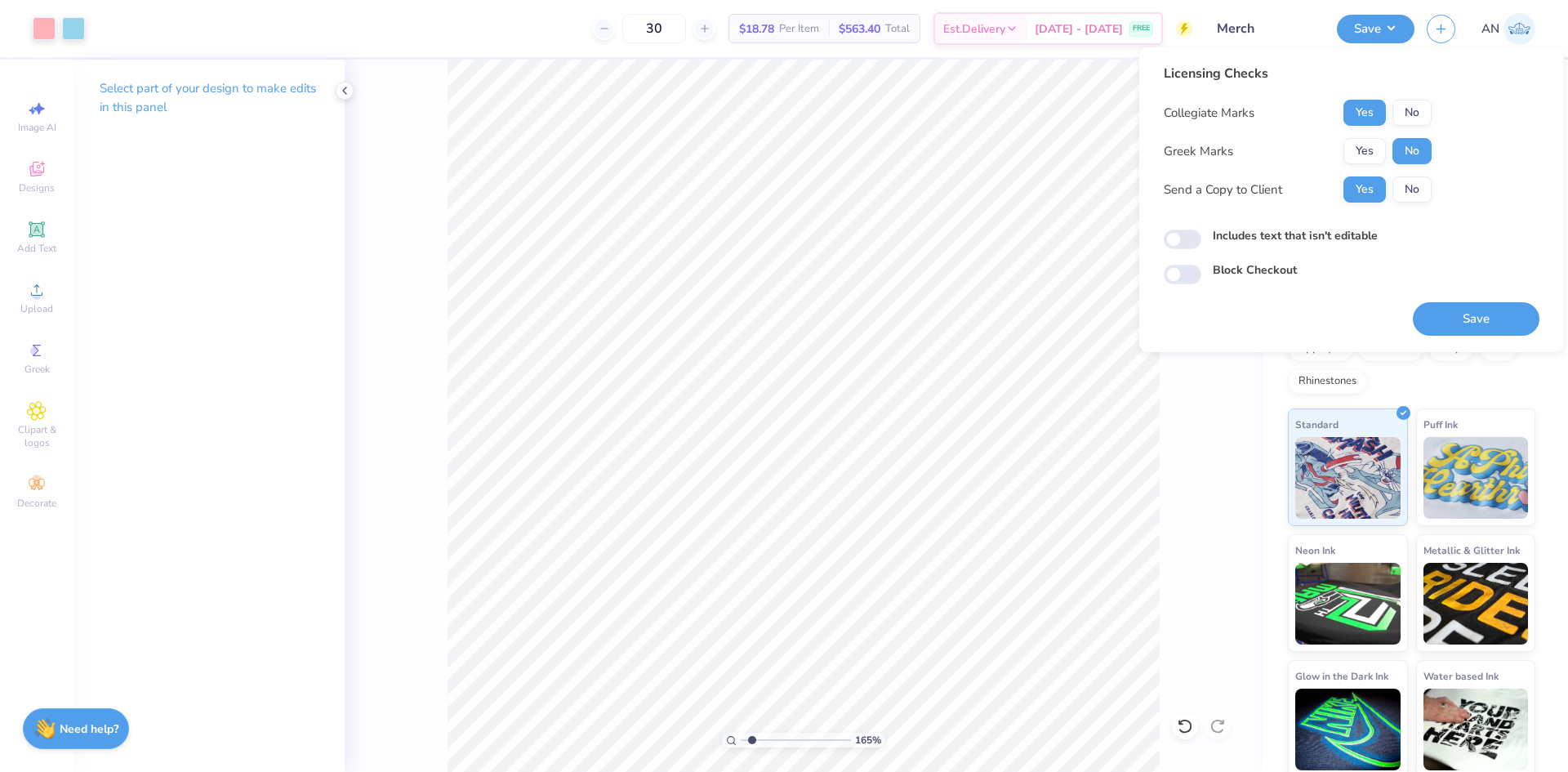
click at [1316, 234] on label "Includes text that isn't editable" at bounding box center [1295, 236] width 165 height 17
click at [1201, 234] on input "Includes text that isn't editable" at bounding box center [1183, 239] width 38 height 19
checkbox input "true"
click at [1490, 317] on button "Save" at bounding box center [1476, 318] width 127 height 34
type input "1.64913377760655"
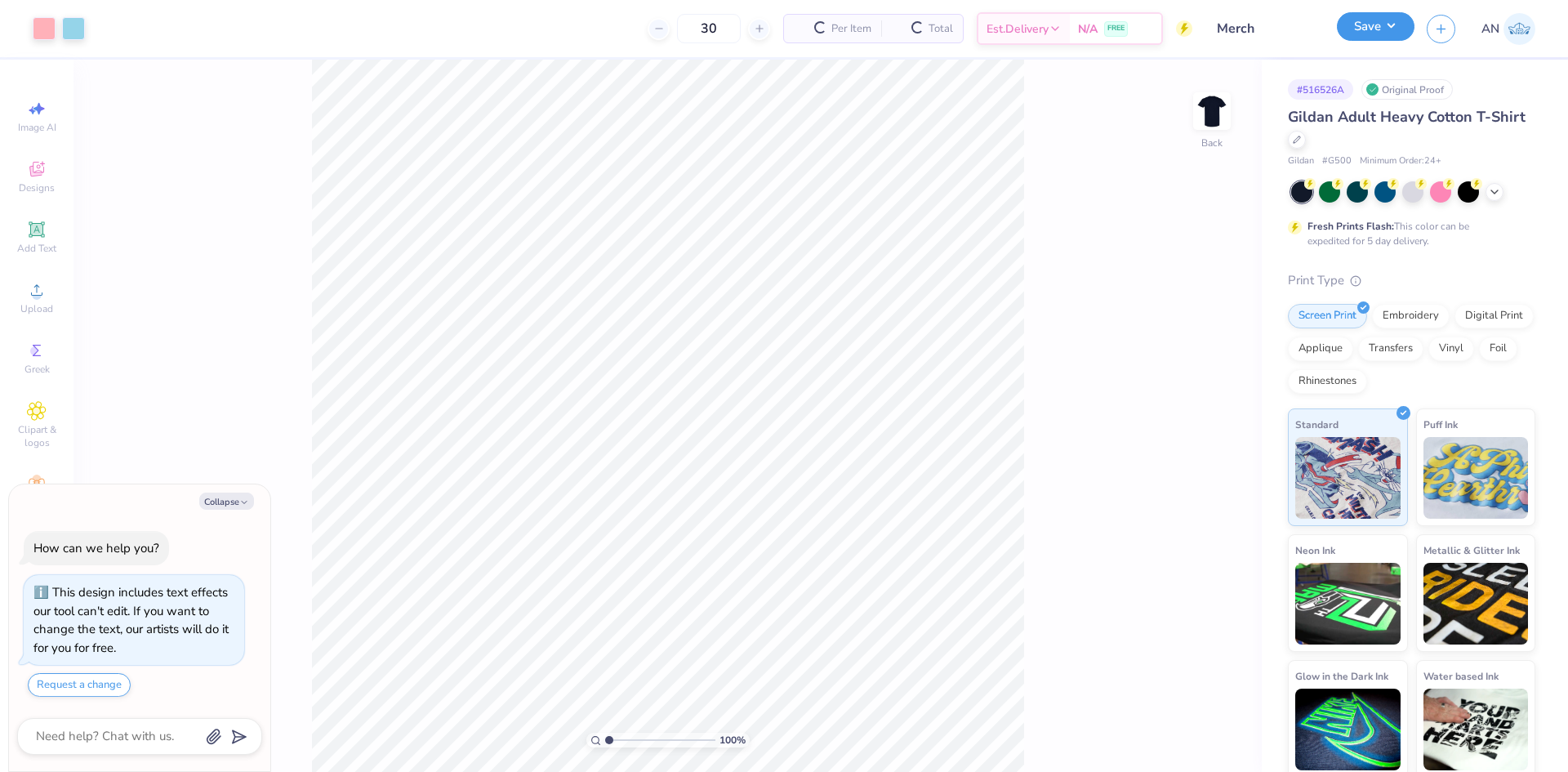
click at [1390, 21] on button "Save" at bounding box center [1376, 27] width 77 height 29
type textarea "x"
